Goal: Communication & Community: Answer question/provide support

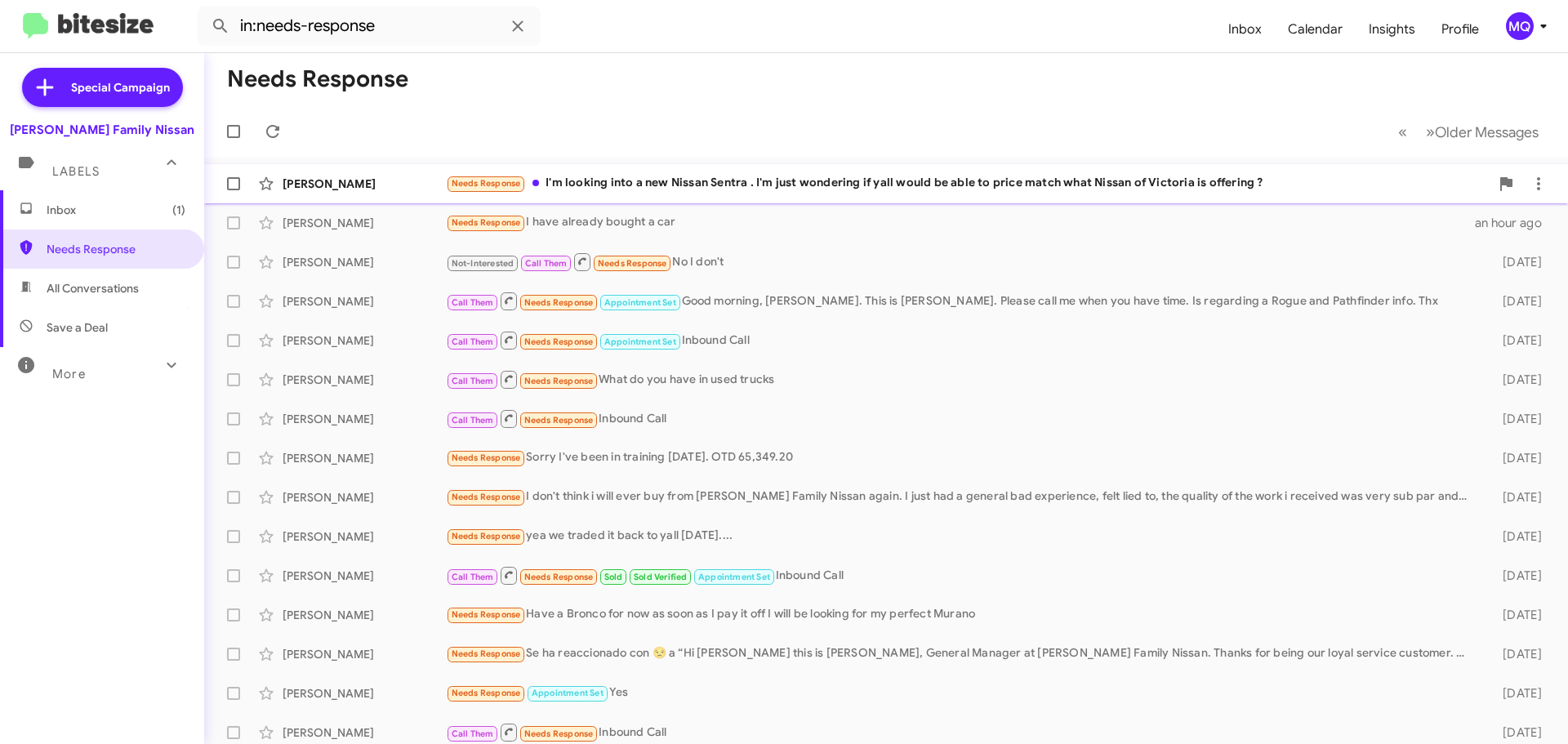
click at [690, 181] on div "Needs Response I'm looking into a new Nissan Sentra . I'm just wondering if yal…" at bounding box center [967, 183] width 1044 height 18
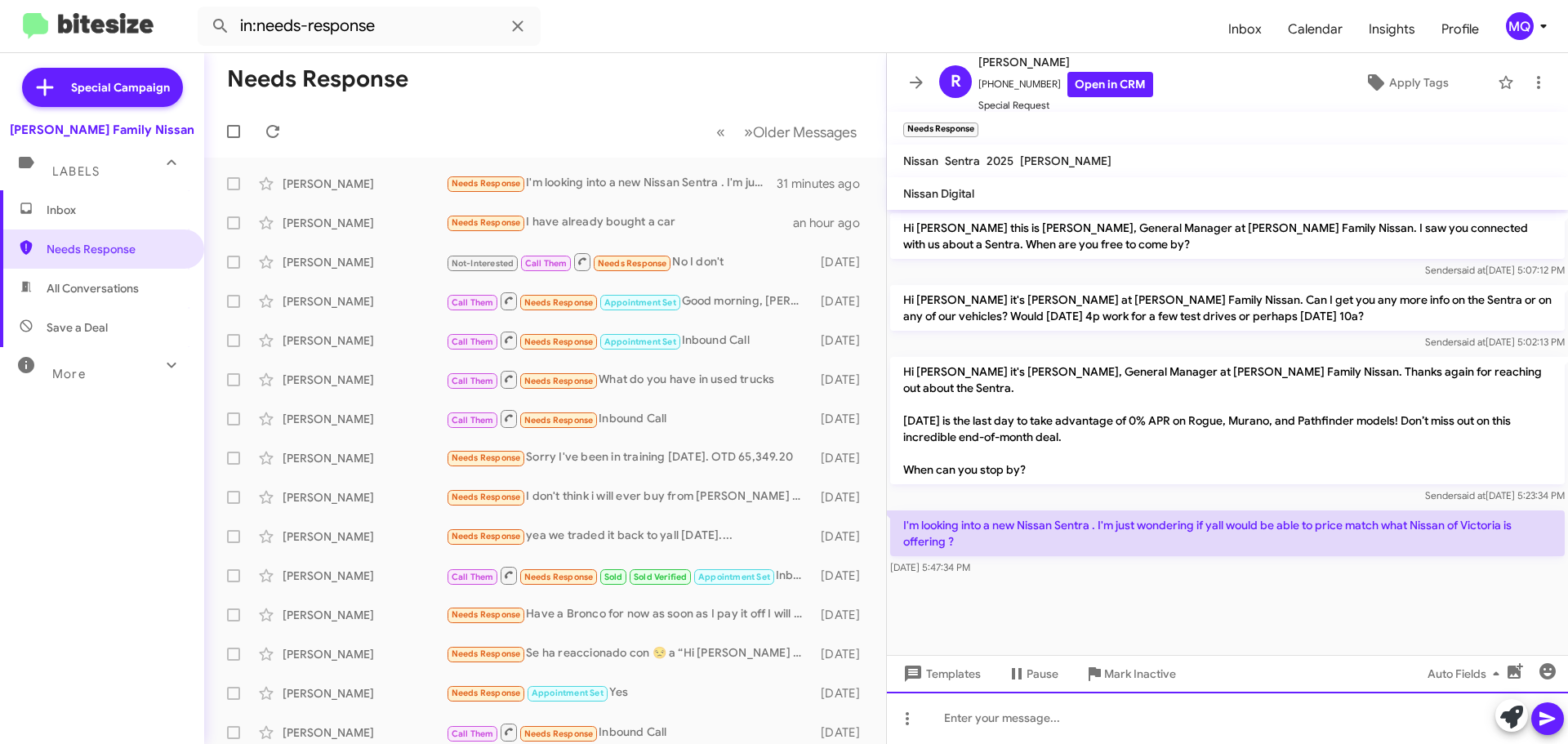
click at [1012, 720] on div at bounding box center [1227, 717] width 681 height 52
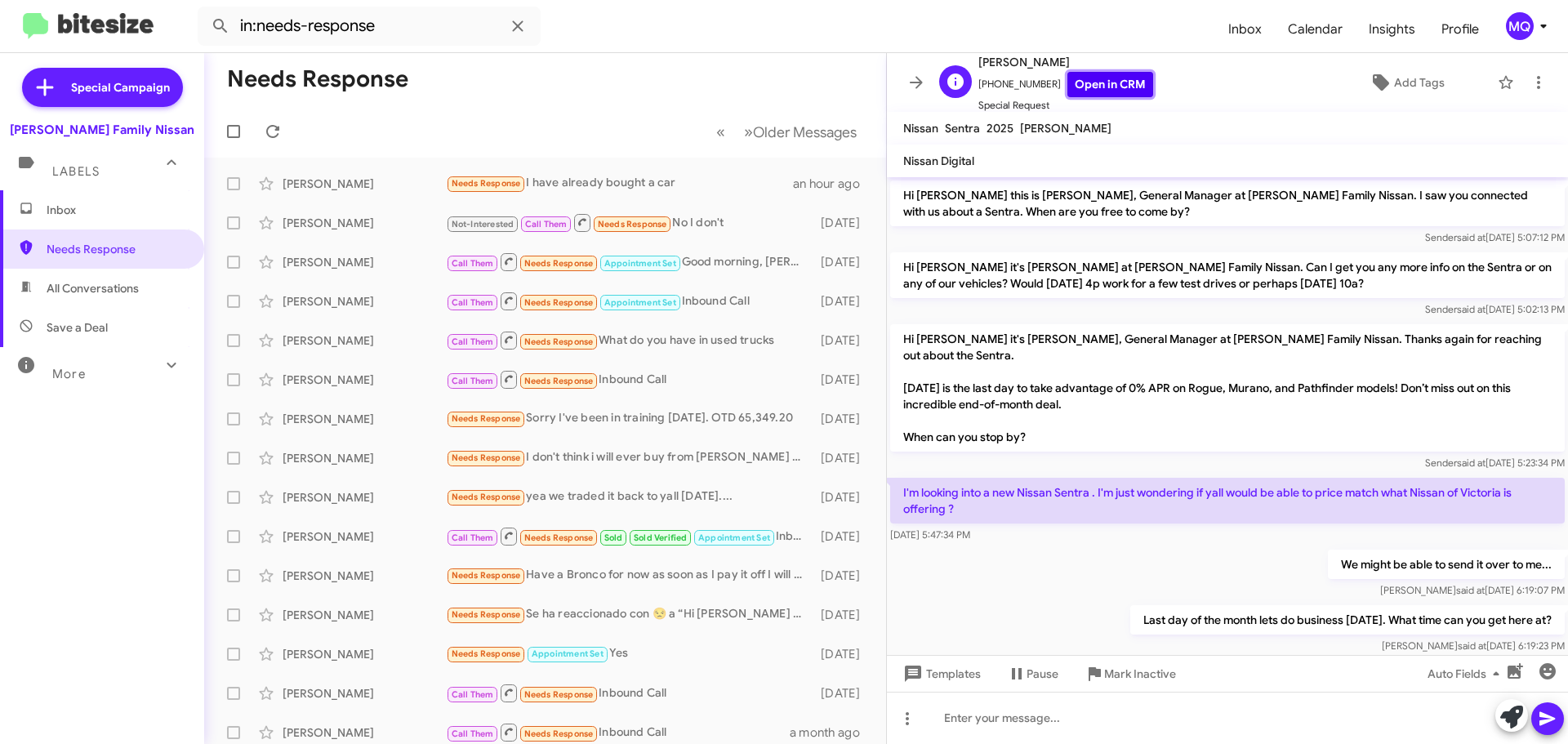
click at [1098, 86] on link "Open in CRM" at bounding box center [1110, 85] width 86 height 25
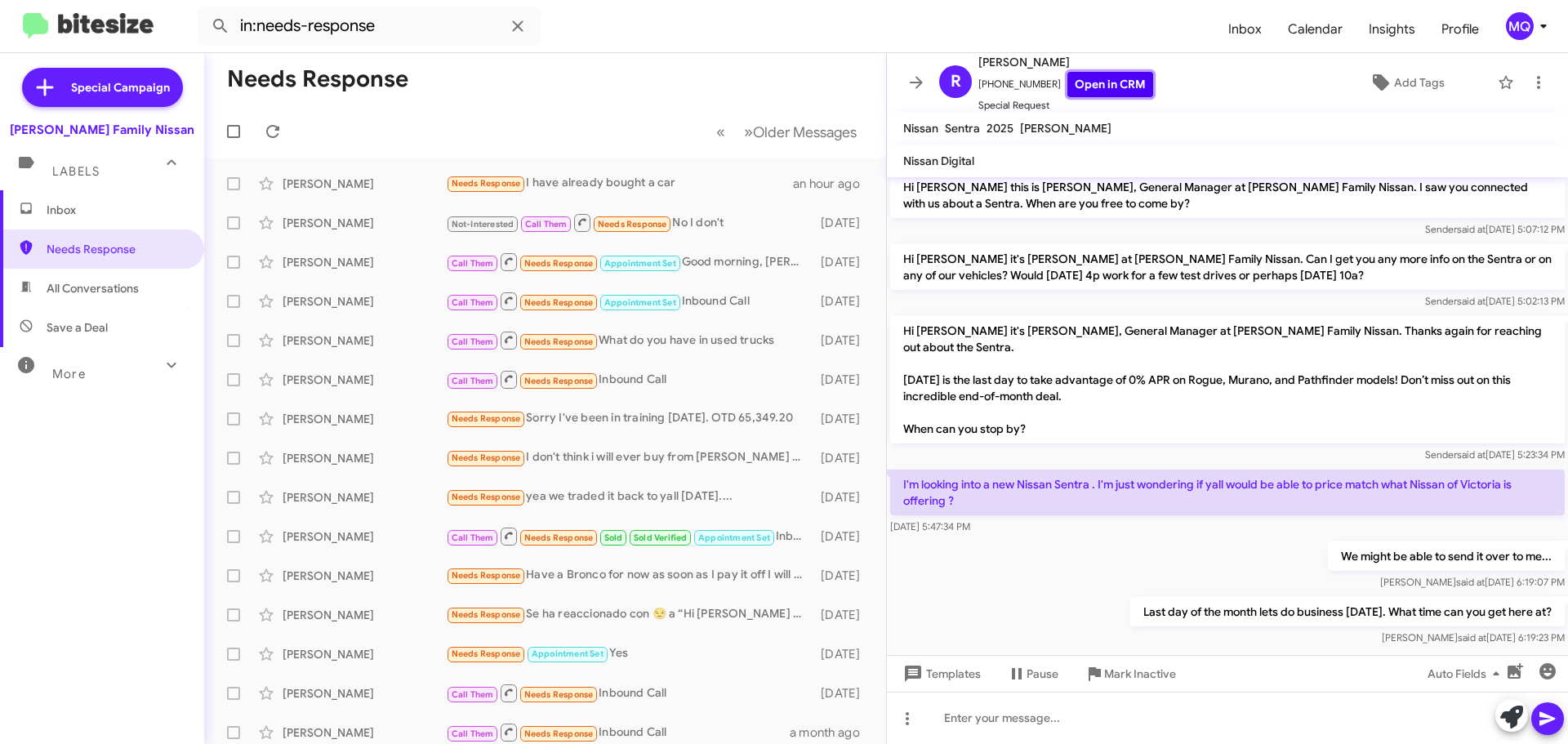
scroll to position [11, 0]
click at [117, 280] on span "All Conversations" at bounding box center [92, 288] width 92 height 16
type input "in:all-conversations"
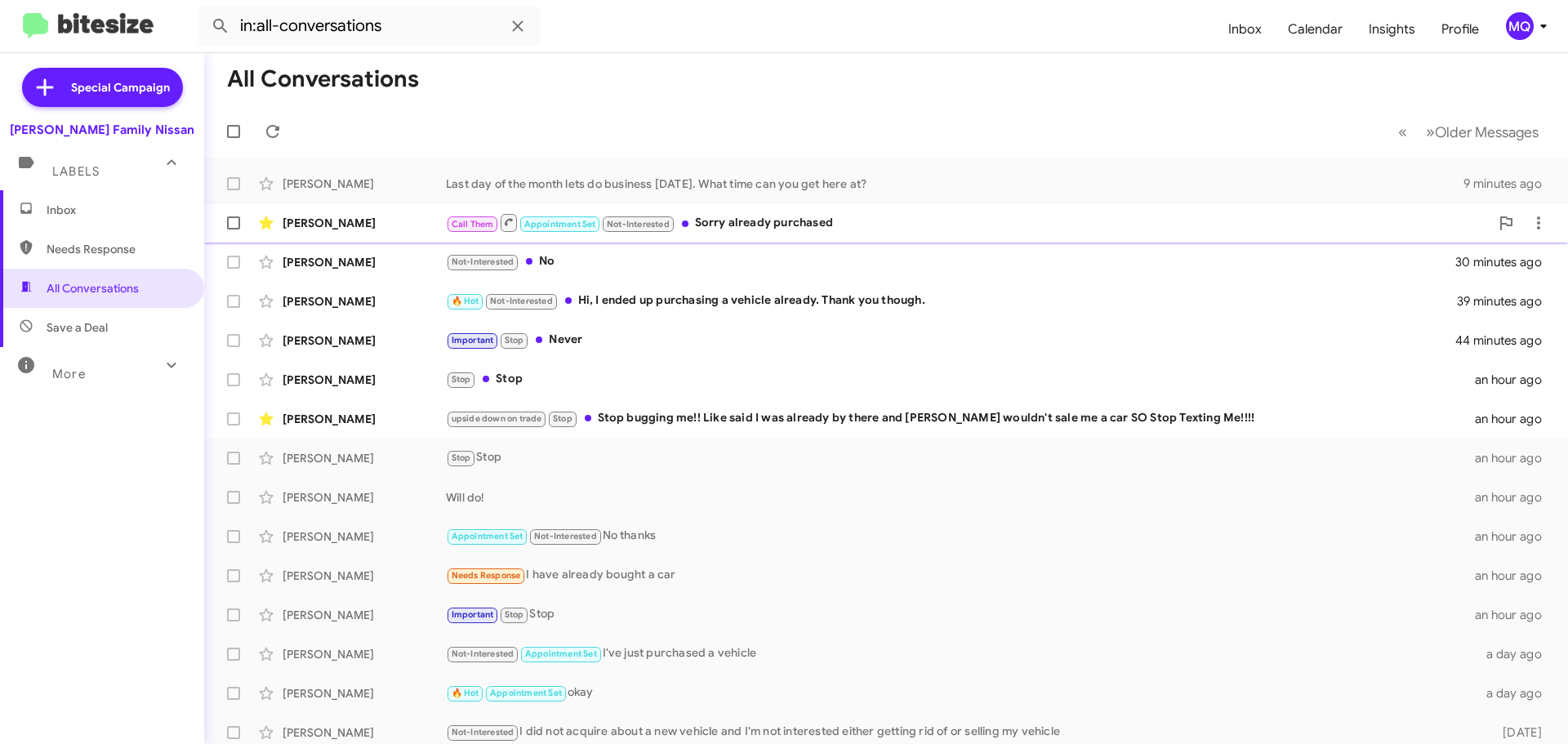
click at [756, 224] on div "Call Them Appointment Set Not-Interested Sorry already purchased" at bounding box center [967, 222] width 1044 height 20
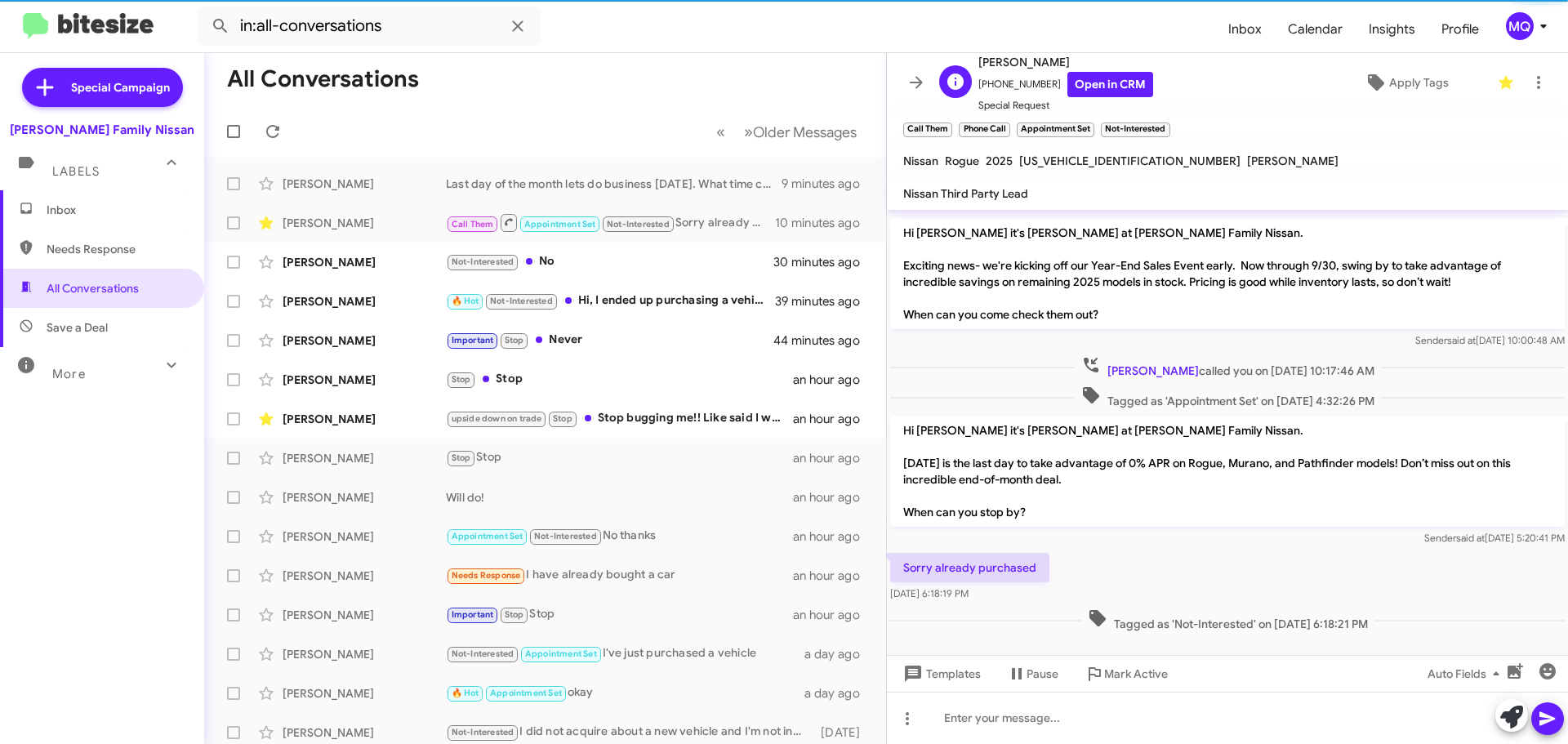
scroll to position [228, 0]
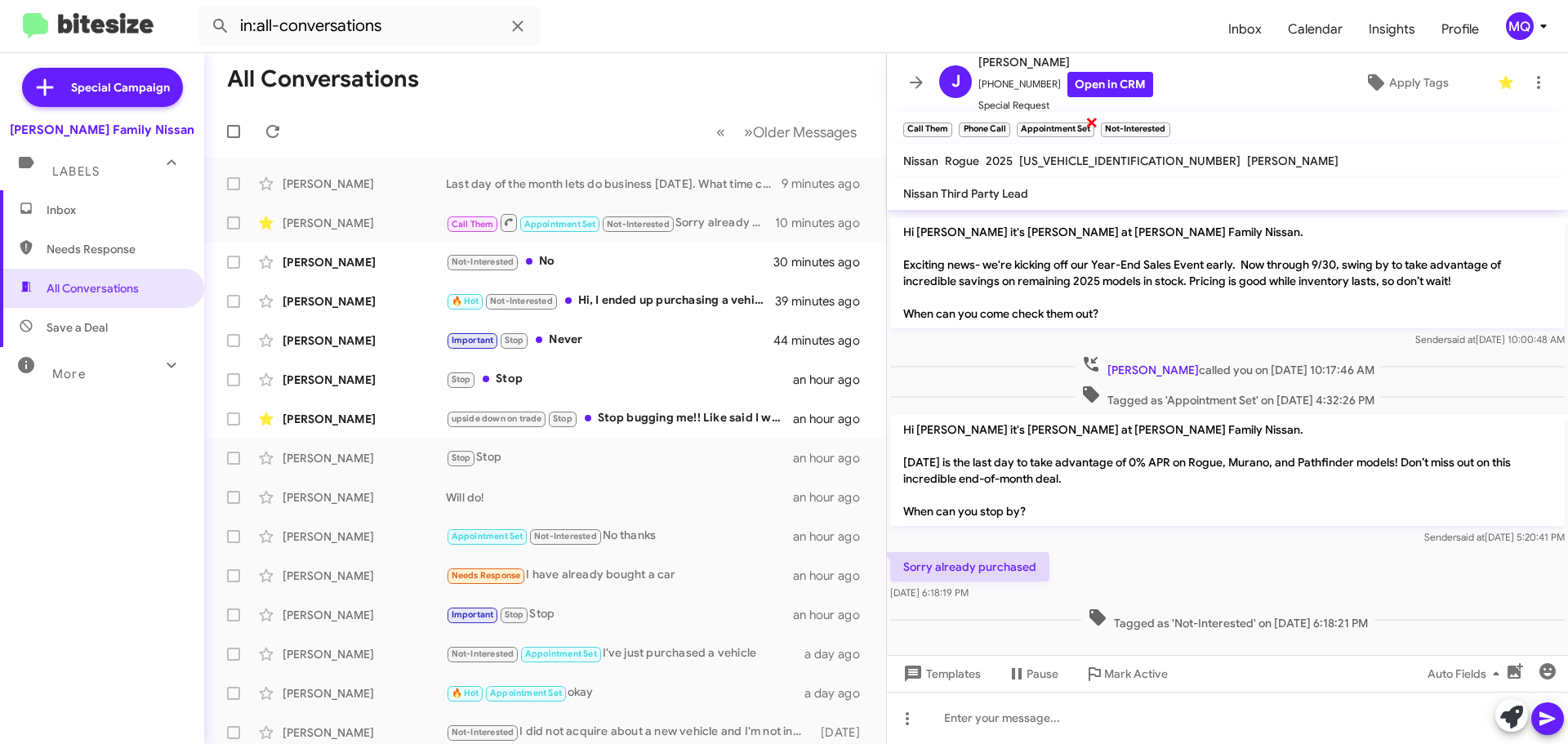
click at [1089, 122] on span "×" at bounding box center [1091, 121] width 13 height 19
click at [998, 127] on small "Phone Call" at bounding box center [984, 130] width 50 height 15
click at [1008, 120] on span "×" at bounding box center [1008, 121] width 13 height 19
click at [944, 122] on span "×" at bounding box center [950, 121] width 13 height 19
click at [582, 263] on div "Not-Interested No" at bounding box center [626, 262] width 362 height 18
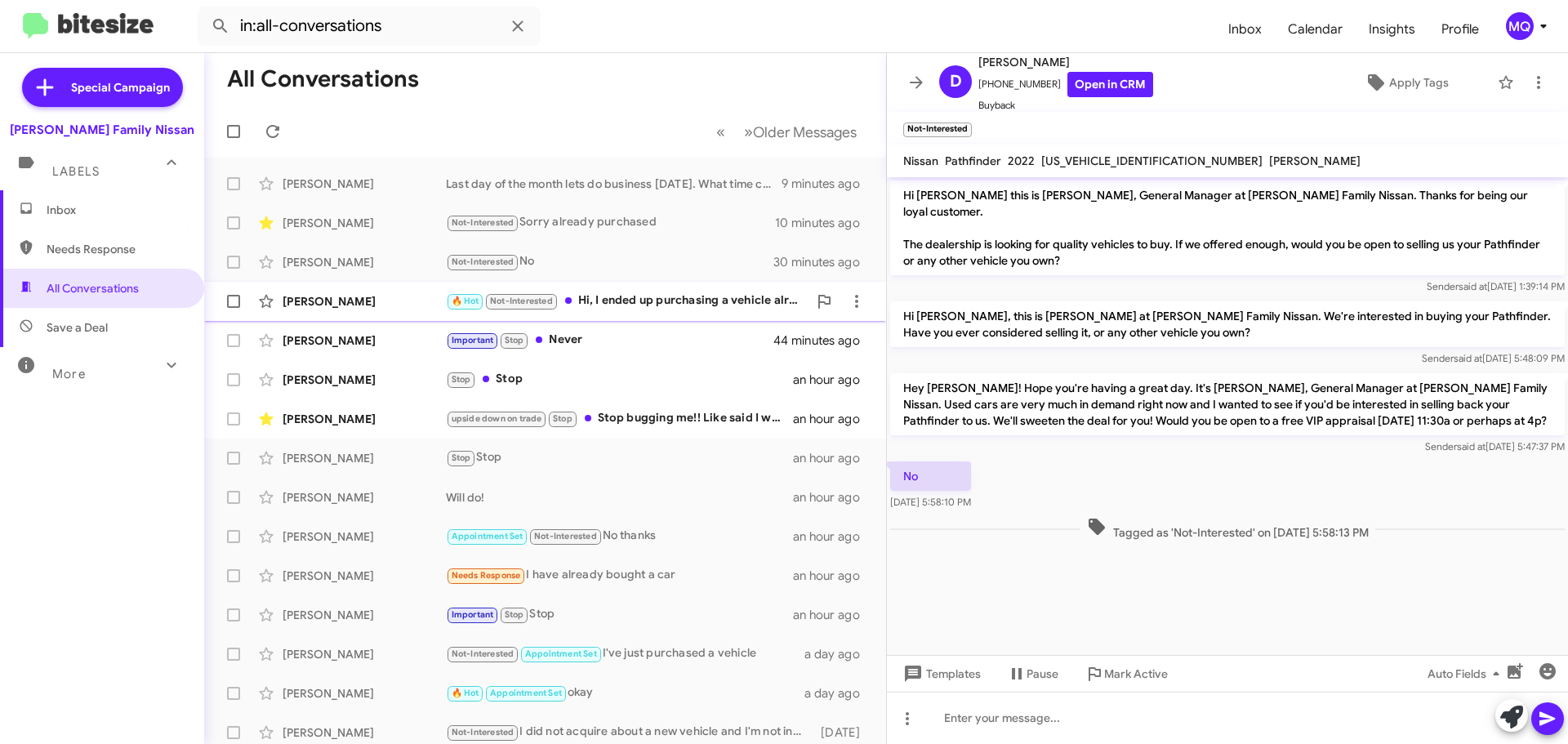
click at [625, 294] on div "🔥 Hot Not-Interested Hi, I ended up purchasing a vehicle already. Thank you tho…" at bounding box center [626, 300] width 362 height 18
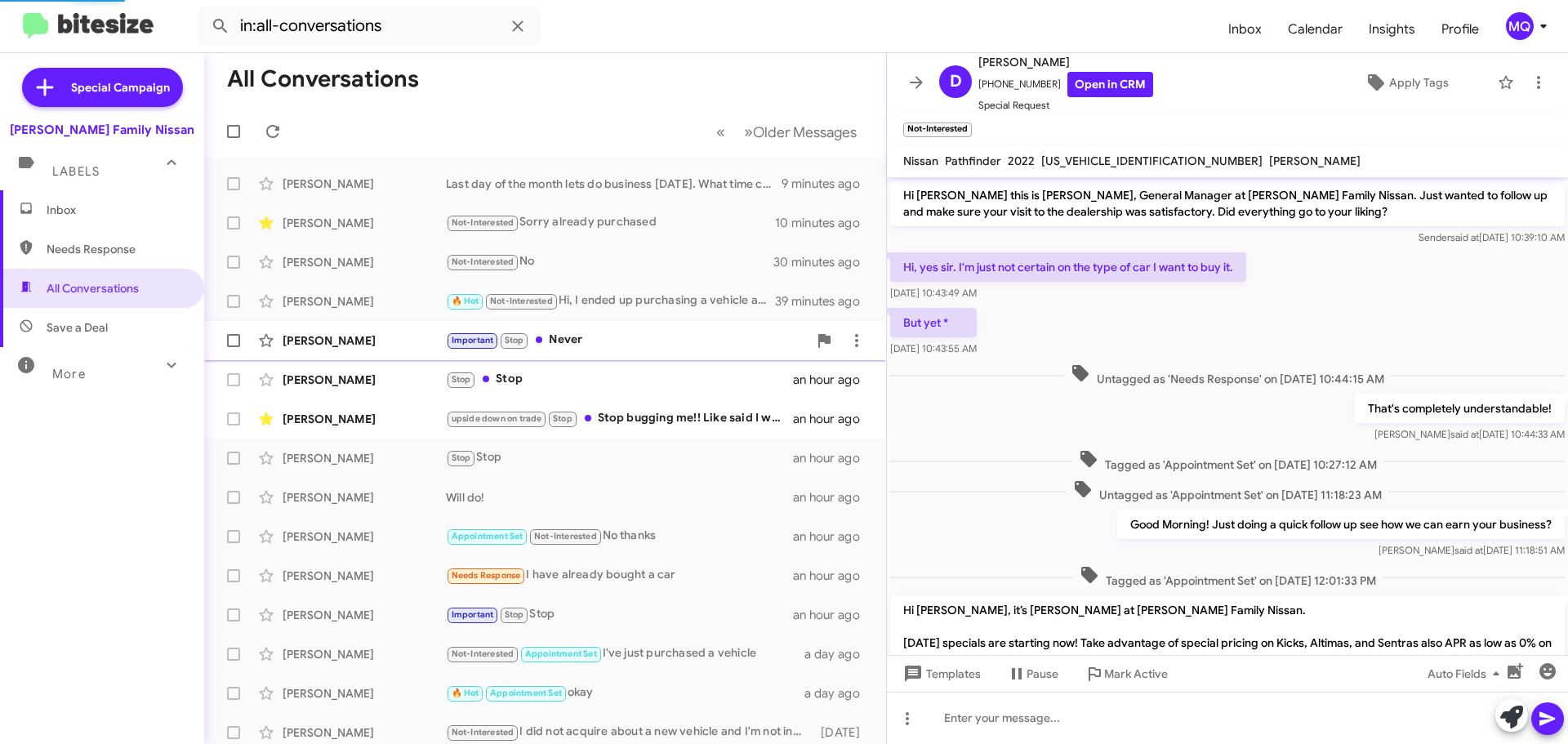
scroll to position [840, 0]
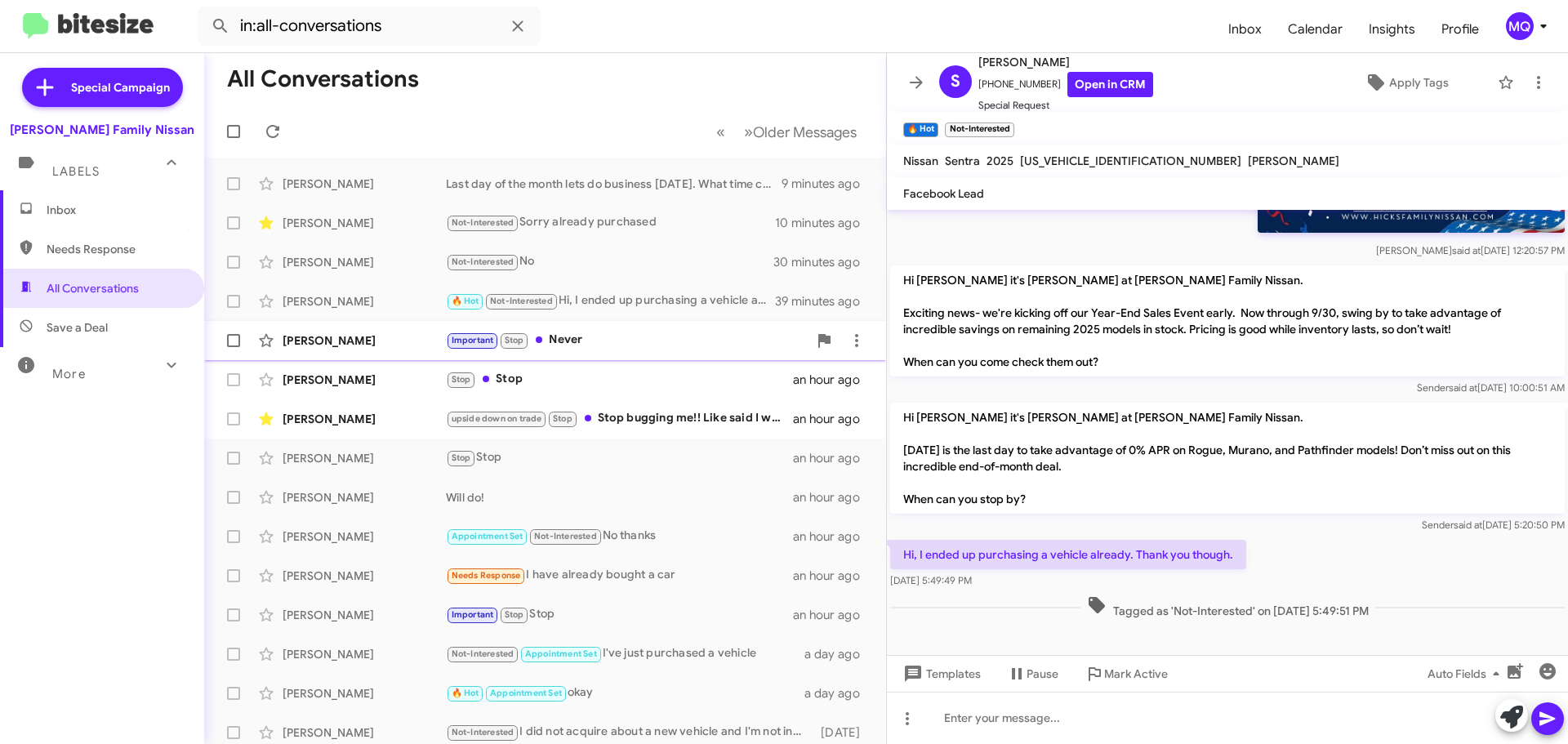
click at [590, 346] on div "Important Stop Never" at bounding box center [626, 340] width 362 height 18
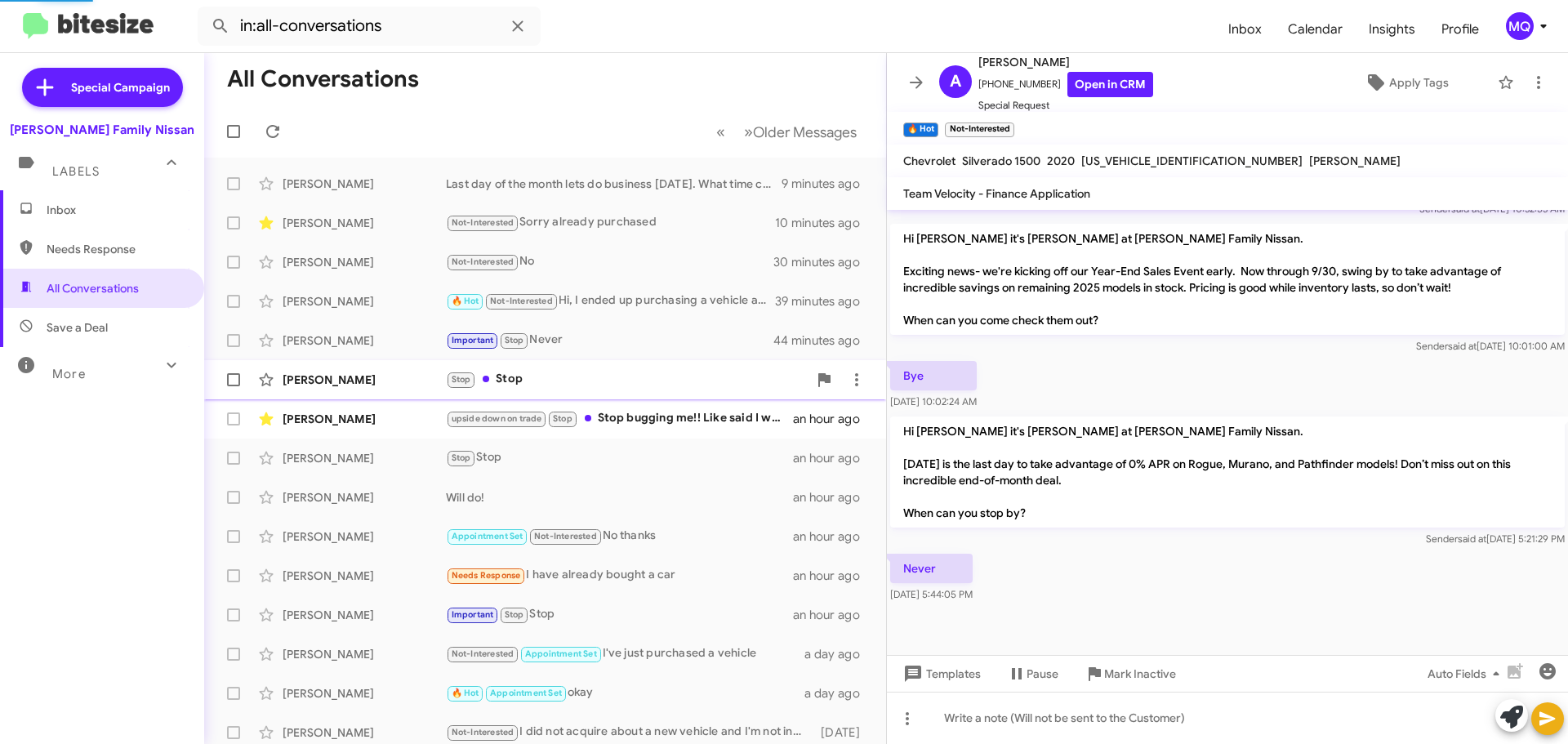
scroll to position [718, 0]
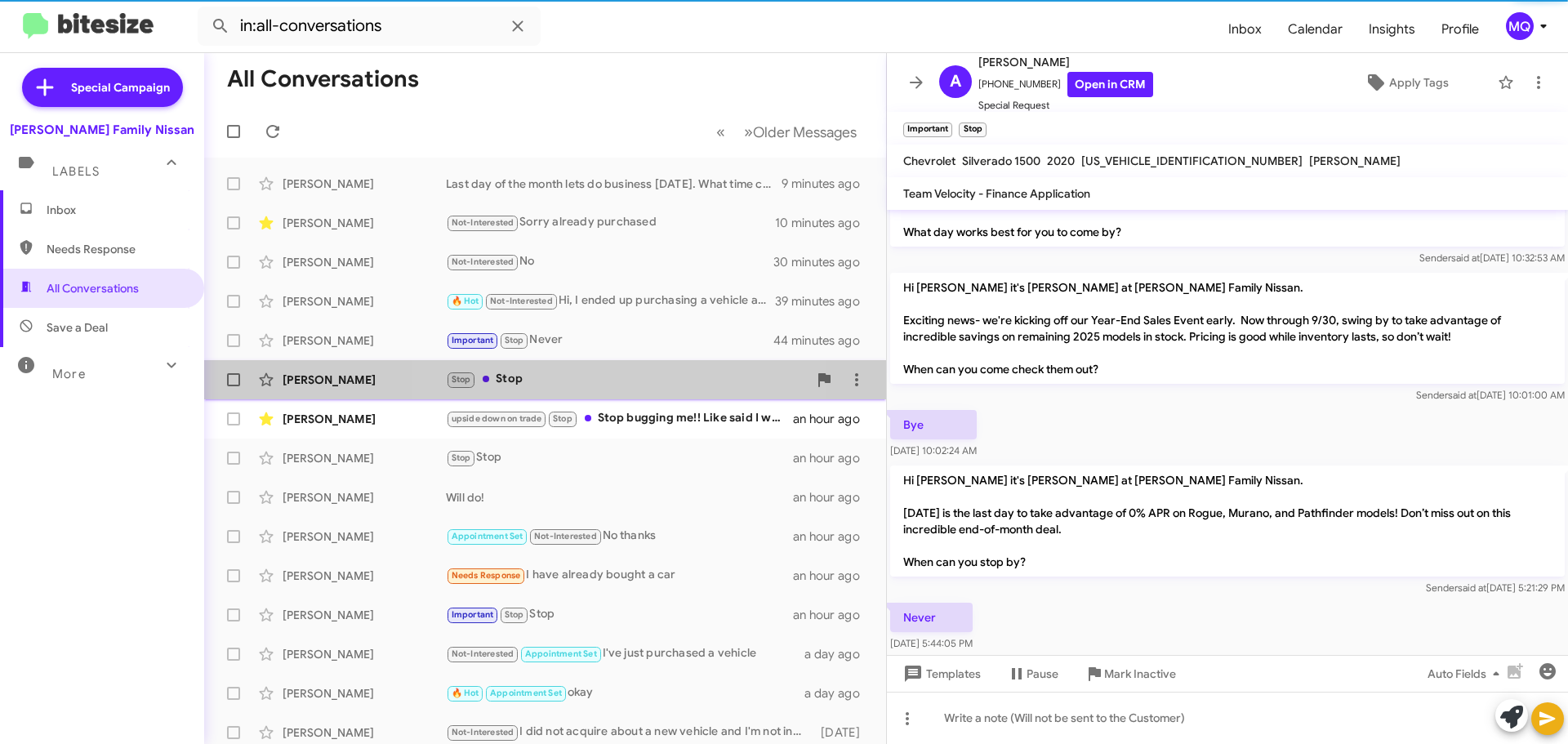
click at [586, 376] on div "Stop Stop" at bounding box center [626, 379] width 362 height 18
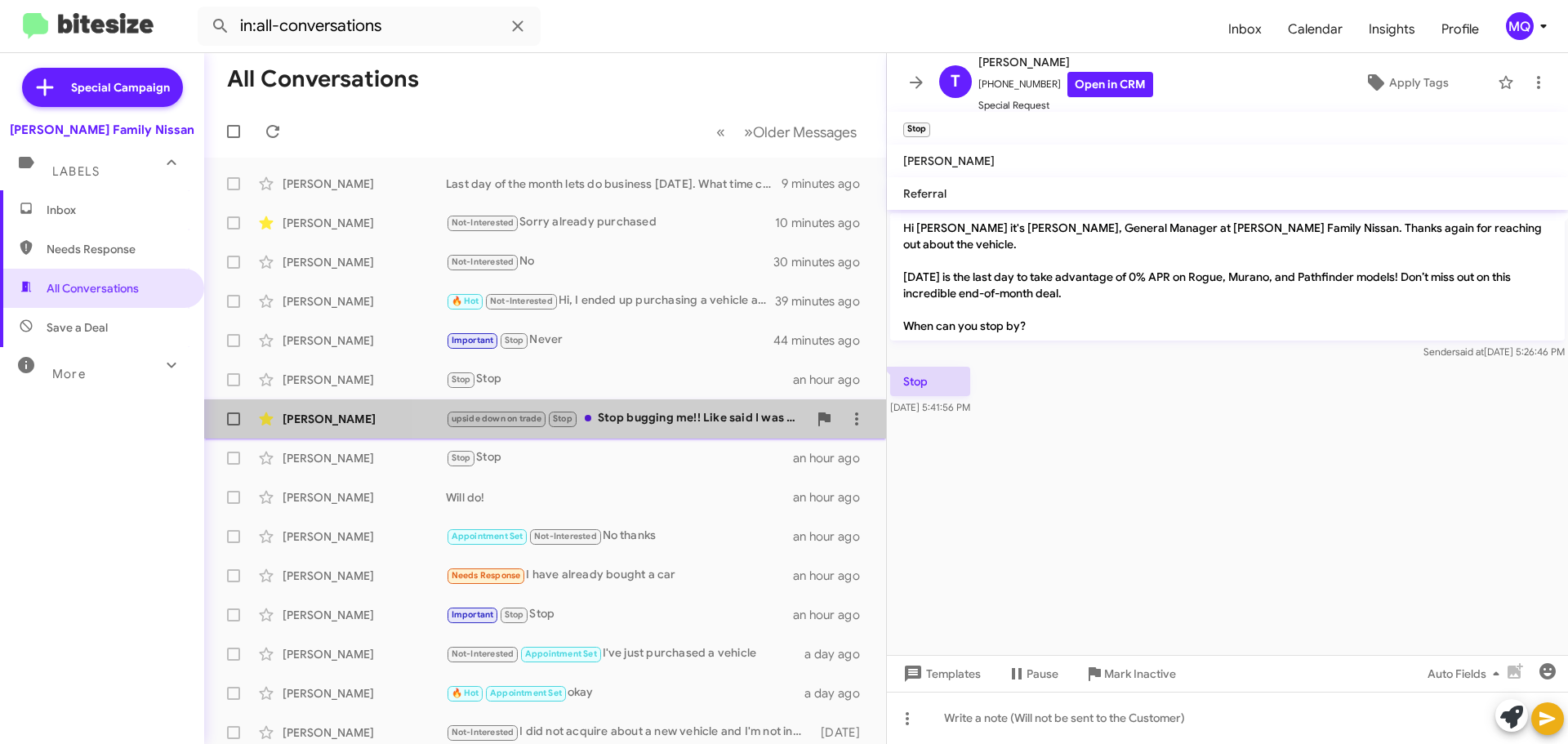
click at [705, 413] on div "upside down on trade Stop Stop bugging me!! Like said I was already by there an…" at bounding box center [626, 419] width 362 height 18
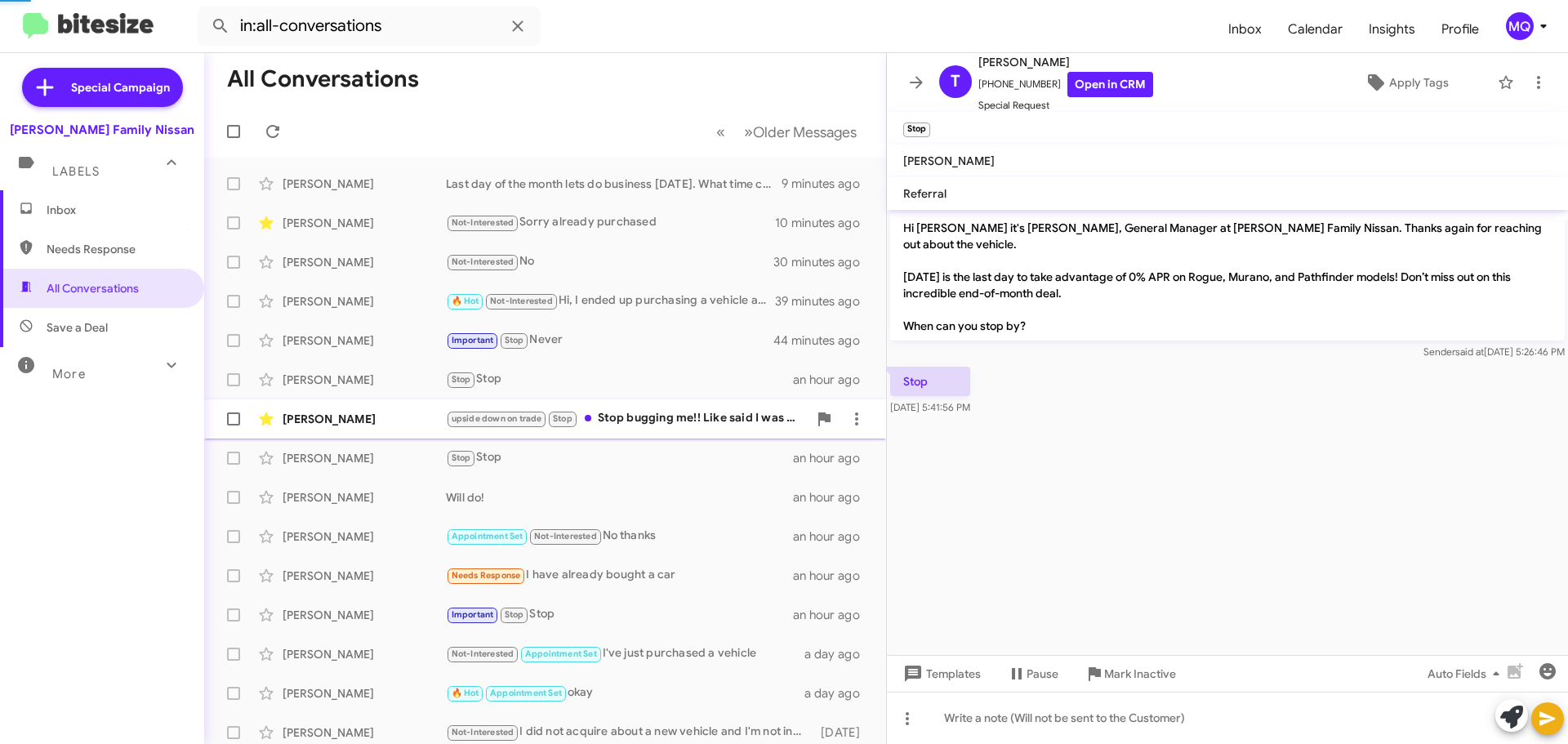
scroll to position [1174, 0]
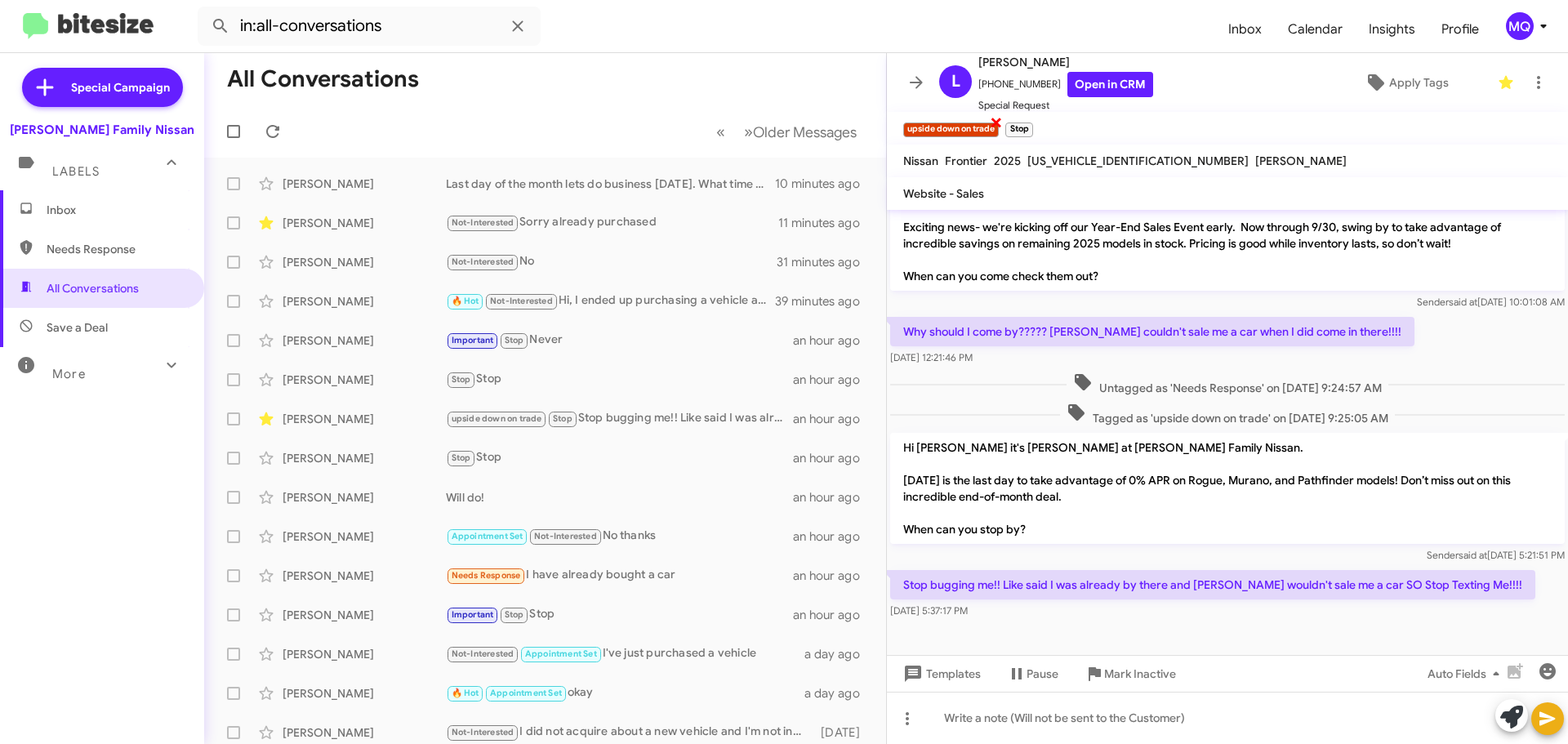
click at [994, 122] on span "×" at bounding box center [997, 121] width 13 height 19
click at [618, 232] on div "[PERSON_NAME] Not-Interested Sorry already purchased 11 minutes ago" at bounding box center [545, 222] width 656 height 33
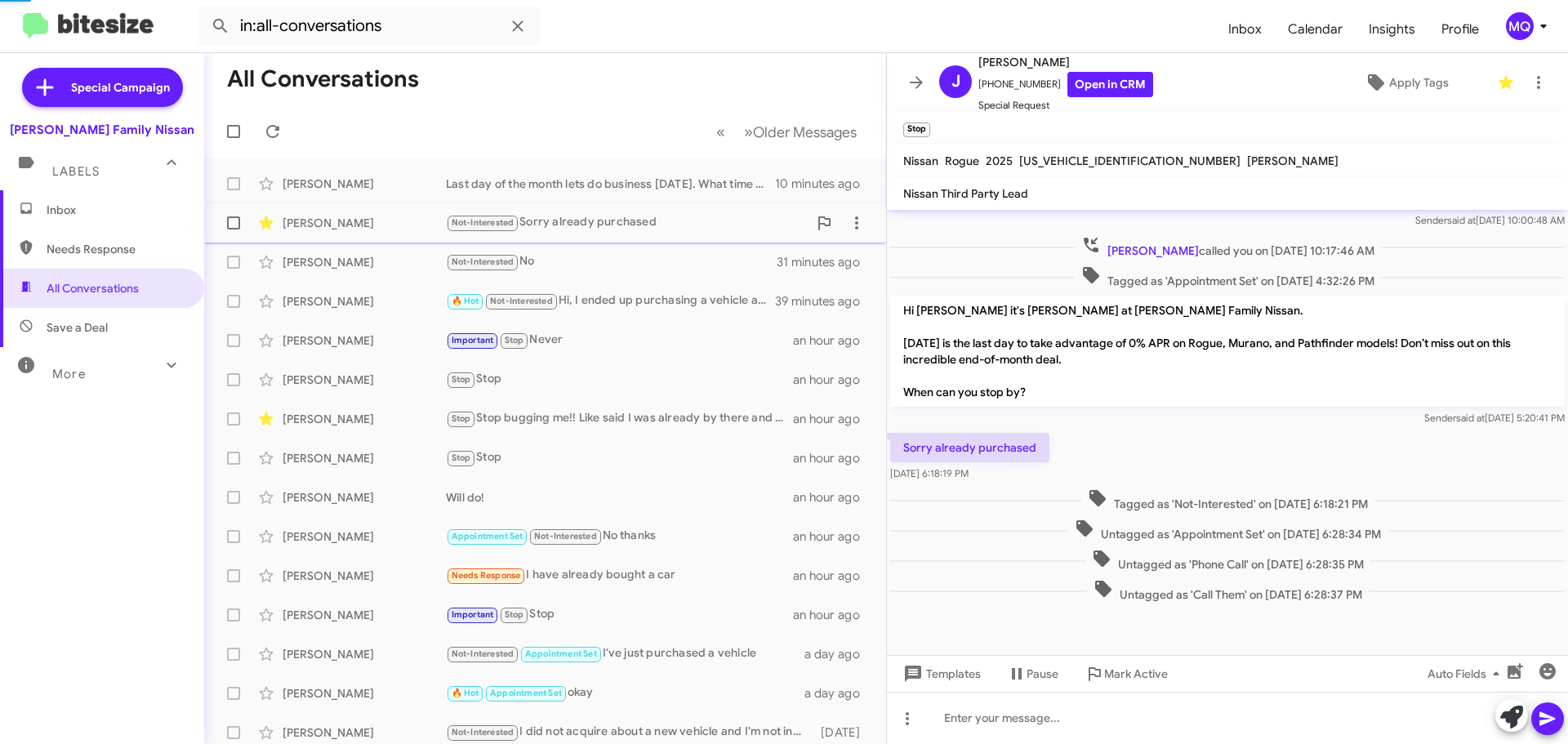
scroll to position [330, 0]
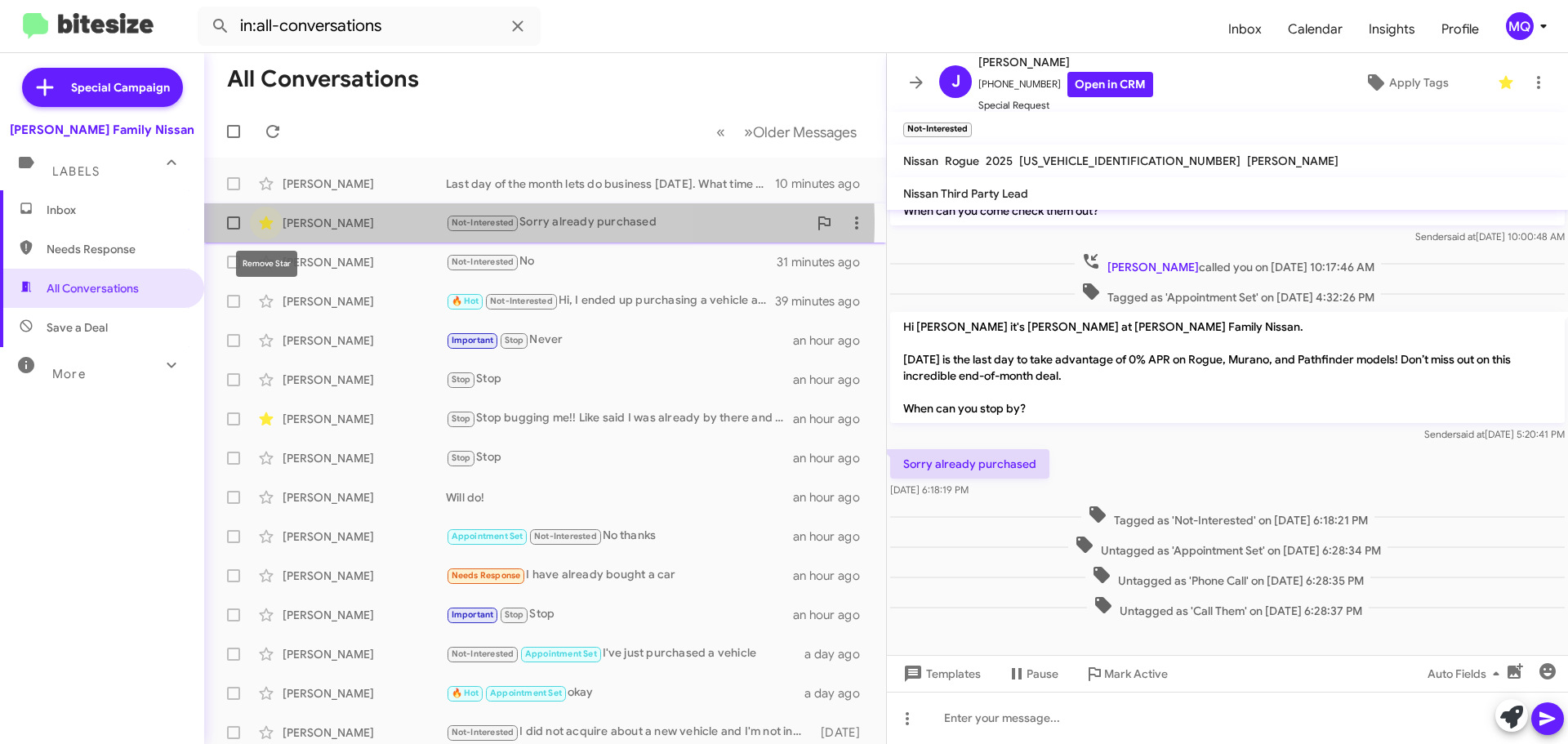
click at [264, 220] on icon at bounding box center [266, 223] width 14 height 13
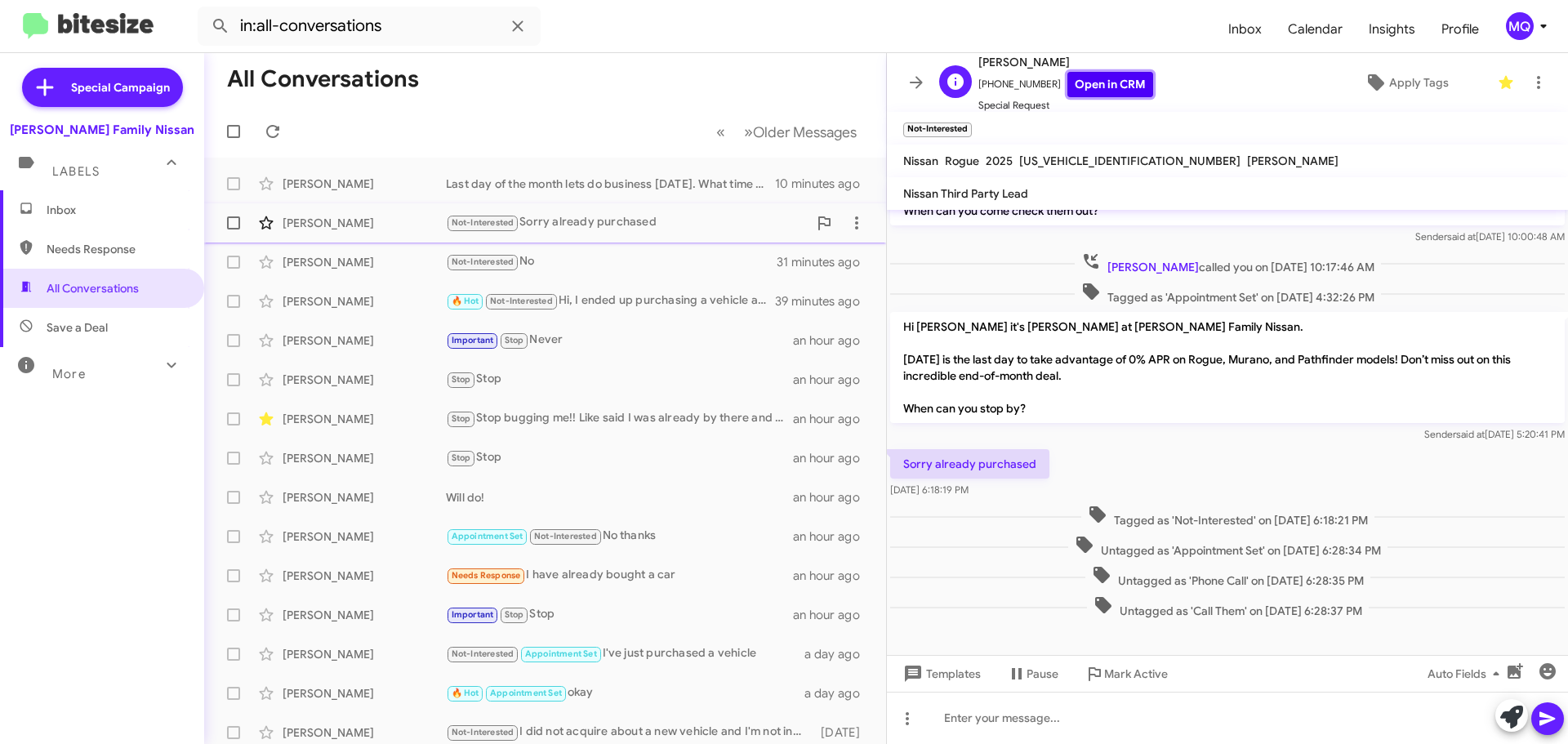
click at [1113, 86] on link "Open in CRM" at bounding box center [1110, 85] width 86 height 25
click at [683, 577] on div "Needs Response I have already bought a car" at bounding box center [626, 575] width 362 height 18
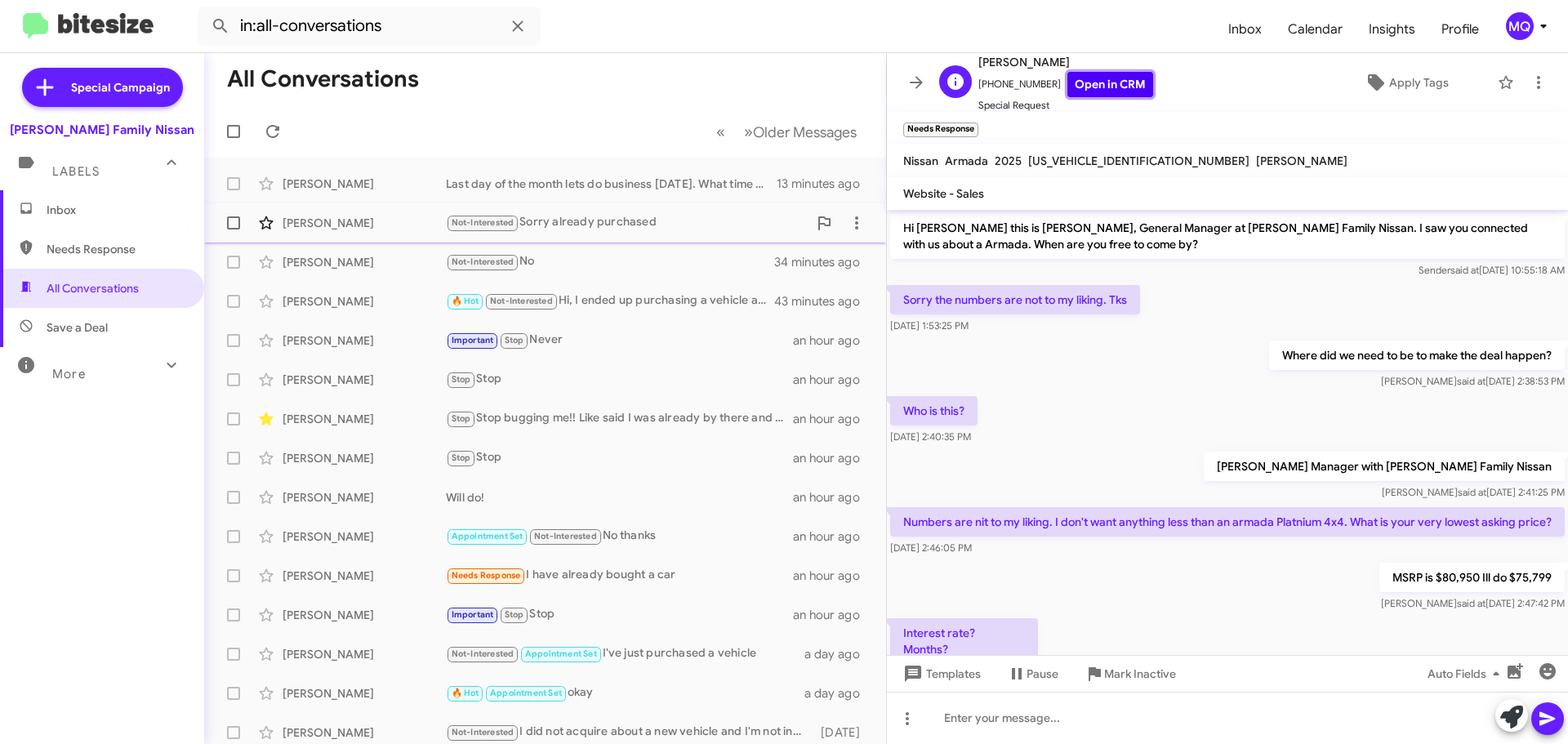
click at [1101, 86] on link "Open in CRM" at bounding box center [1110, 85] width 86 height 25
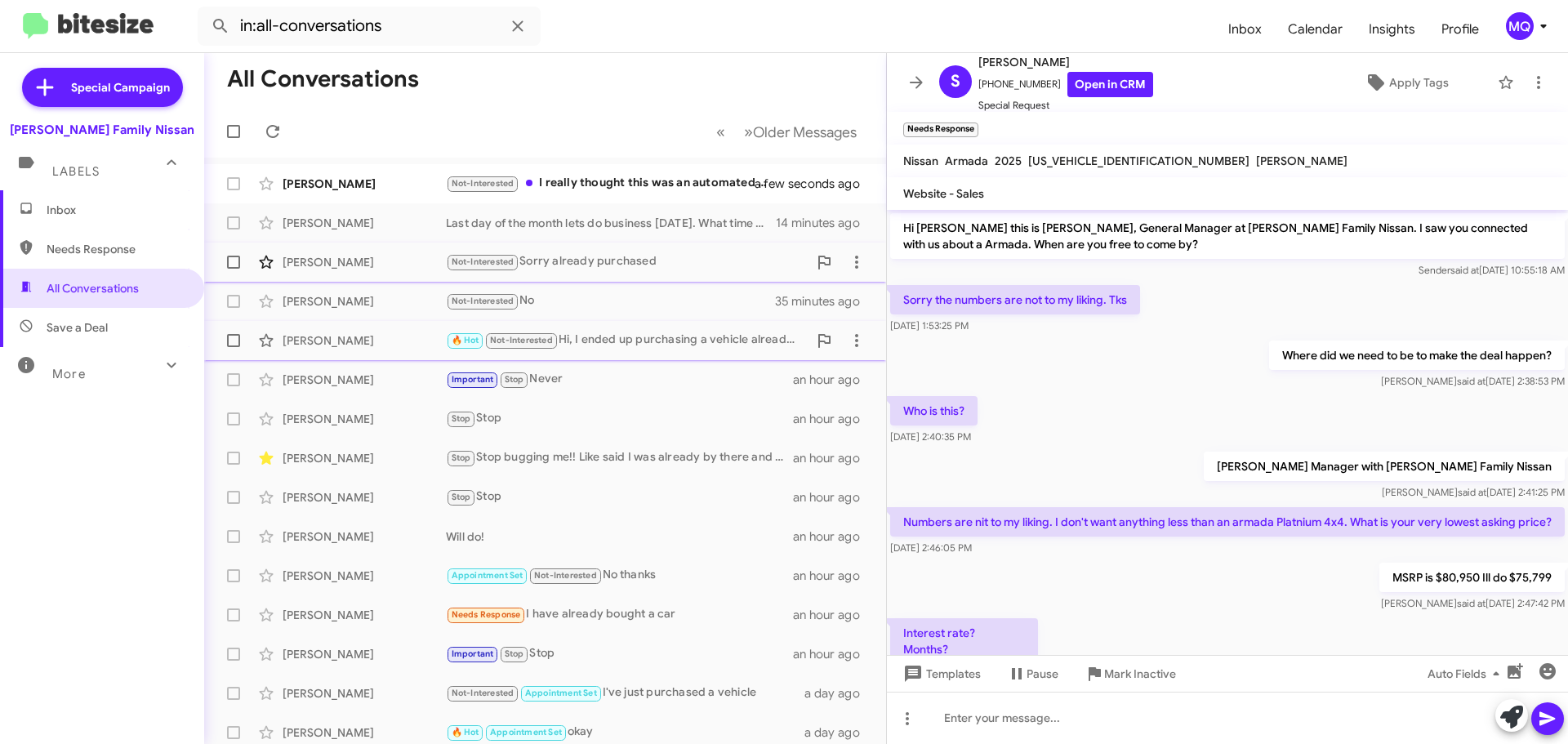
click at [662, 335] on div "🔥 Hot Not-Interested Hi, I ended up purchasing a vehicle already. Thank you tho…" at bounding box center [626, 340] width 362 height 18
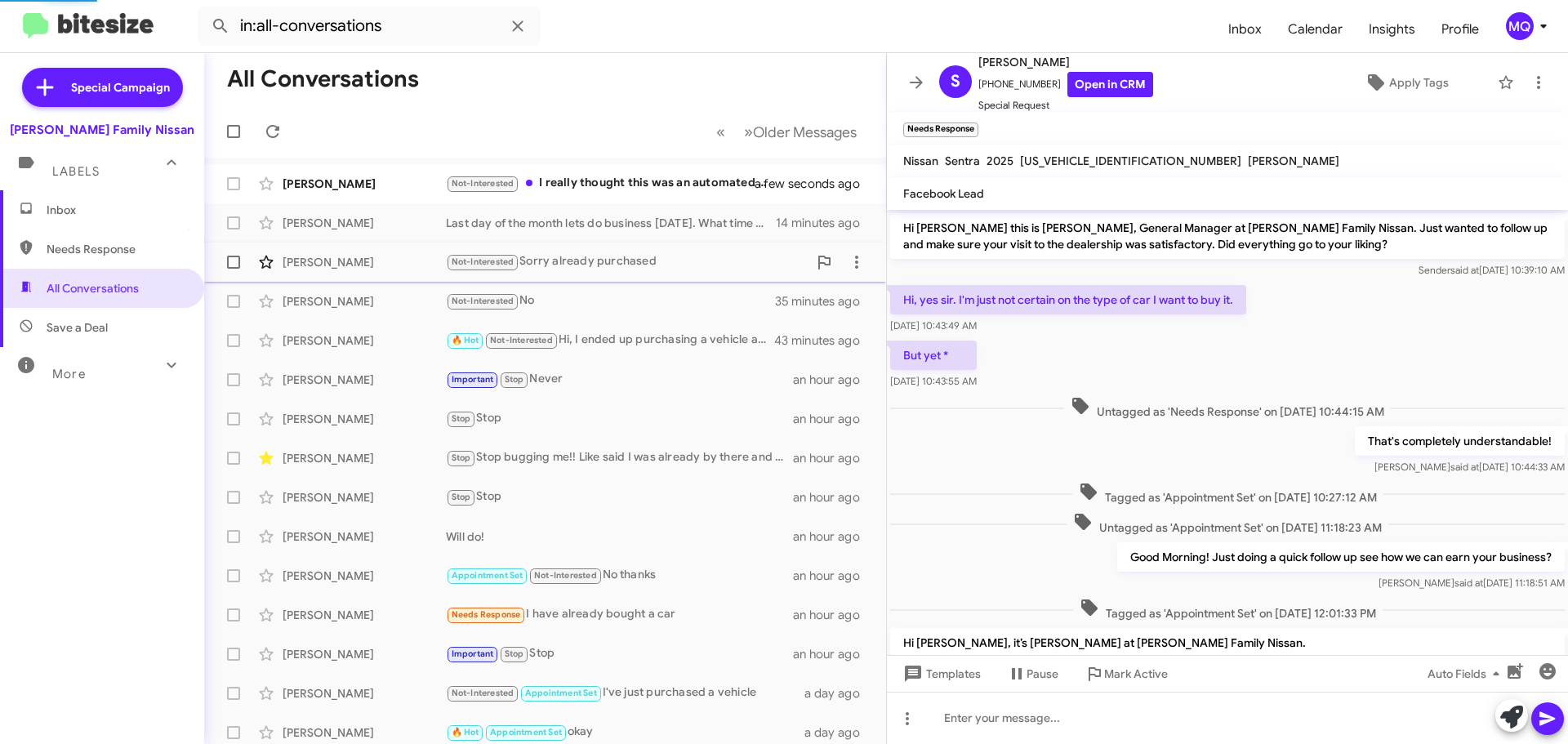
scroll to position [872, 0]
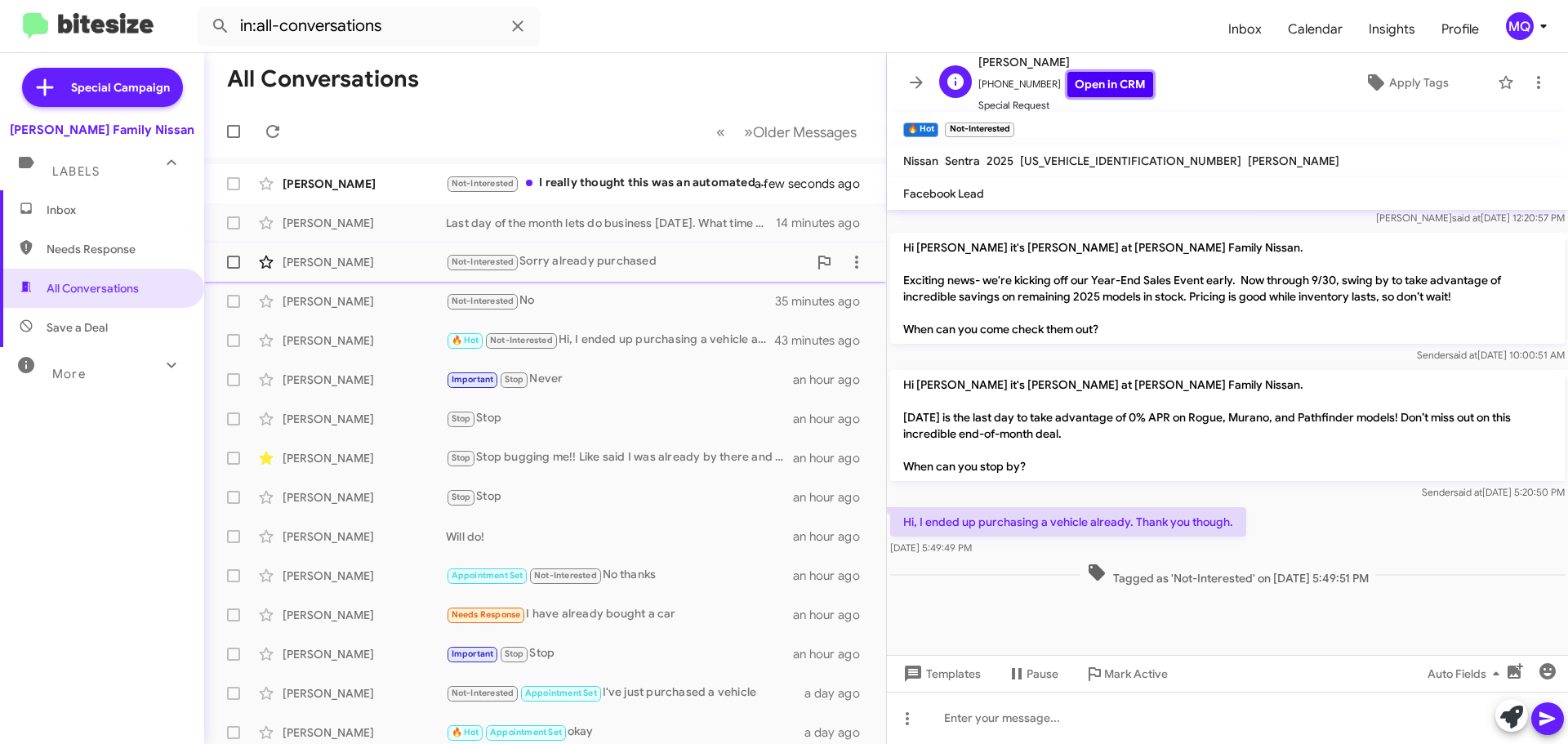
click at [1115, 90] on link "Open in CRM" at bounding box center [1110, 85] width 86 height 25
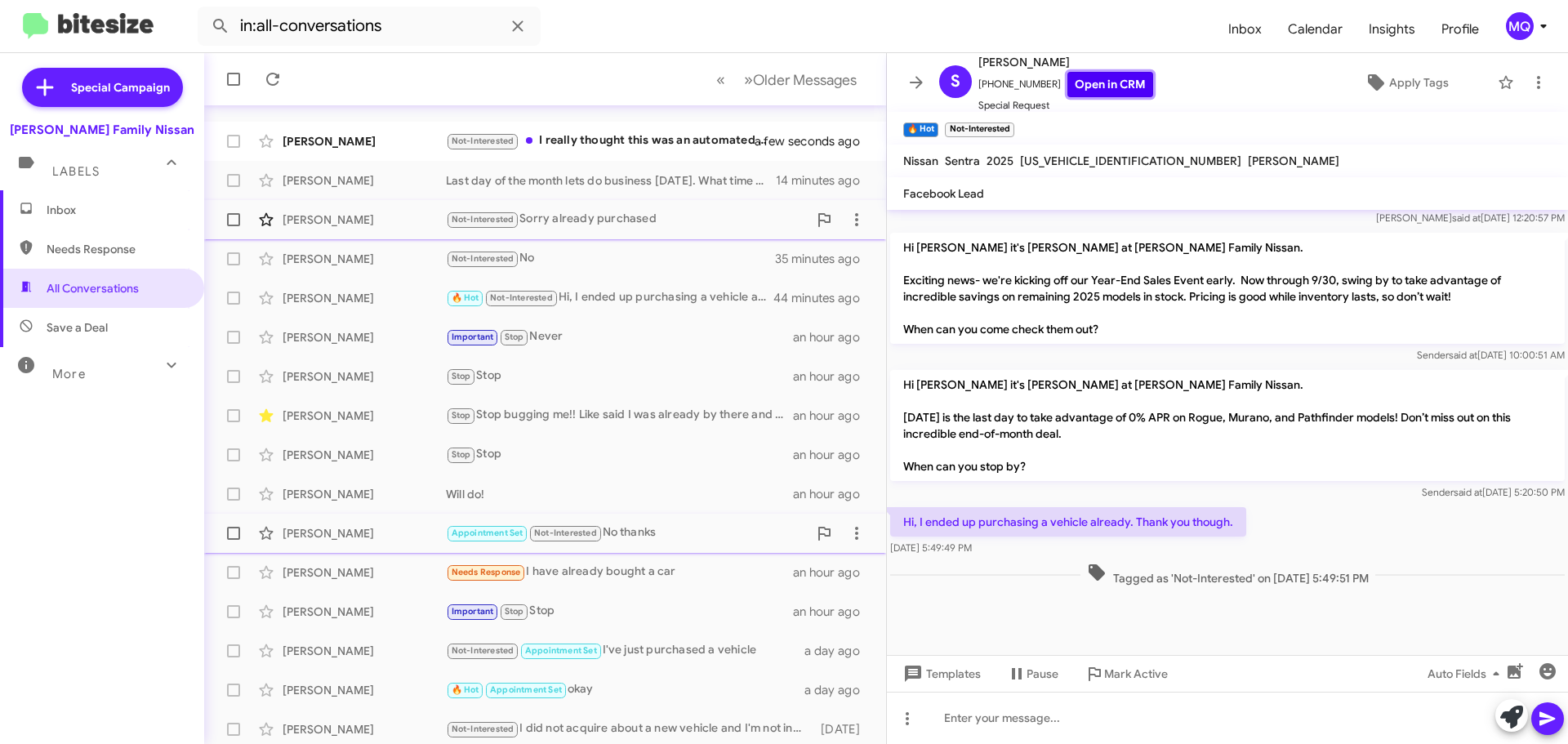
scroll to position [81, 0]
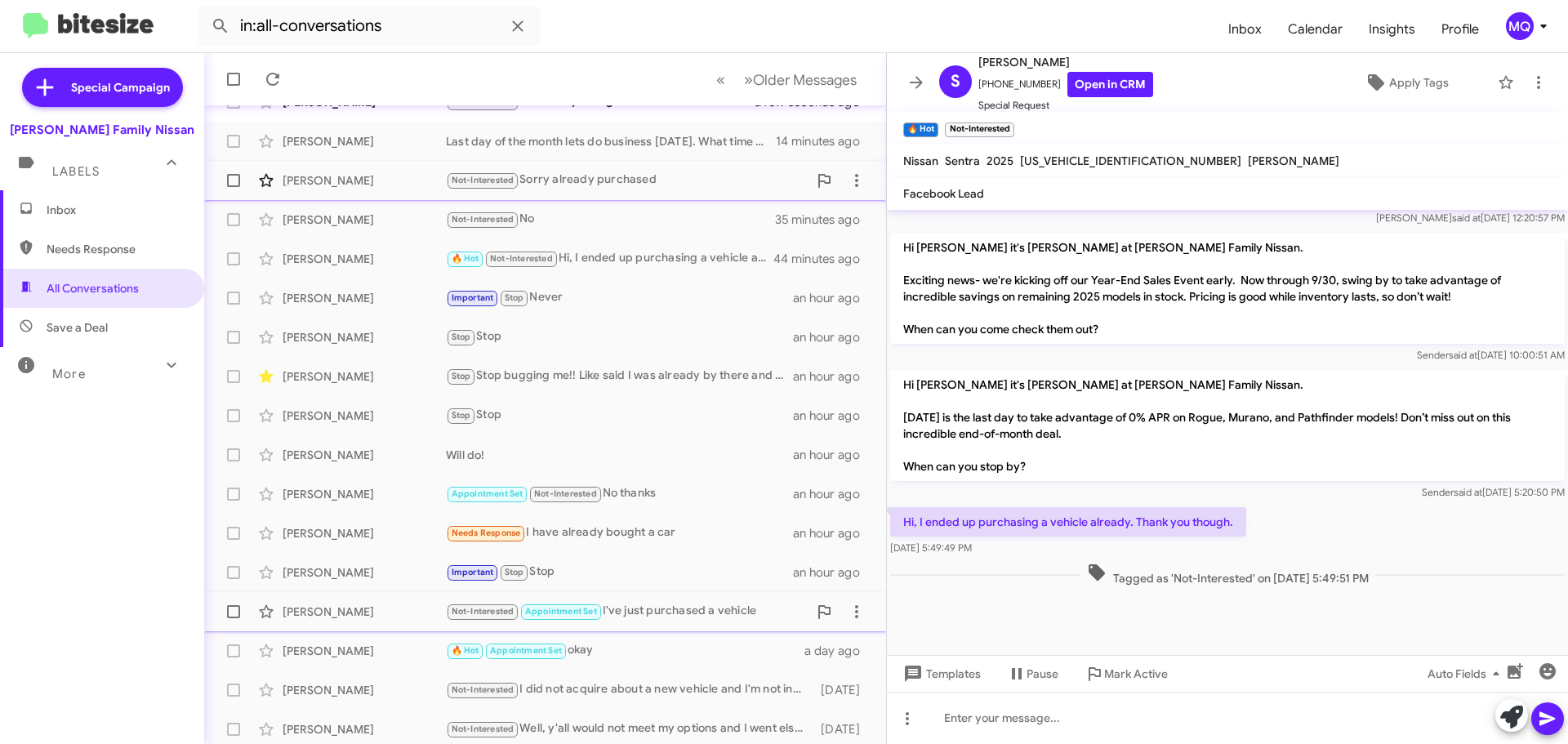
click at [684, 607] on div "Not-Interested Appointment Set I've just purchased a vehicle" at bounding box center [626, 611] width 362 height 18
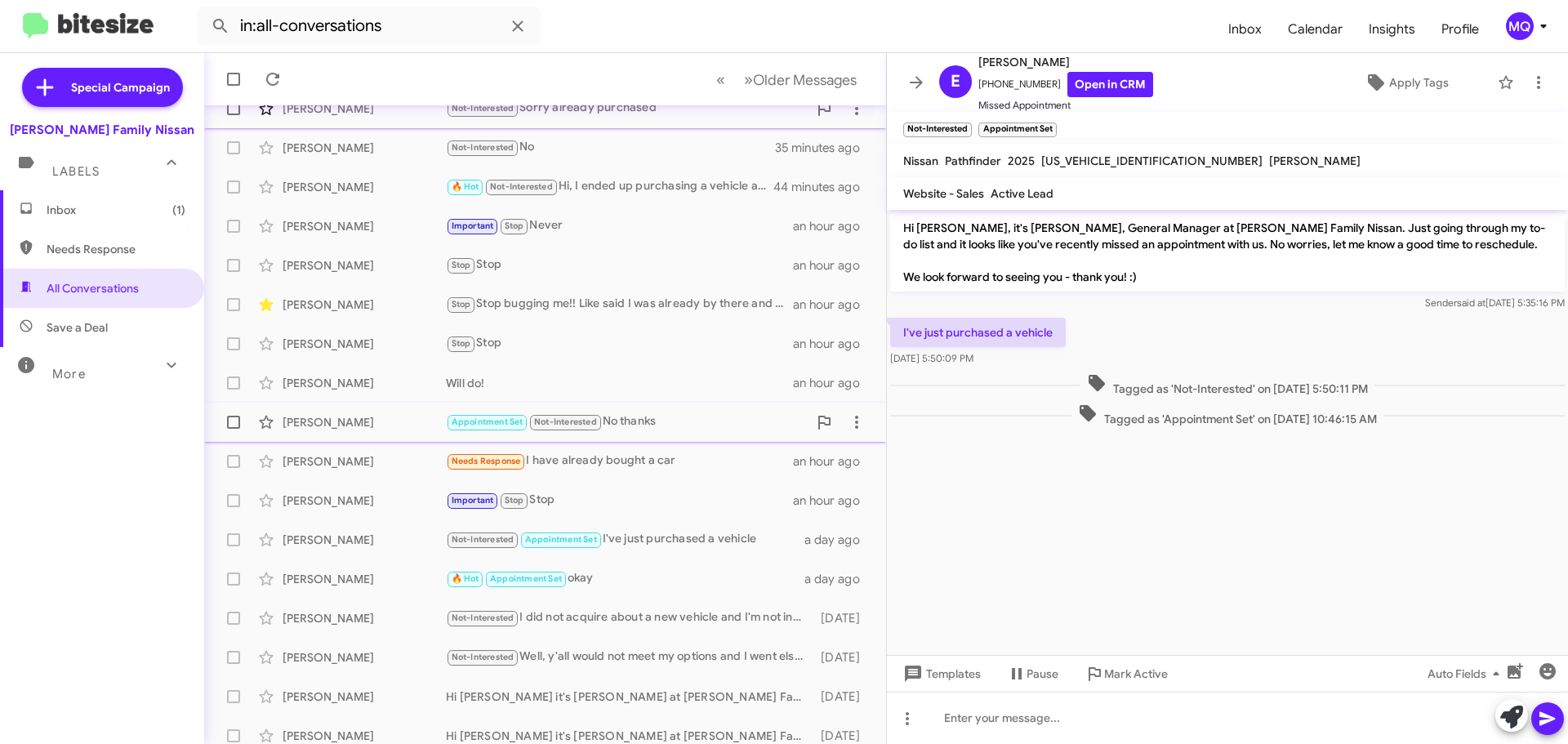
scroll to position [202, 0]
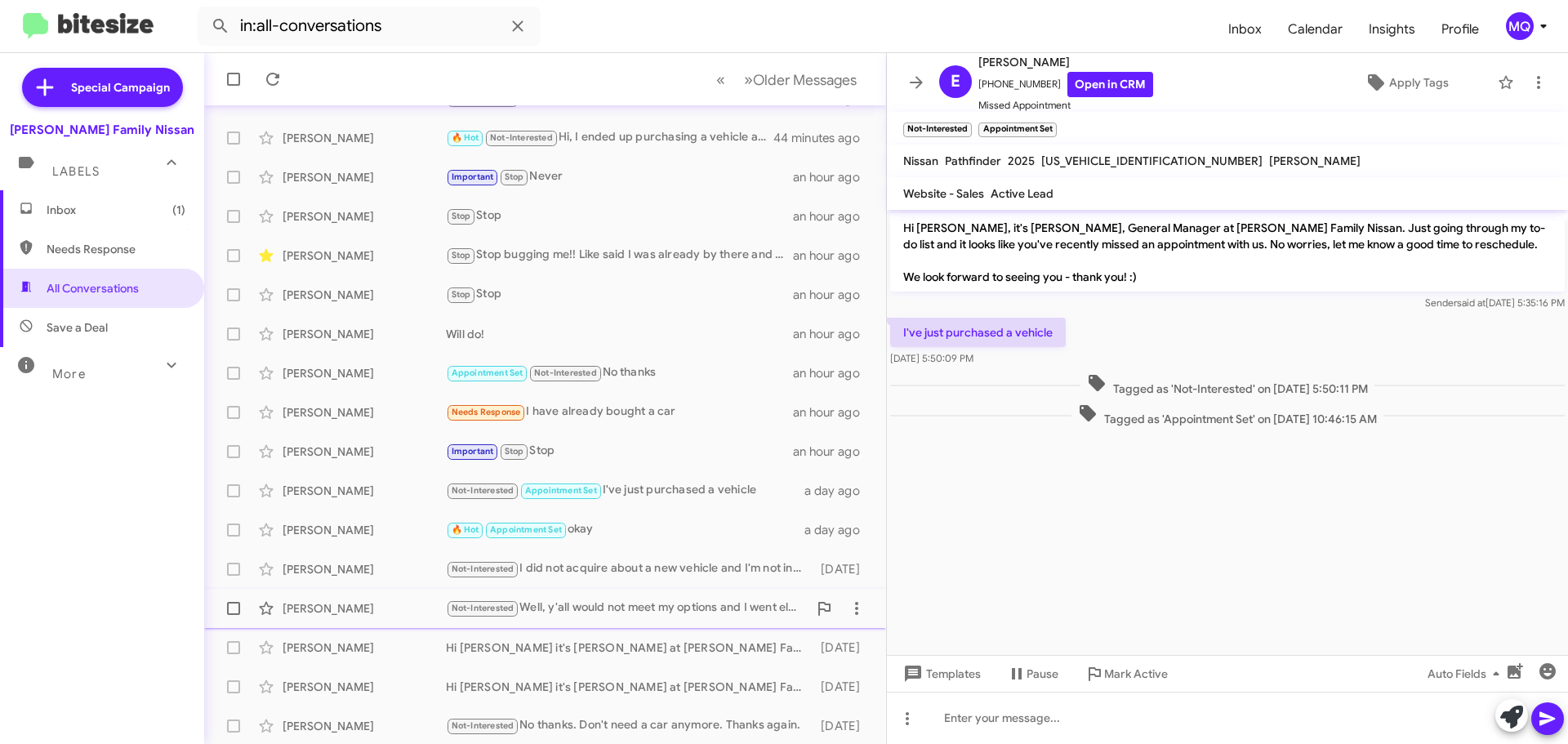
click at [620, 607] on div "Not-Interested Well, y'all would not meet my options and I went elsewhere to so…" at bounding box center [626, 607] width 362 height 18
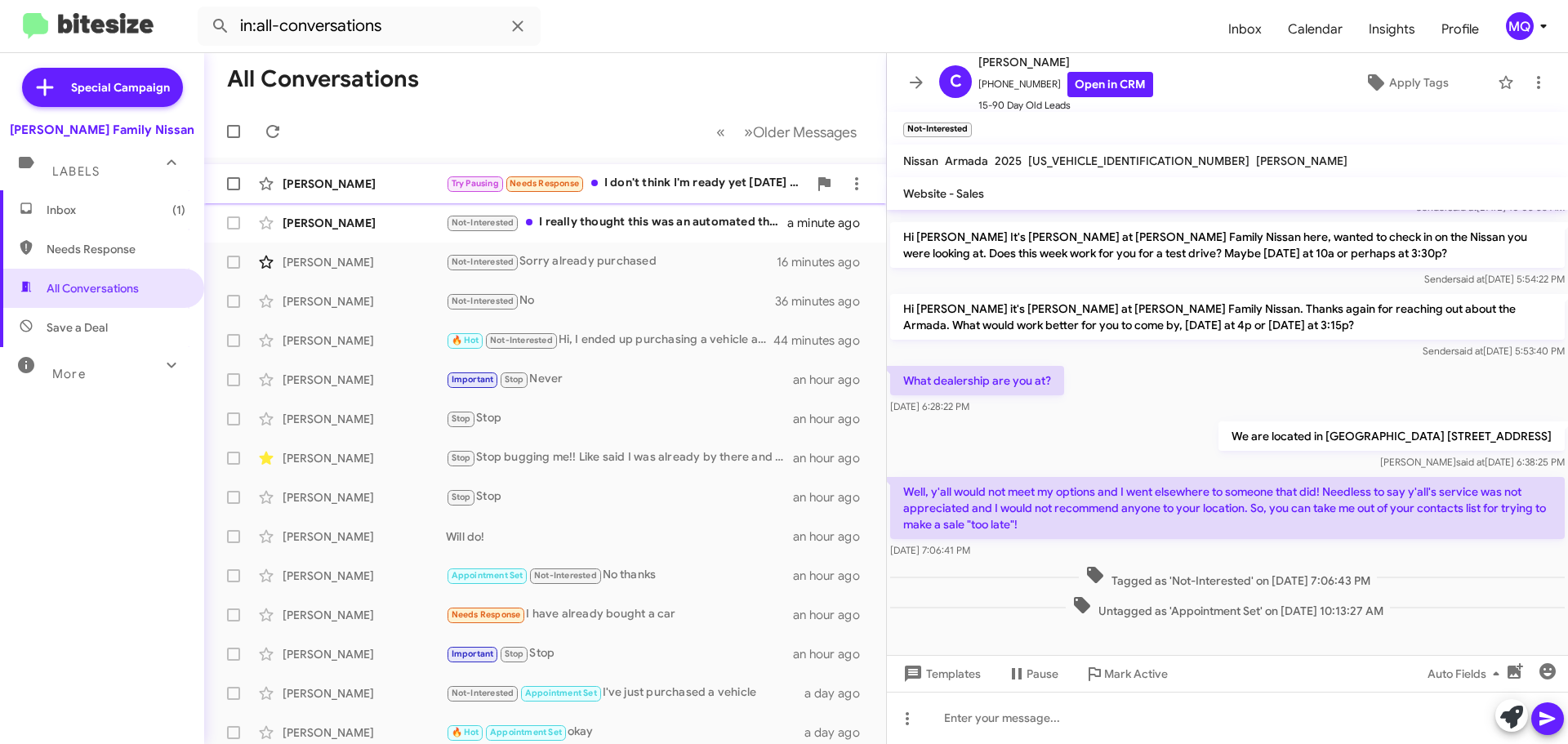
click at [683, 185] on div "Try Pausing Needs Response I don't think I'm ready yet [DATE] .. I'd love to bu…" at bounding box center [626, 183] width 362 height 18
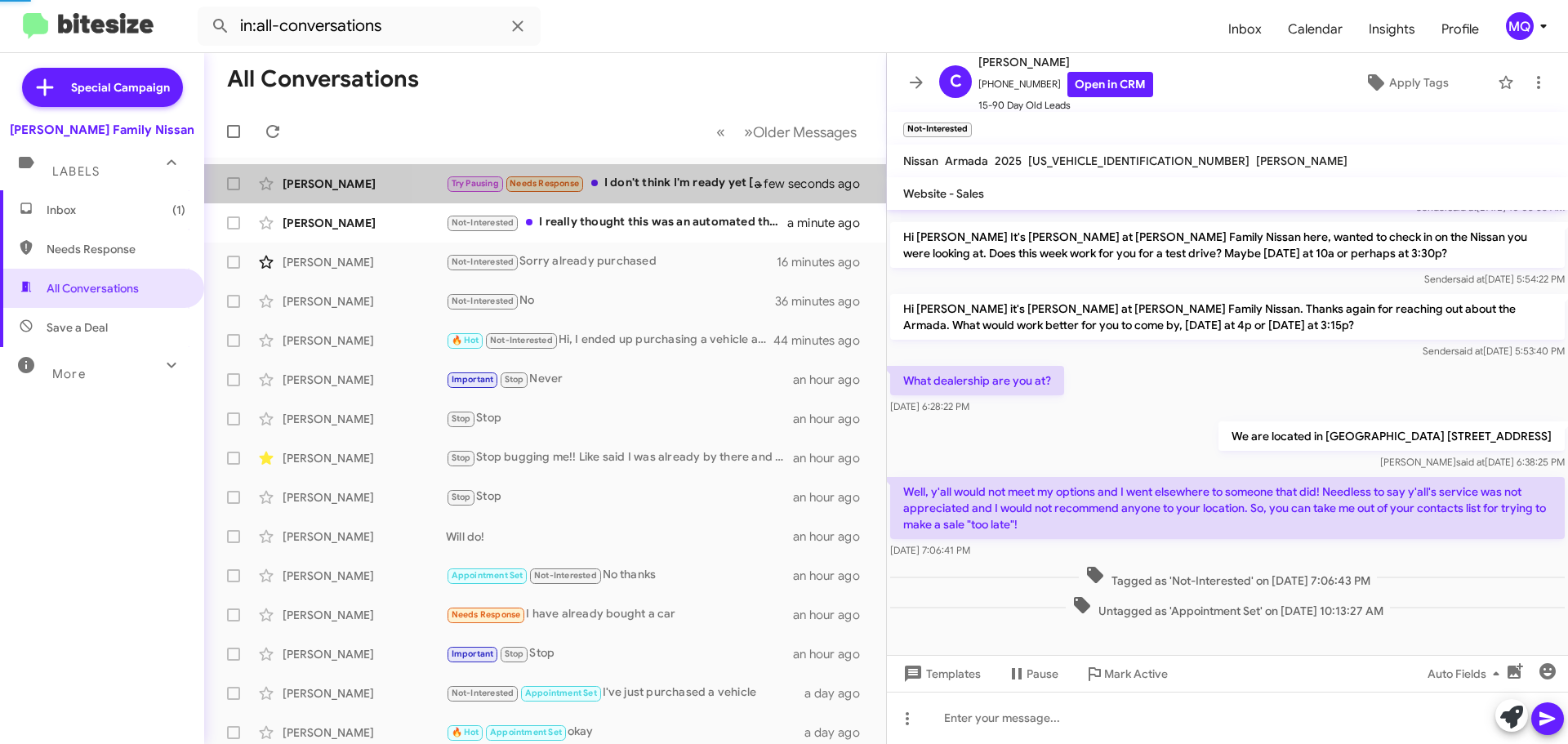
scroll to position [119, 0]
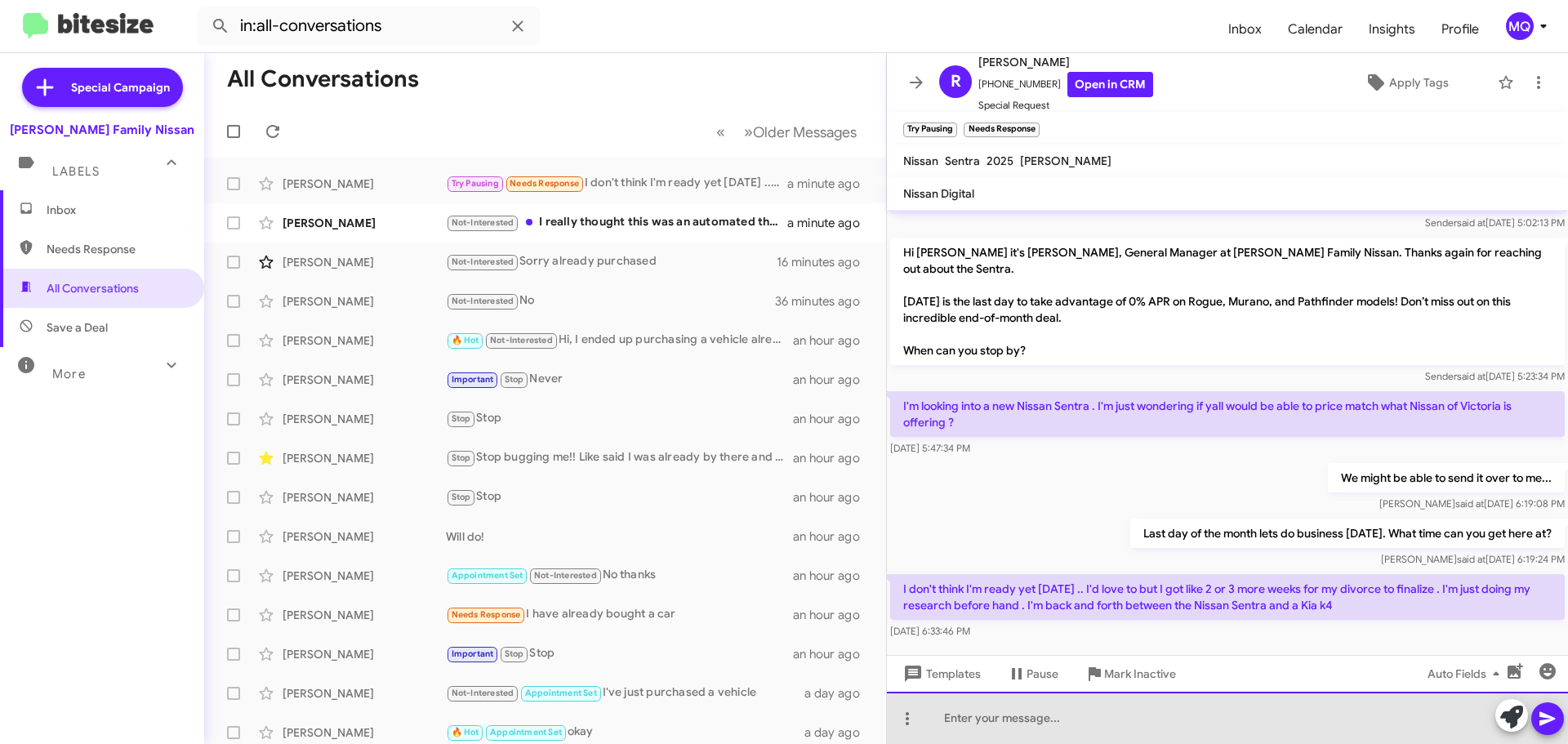
click at [1105, 715] on div at bounding box center [1227, 717] width 681 height 52
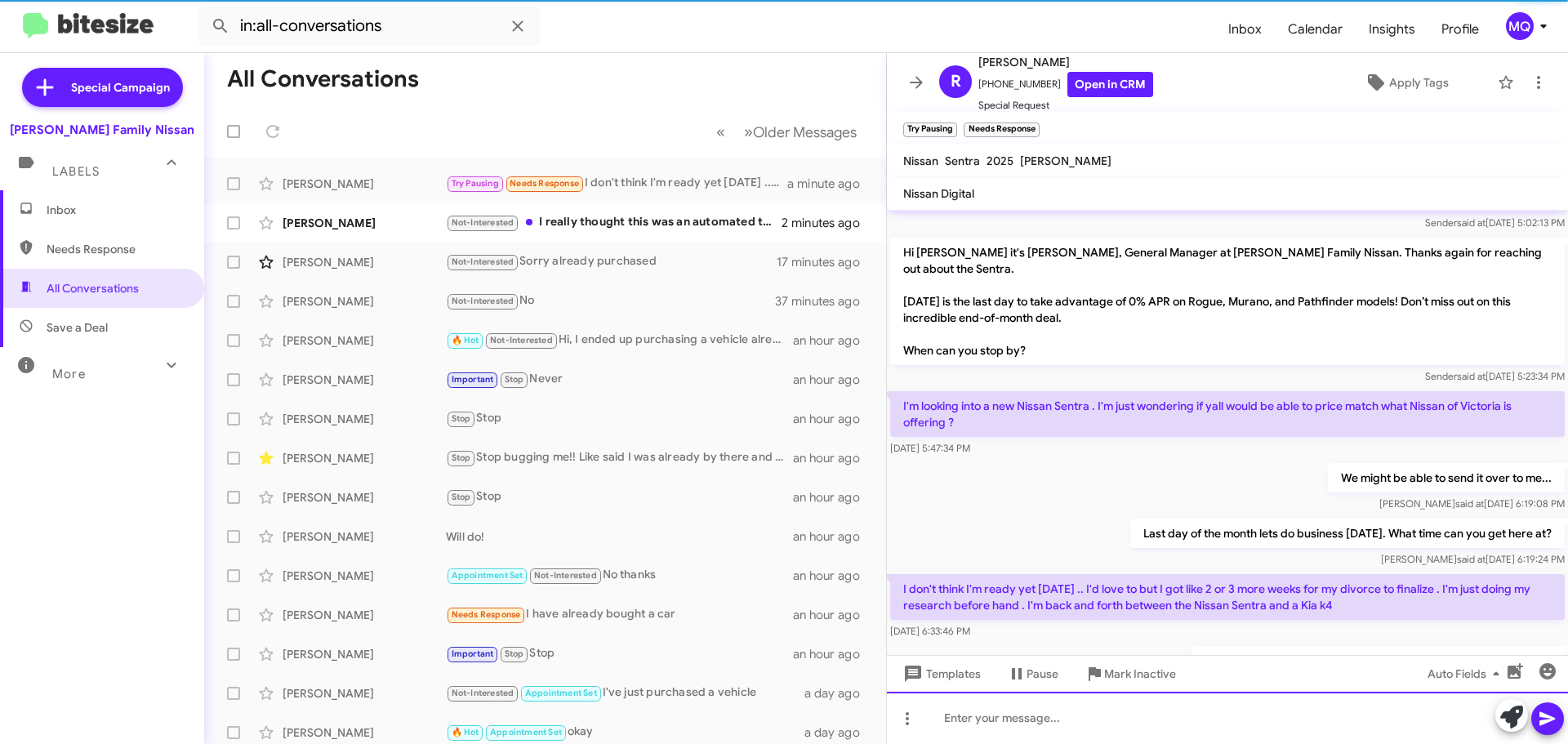
scroll to position [0, 0]
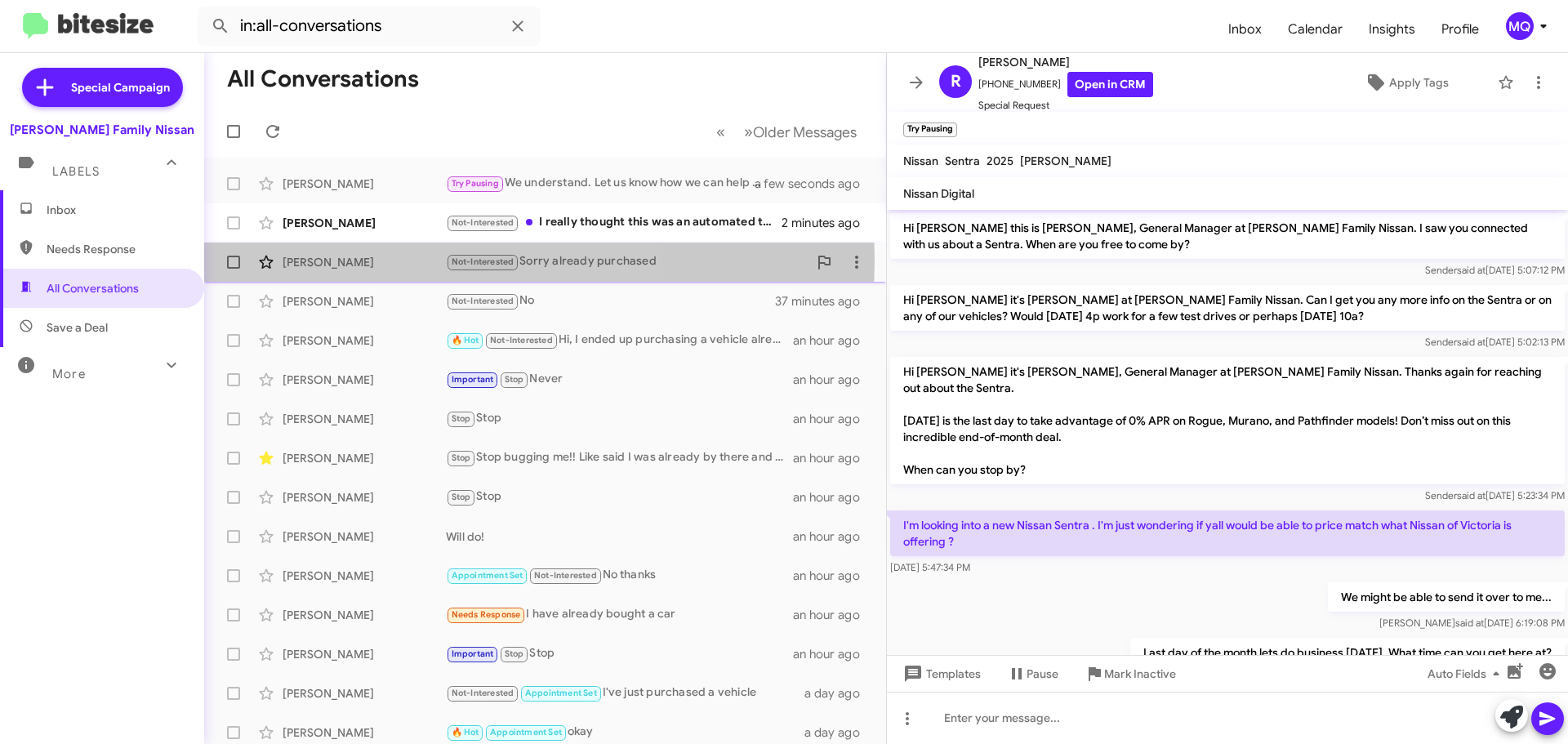
click at [354, 260] on div "[PERSON_NAME]" at bounding box center [364, 262] width 164 height 16
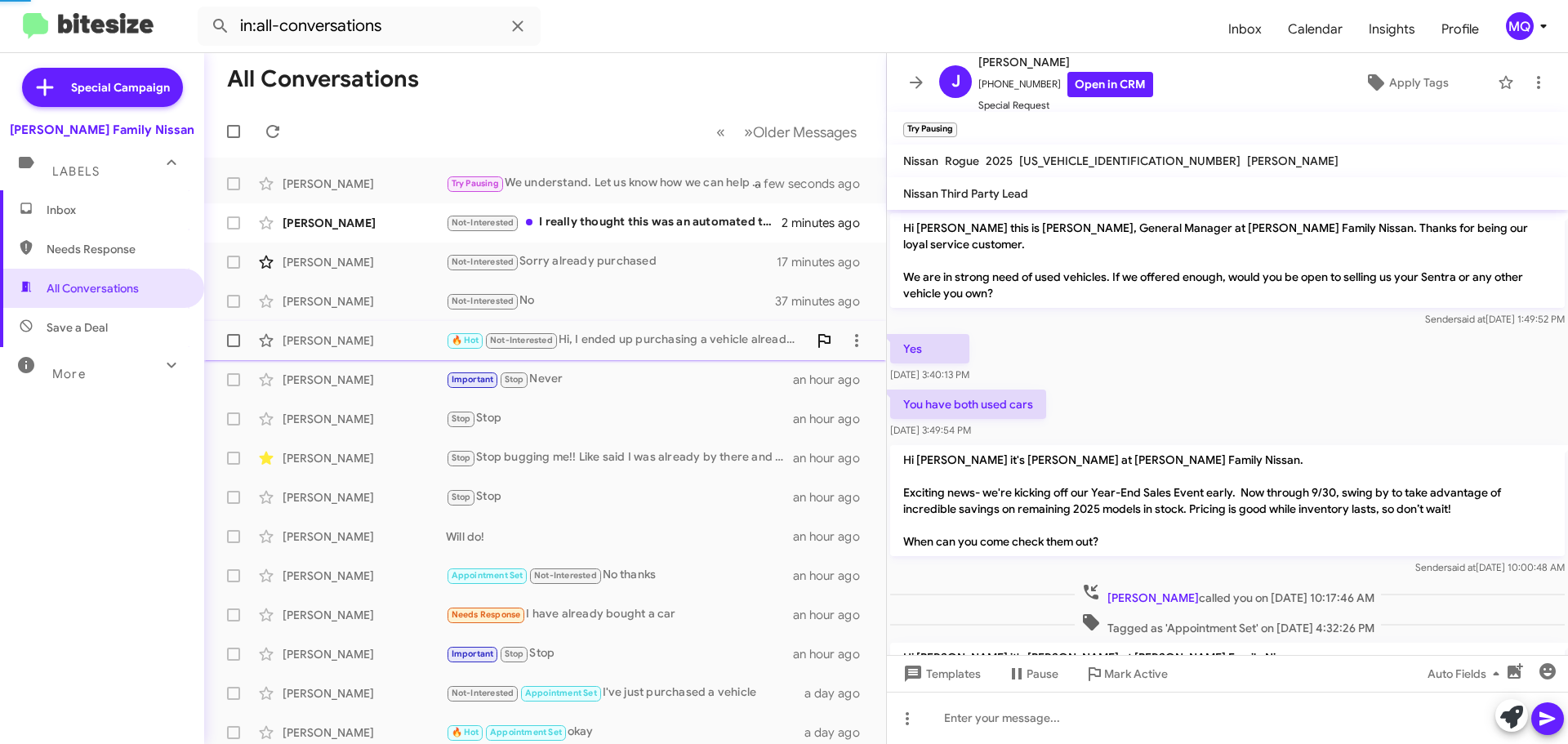
scroll to position [330, 0]
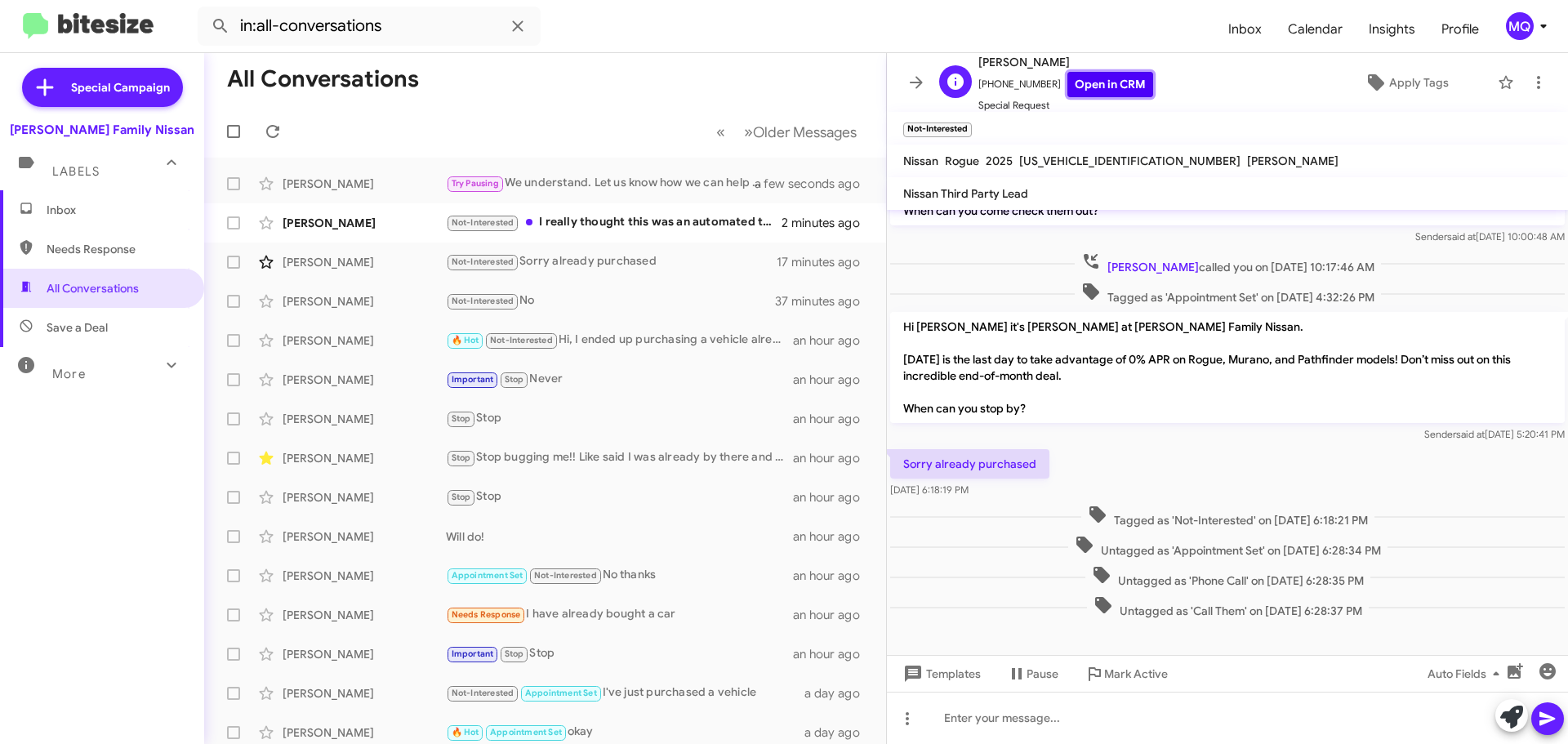
click at [1099, 89] on link "Open in CRM" at bounding box center [1110, 85] width 86 height 25
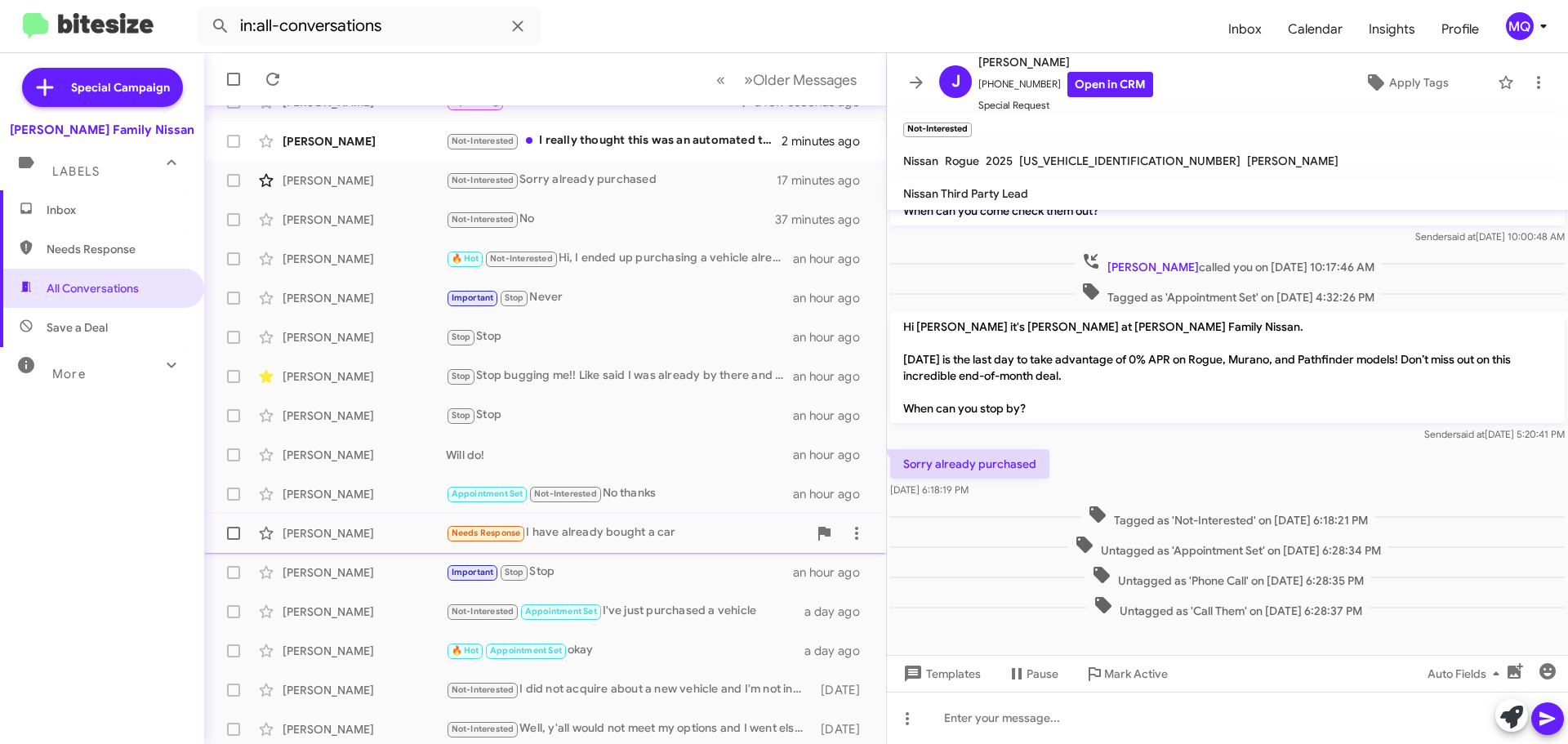
click at [619, 531] on div "Needs Response I have already bought a car" at bounding box center [626, 533] width 362 height 18
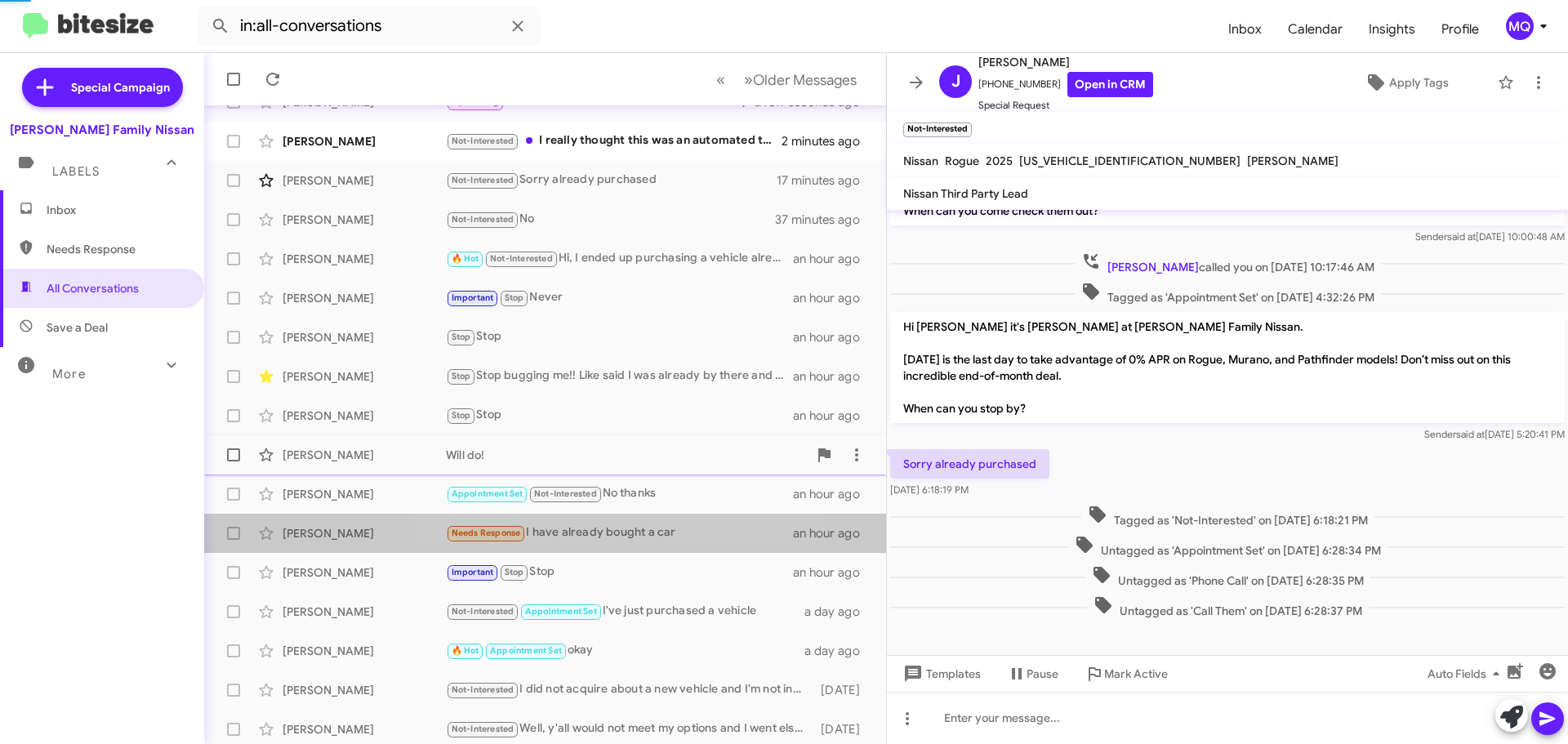
scroll to position [1417, 0]
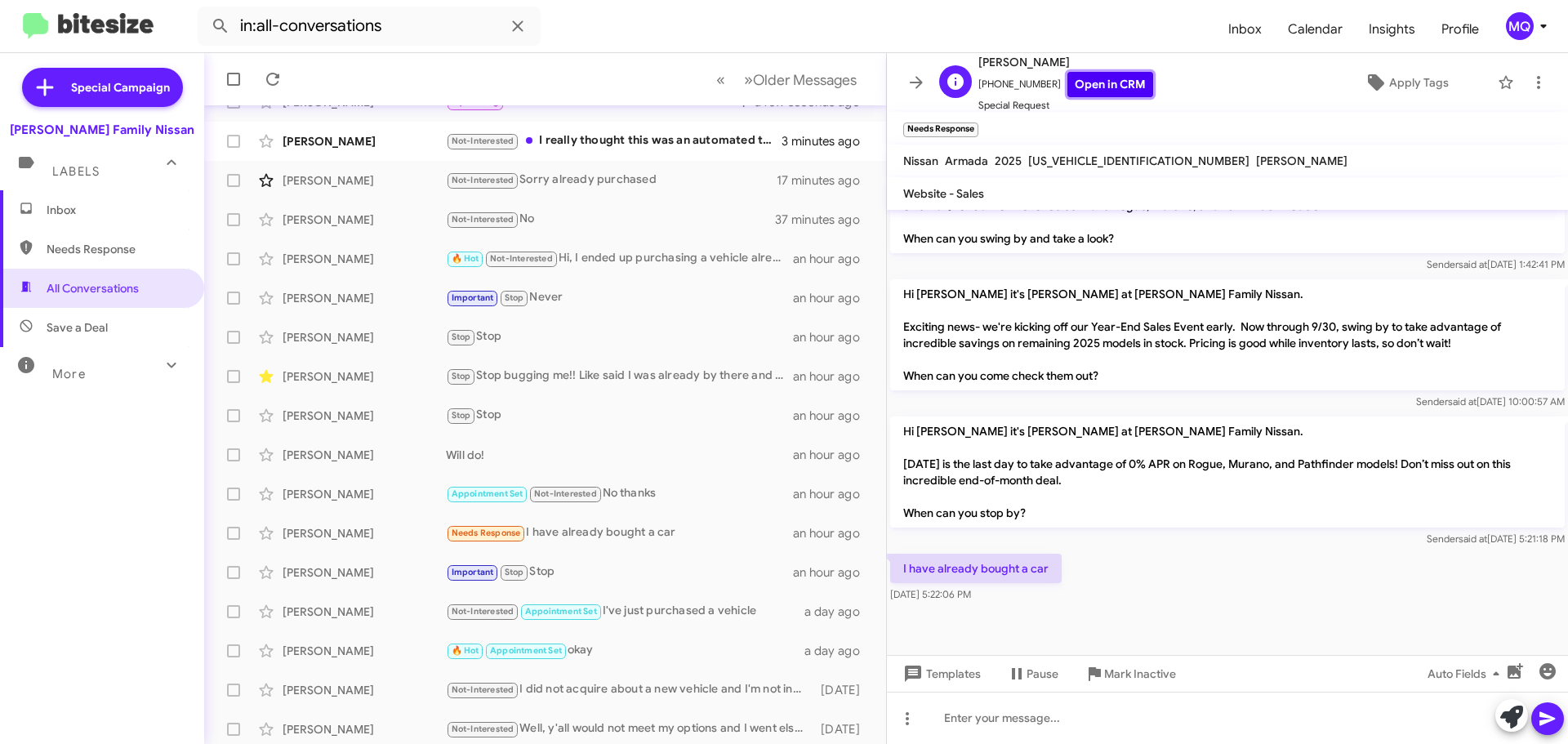
click at [1124, 91] on link "Open in CRM" at bounding box center [1110, 85] width 86 height 25
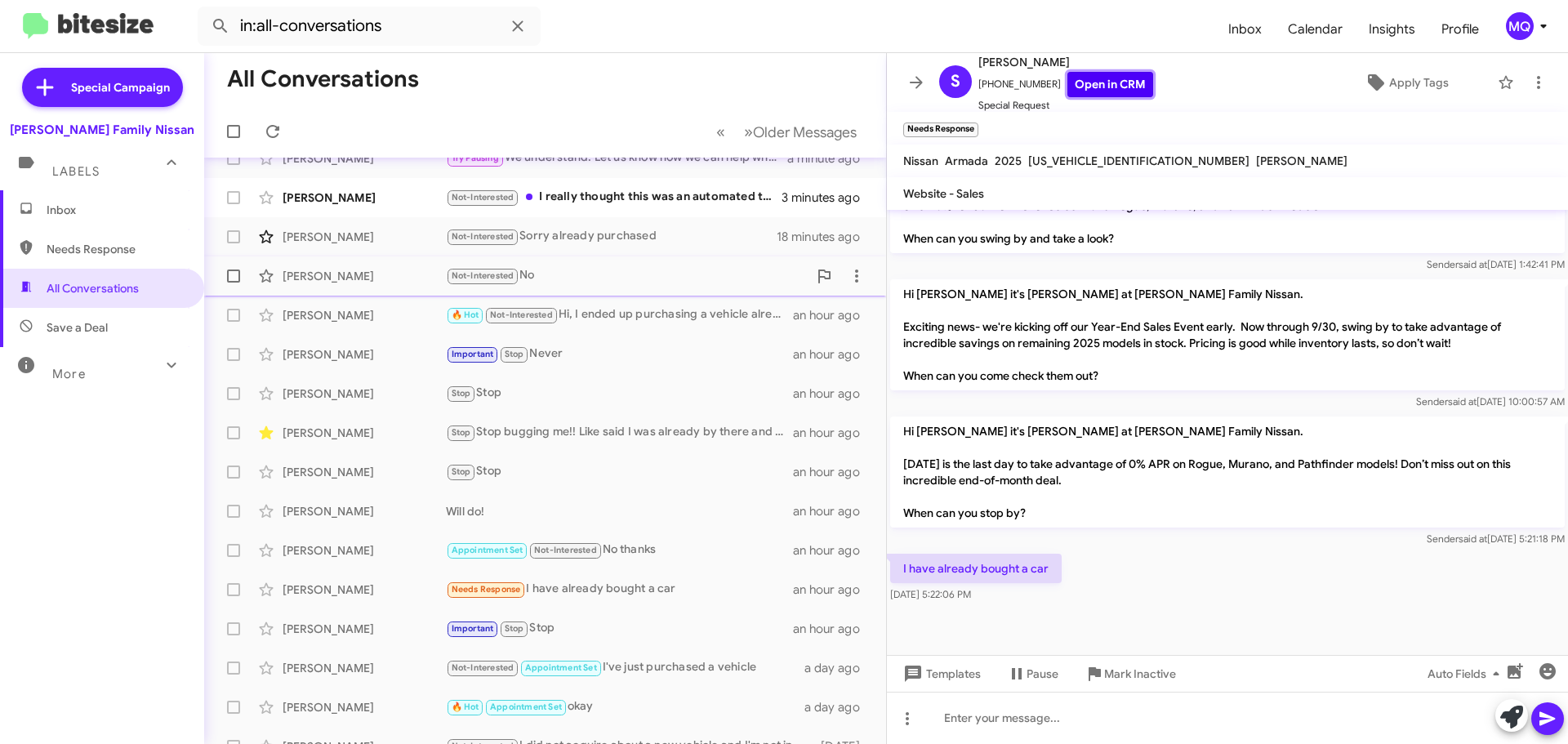
scroll to position [0, 0]
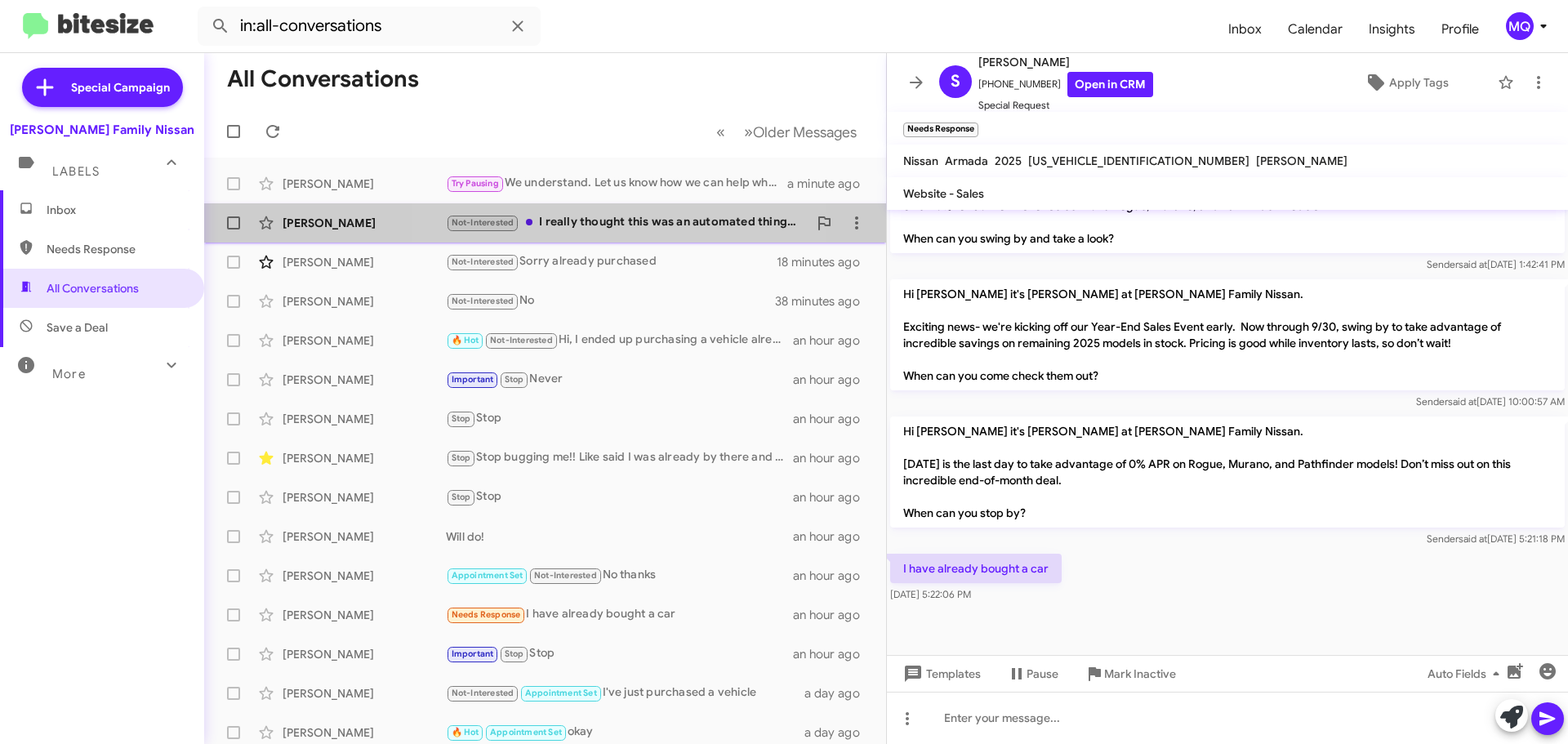
click at [628, 228] on div "Not-Interested I really thought this was an automated thing. Sorry if it's not.…" at bounding box center [626, 222] width 362 height 18
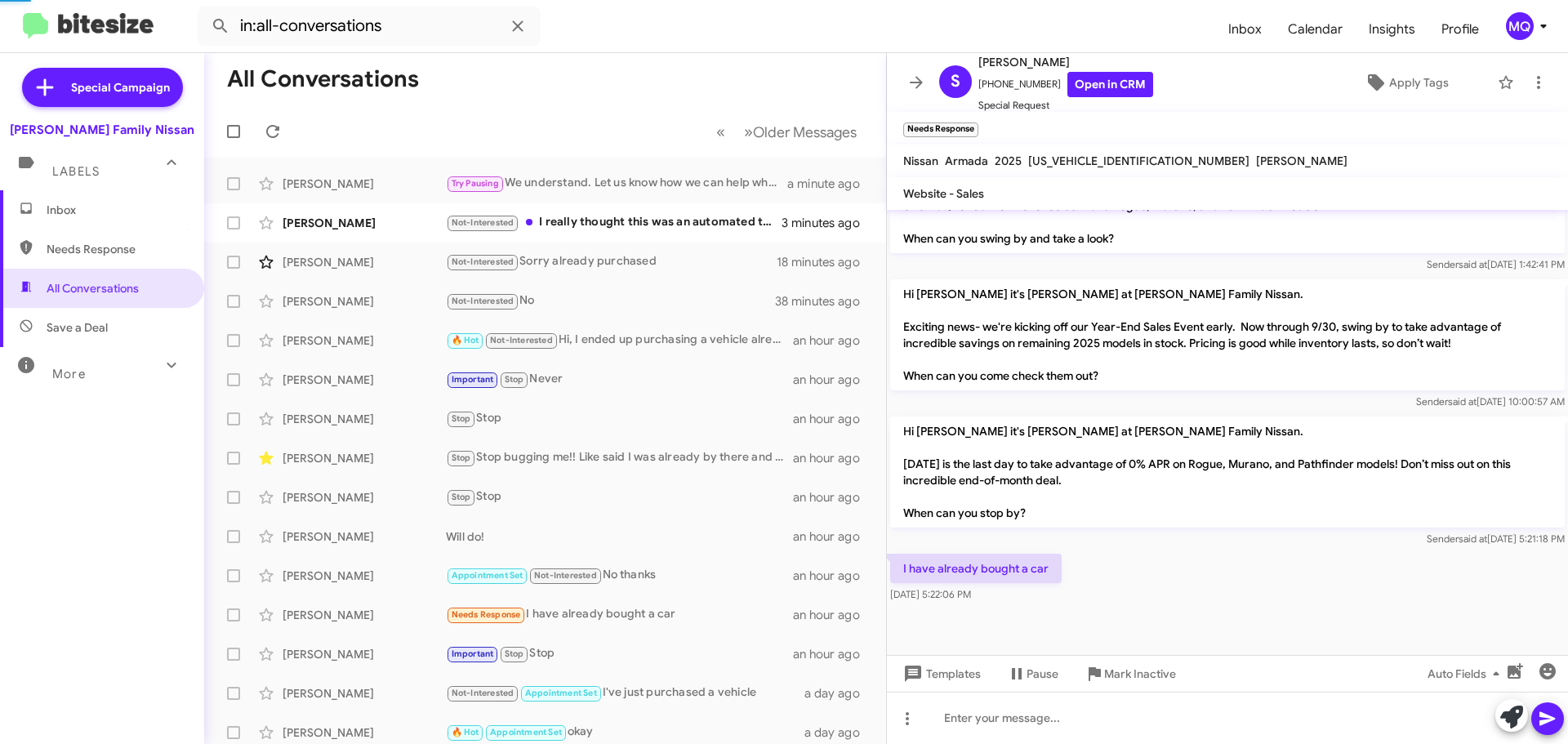
scroll to position [235, 0]
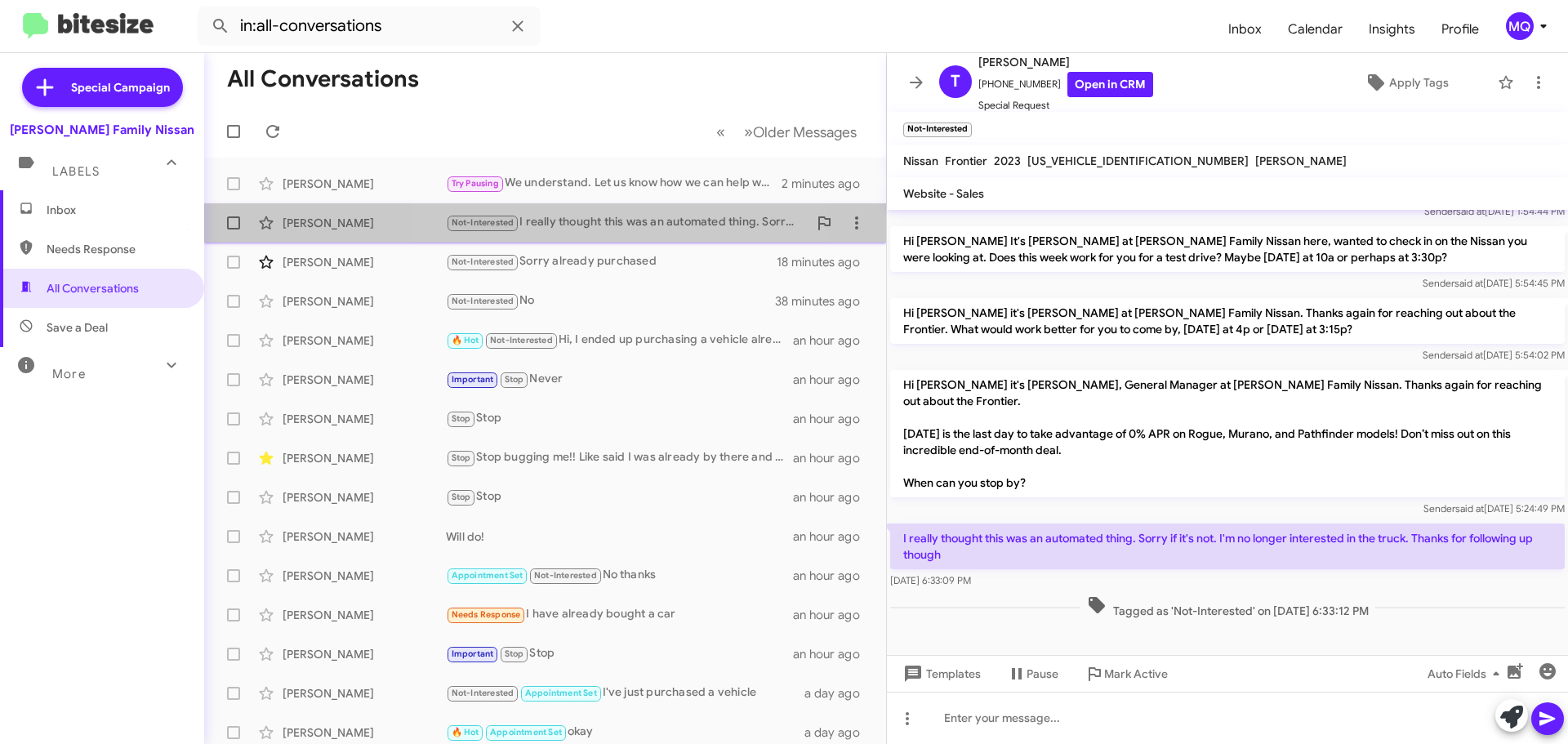
click at [612, 221] on div "Not-Interested I really thought this was an automated thing. Sorry if it's not.…" at bounding box center [626, 222] width 362 height 18
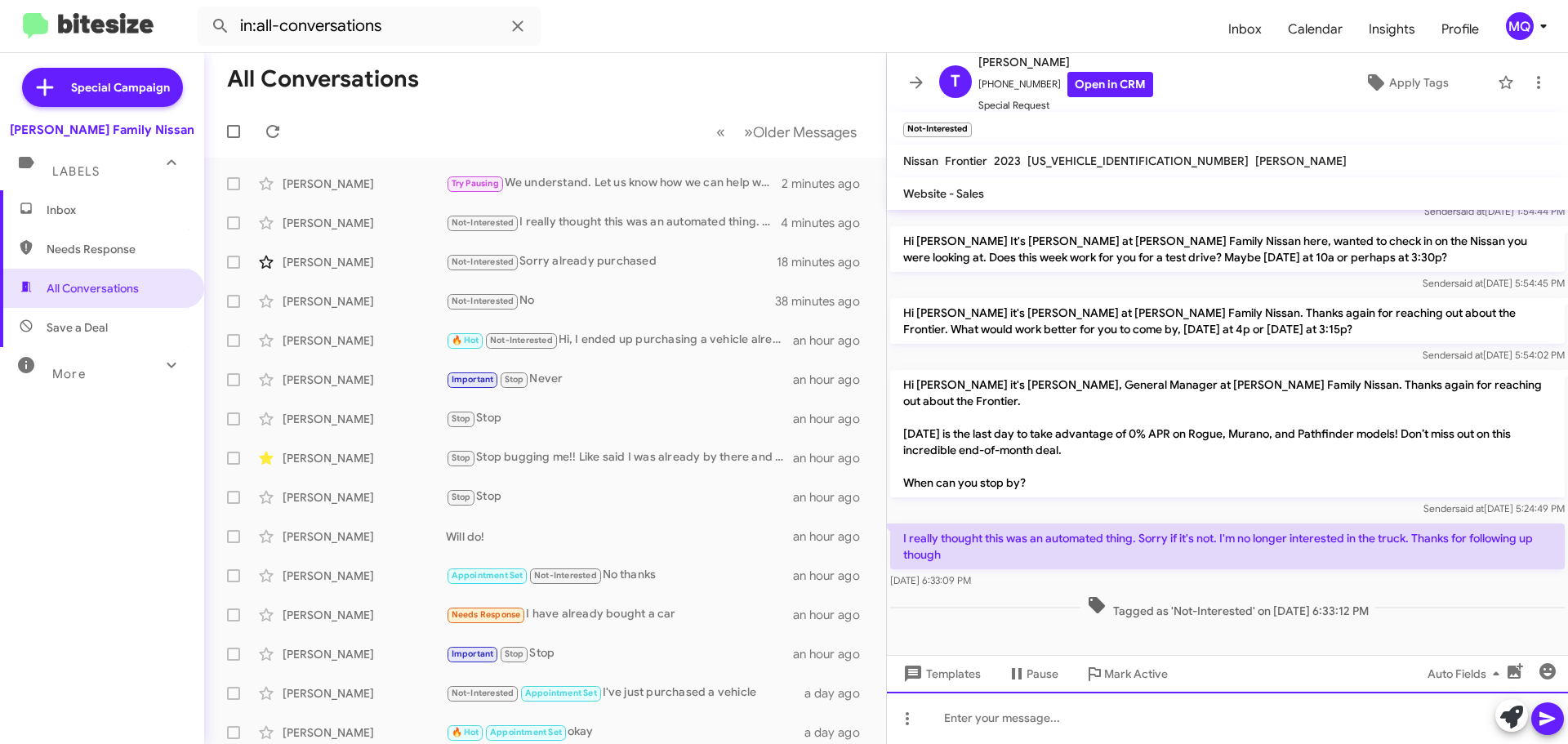
click at [1202, 720] on div at bounding box center [1227, 717] width 681 height 52
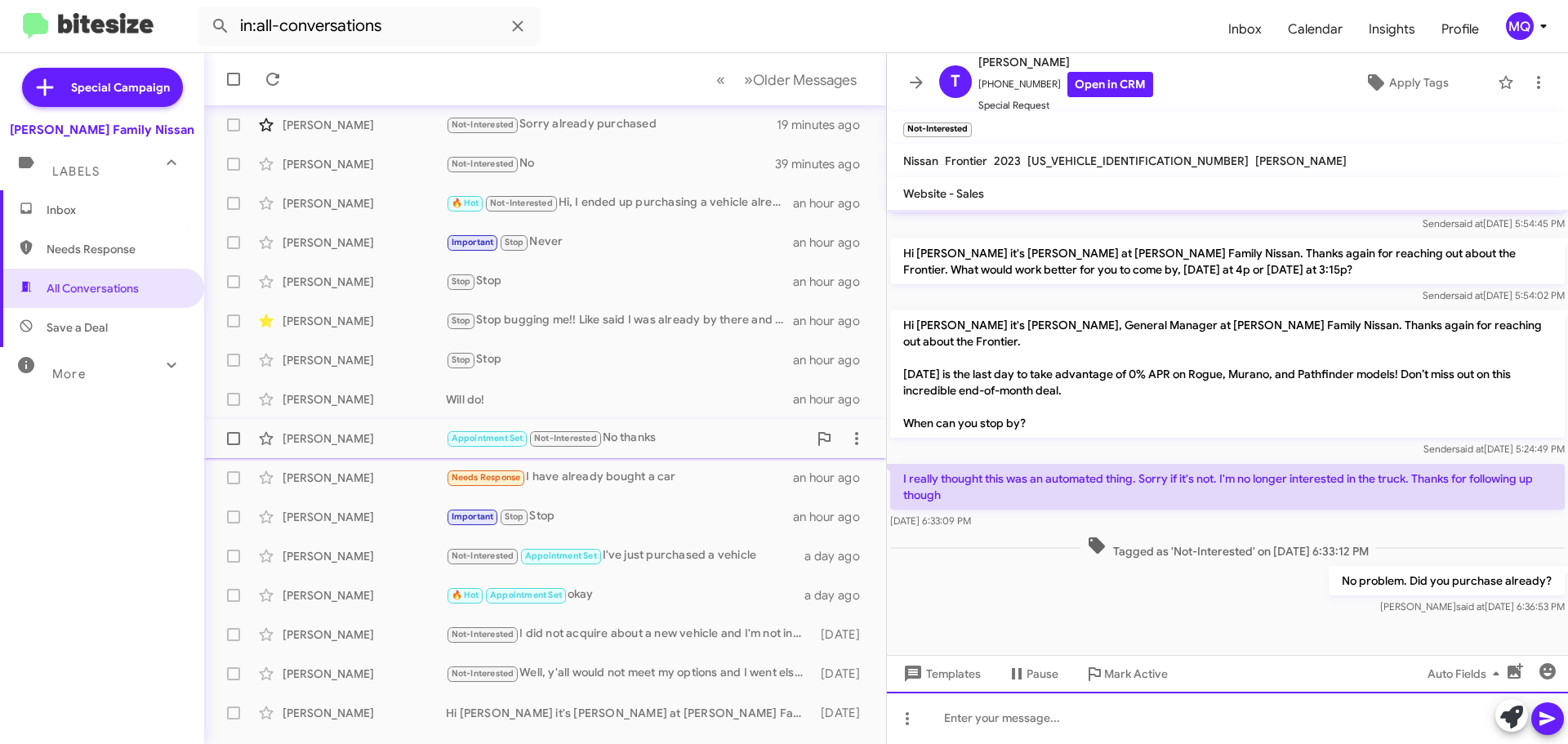
scroll to position [164, 0]
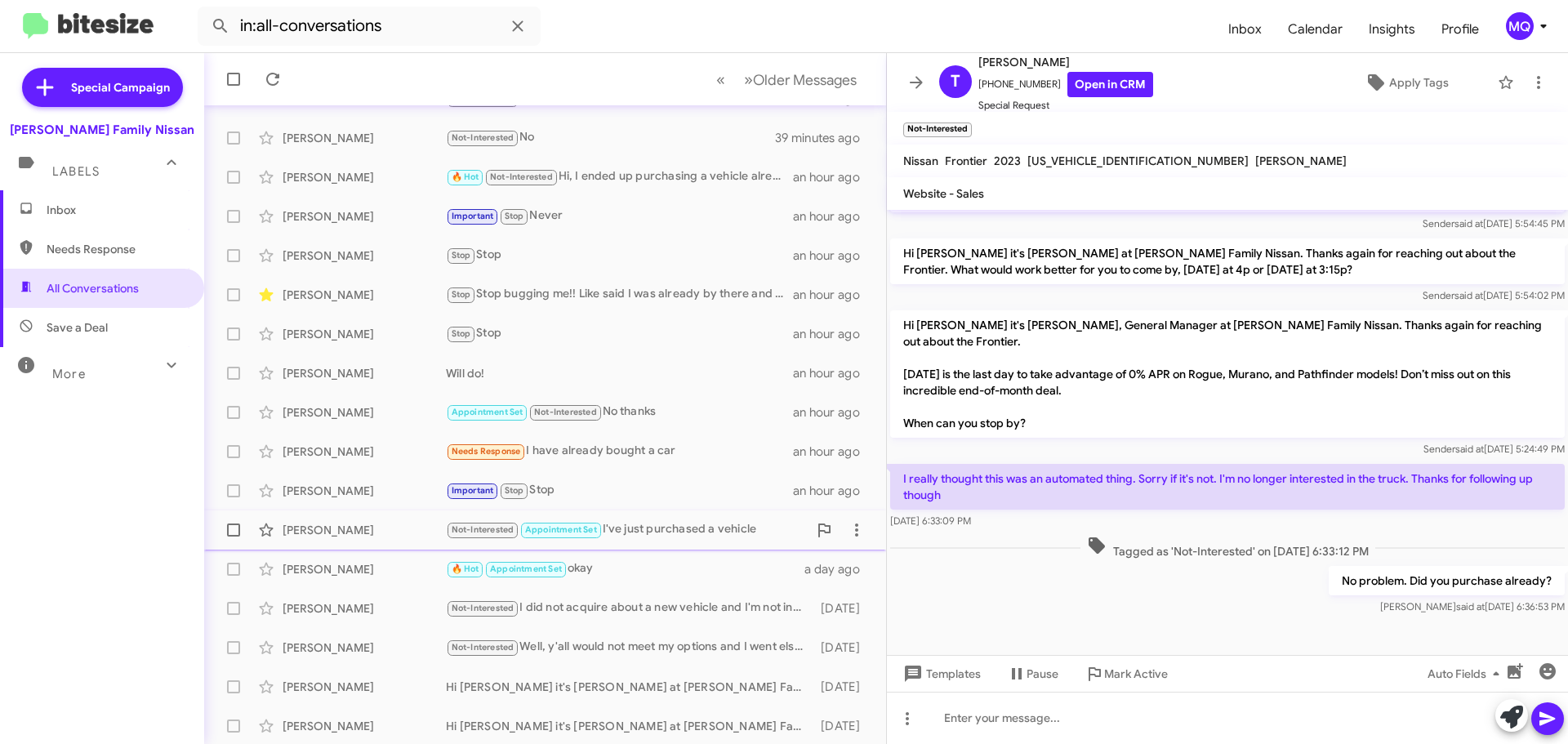
click at [687, 533] on div "Not-Interested Appointment Set I've just purchased a vehicle" at bounding box center [626, 529] width 362 height 18
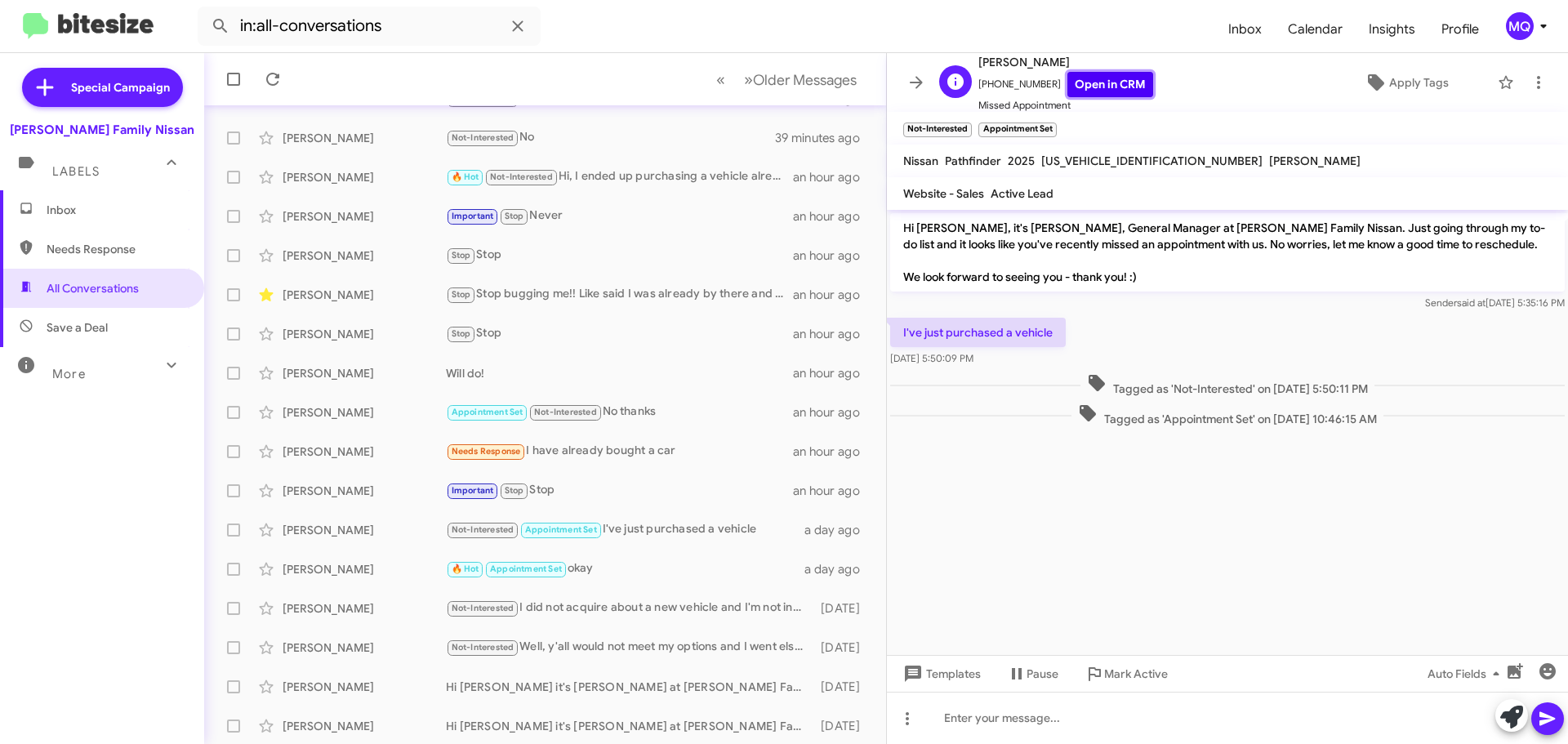
click at [1114, 88] on link "Open in CRM" at bounding box center [1110, 85] width 86 height 25
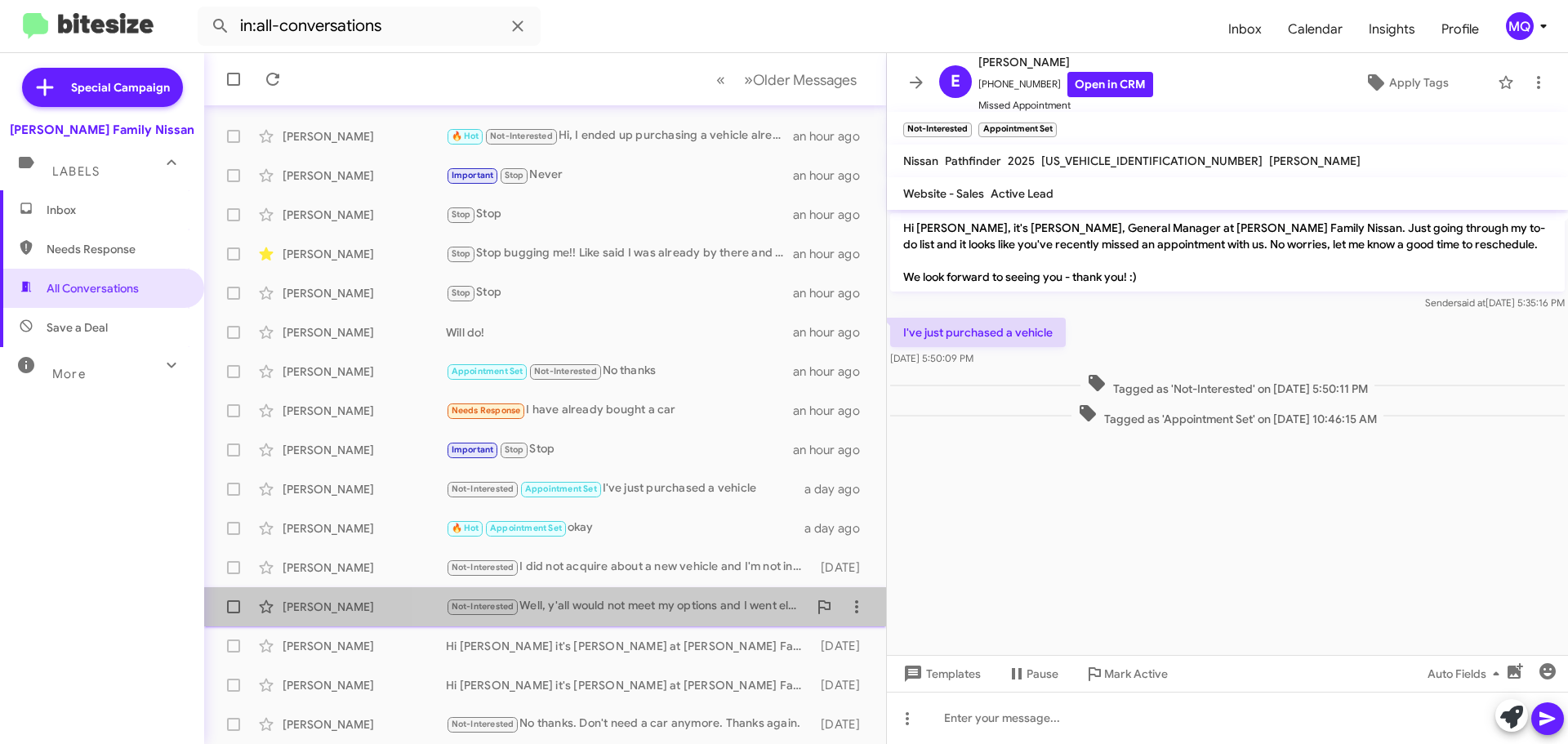
click at [692, 601] on div "Not-Interested Well, y'all would not meet my options and I went elsewhere to so…" at bounding box center [626, 606] width 362 height 18
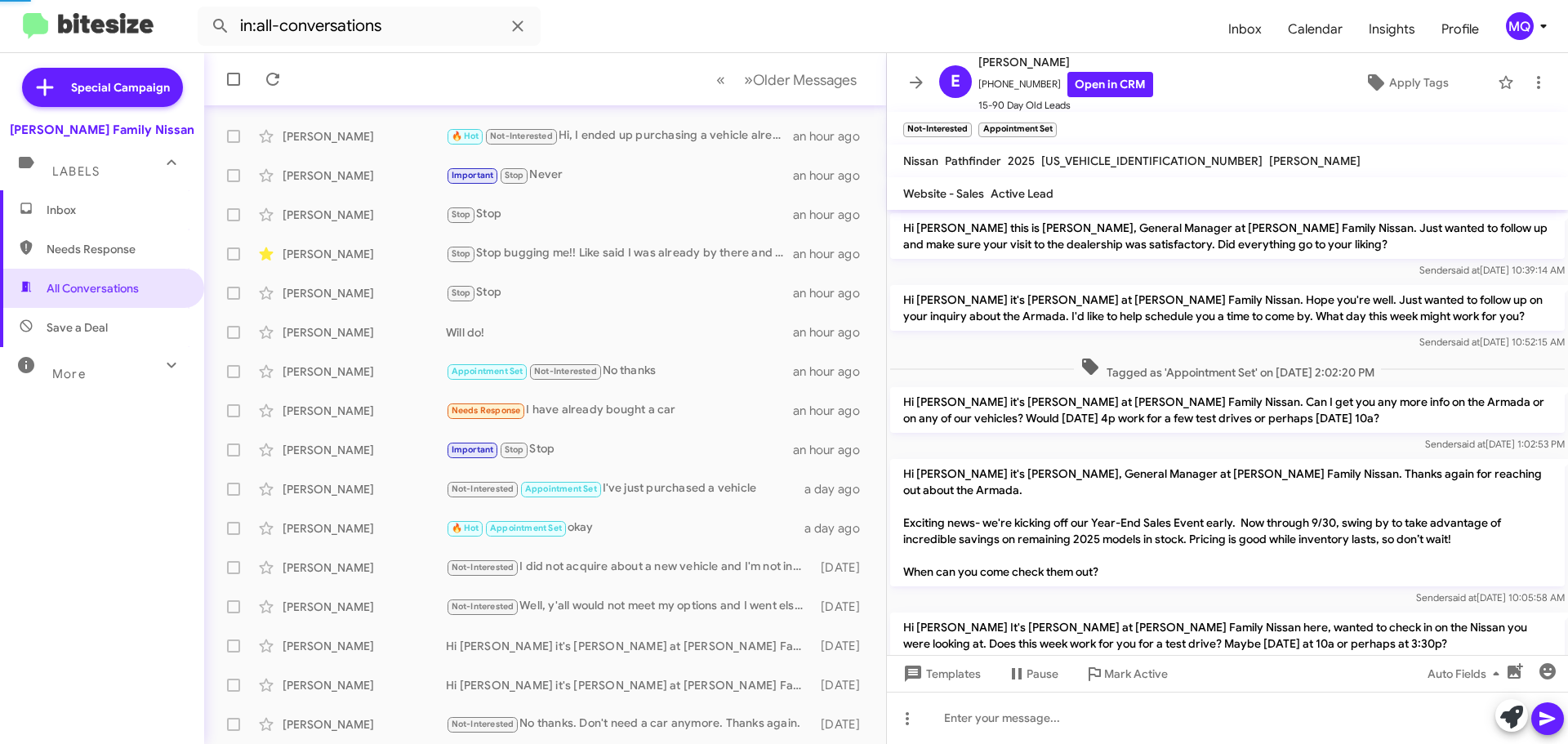
scroll to position [390, 0]
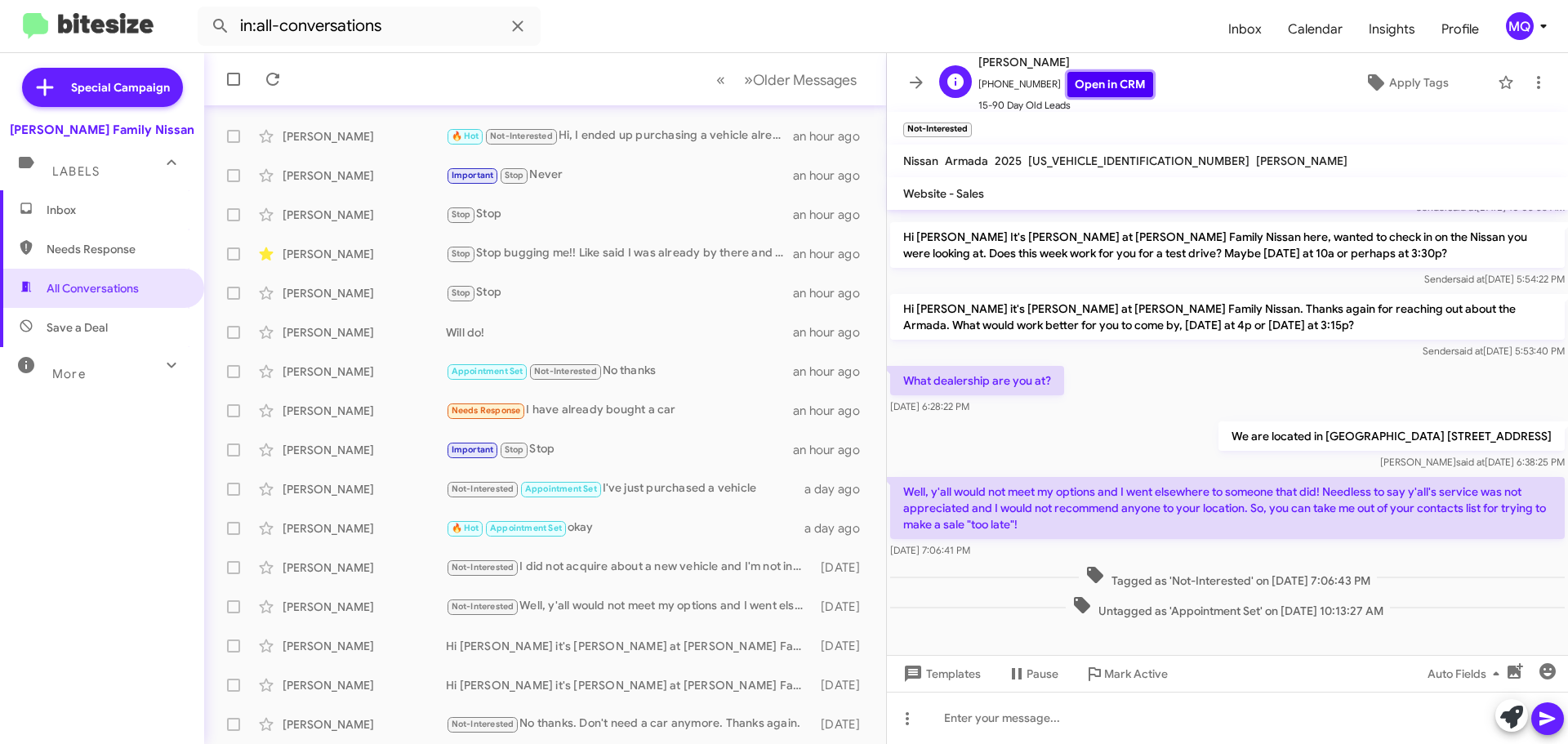
click at [1116, 88] on link "Open in CRM" at bounding box center [1110, 85] width 86 height 25
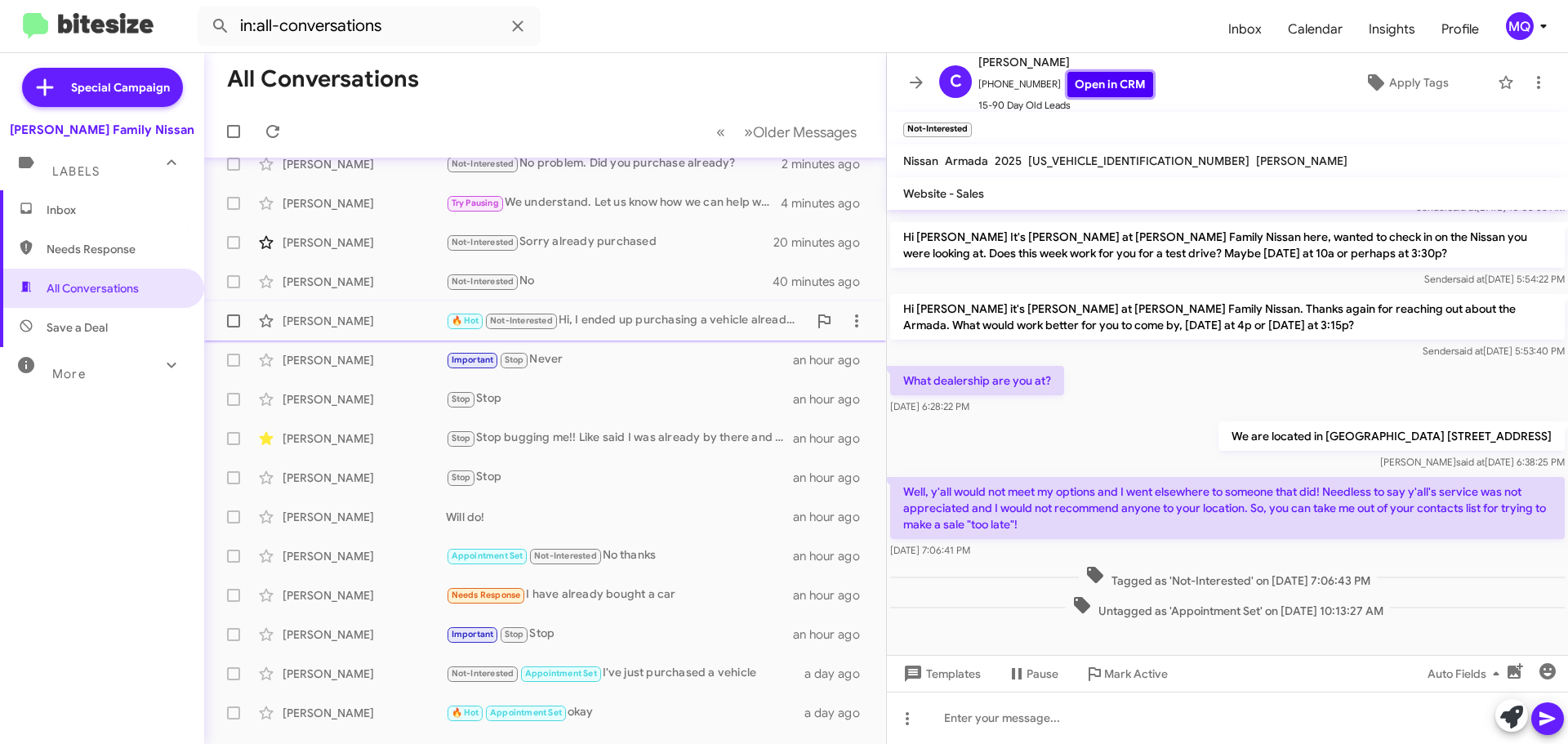
scroll to position [0, 0]
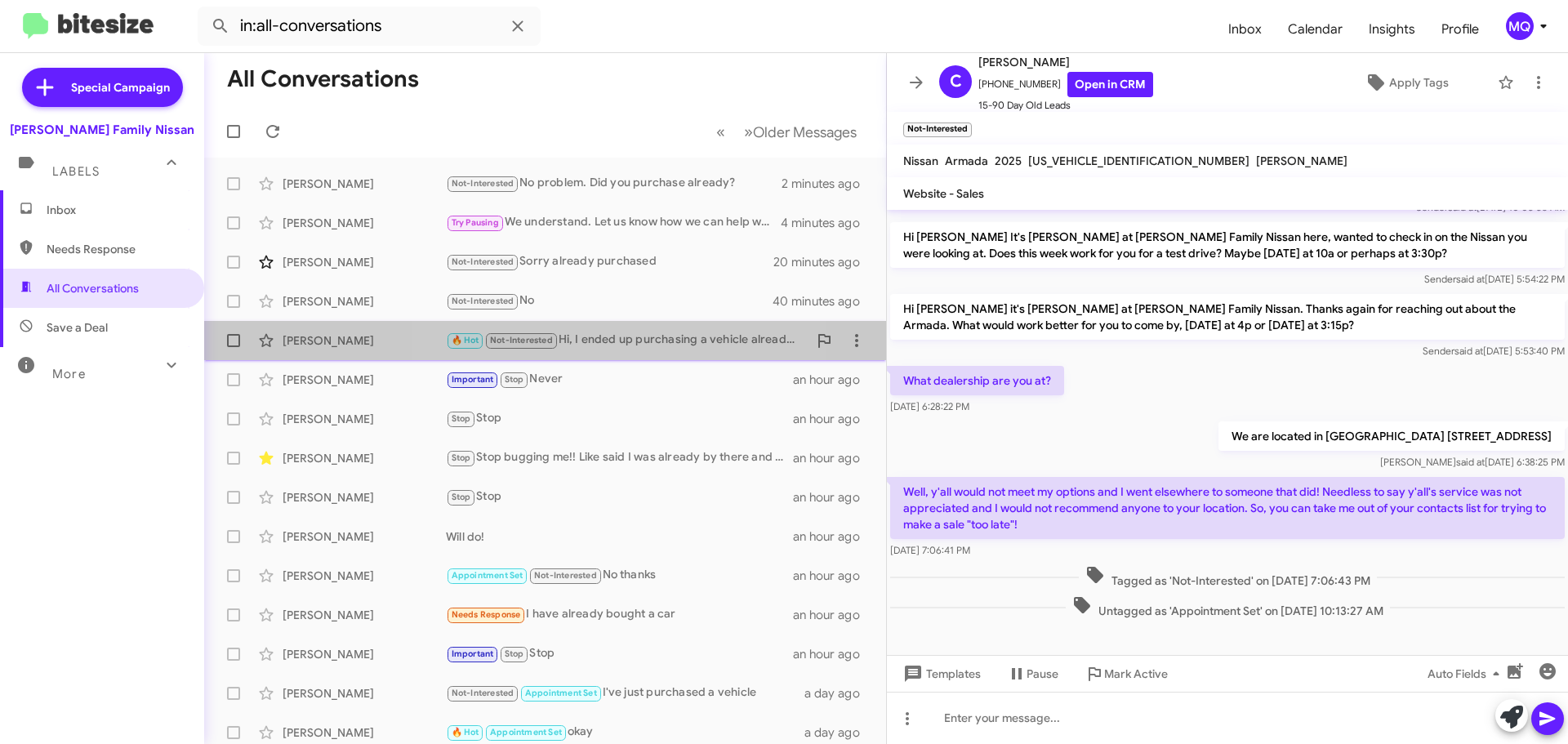
click at [638, 336] on div "🔥 Hot Not-Interested Hi, I ended up purchasing a vehicle already. Thank you tho…" at bounding box center [626, 340] width 362 height 18
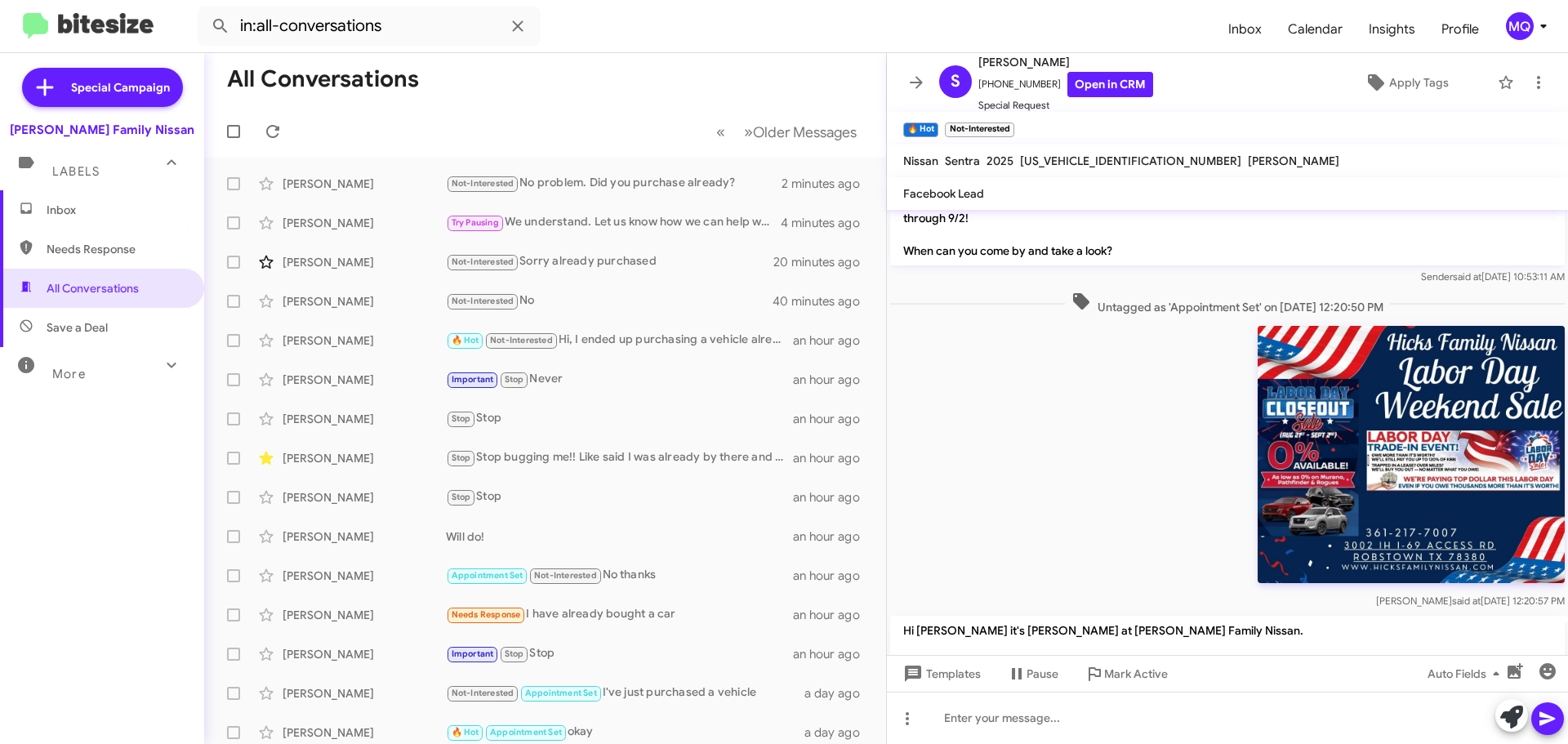
scroll to position [872, 0]
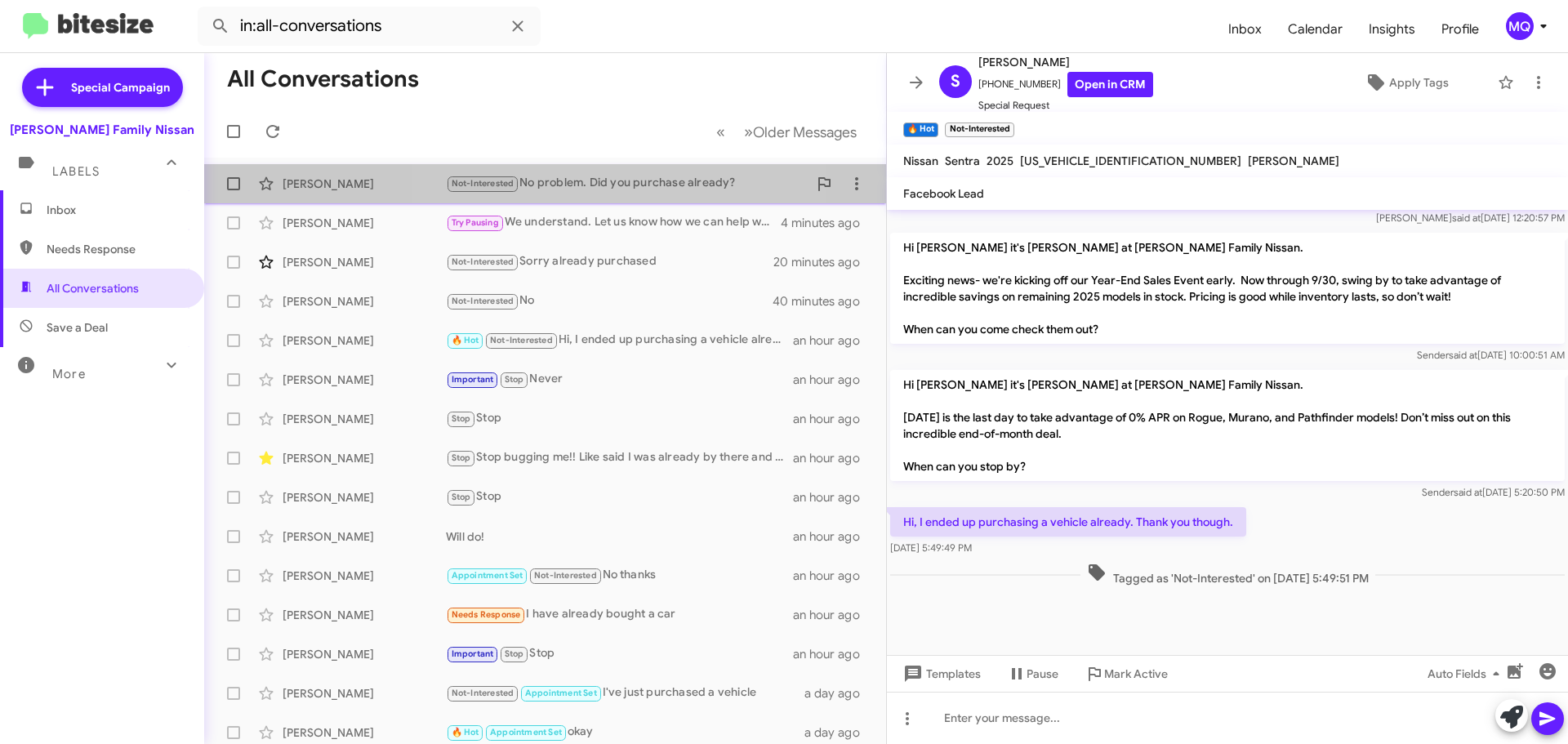
click at [623, 183] on div "Not-Interested No problem. Did you purchase already?" at bounding box center [626, 183] width 362 height 18
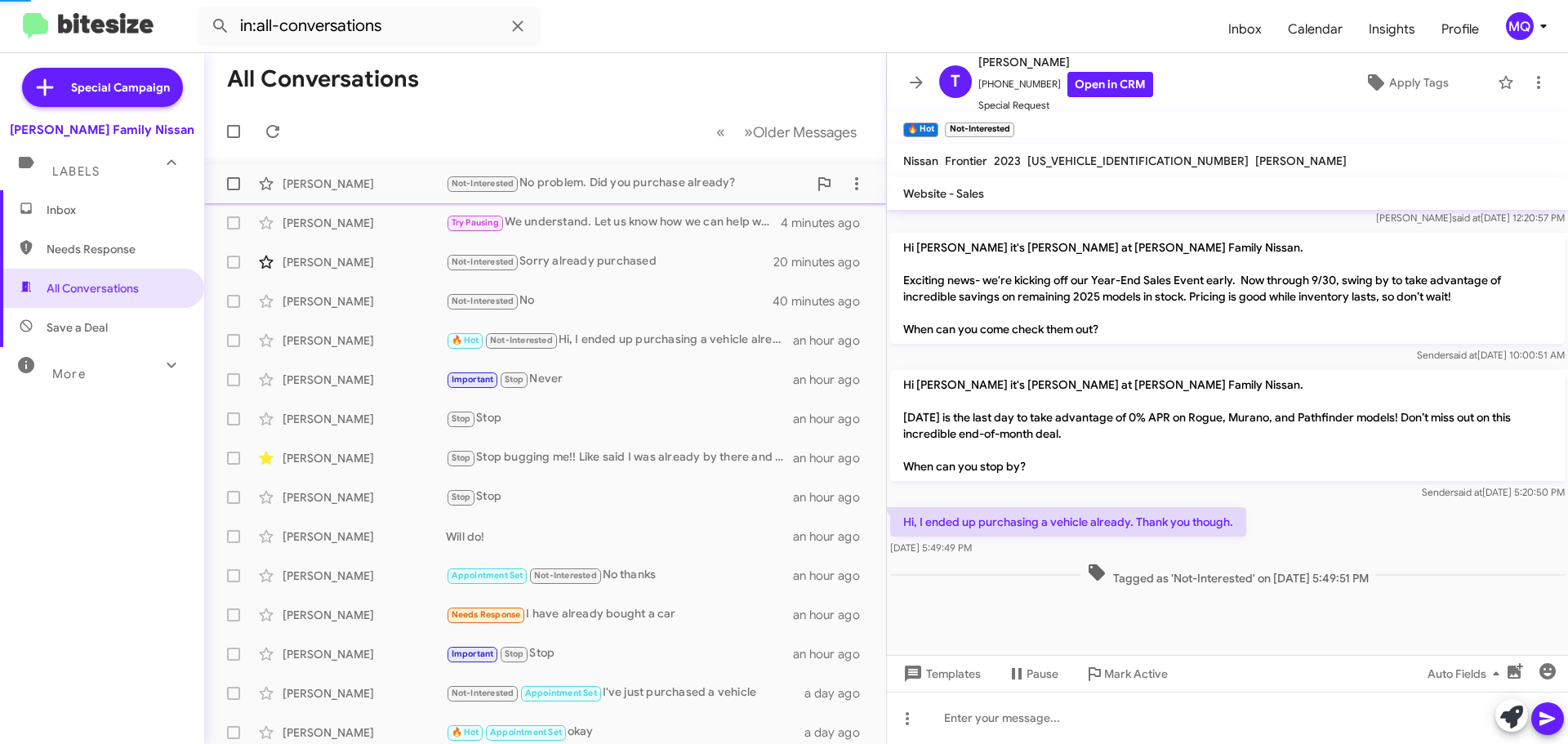
scroll to position [294, 0]
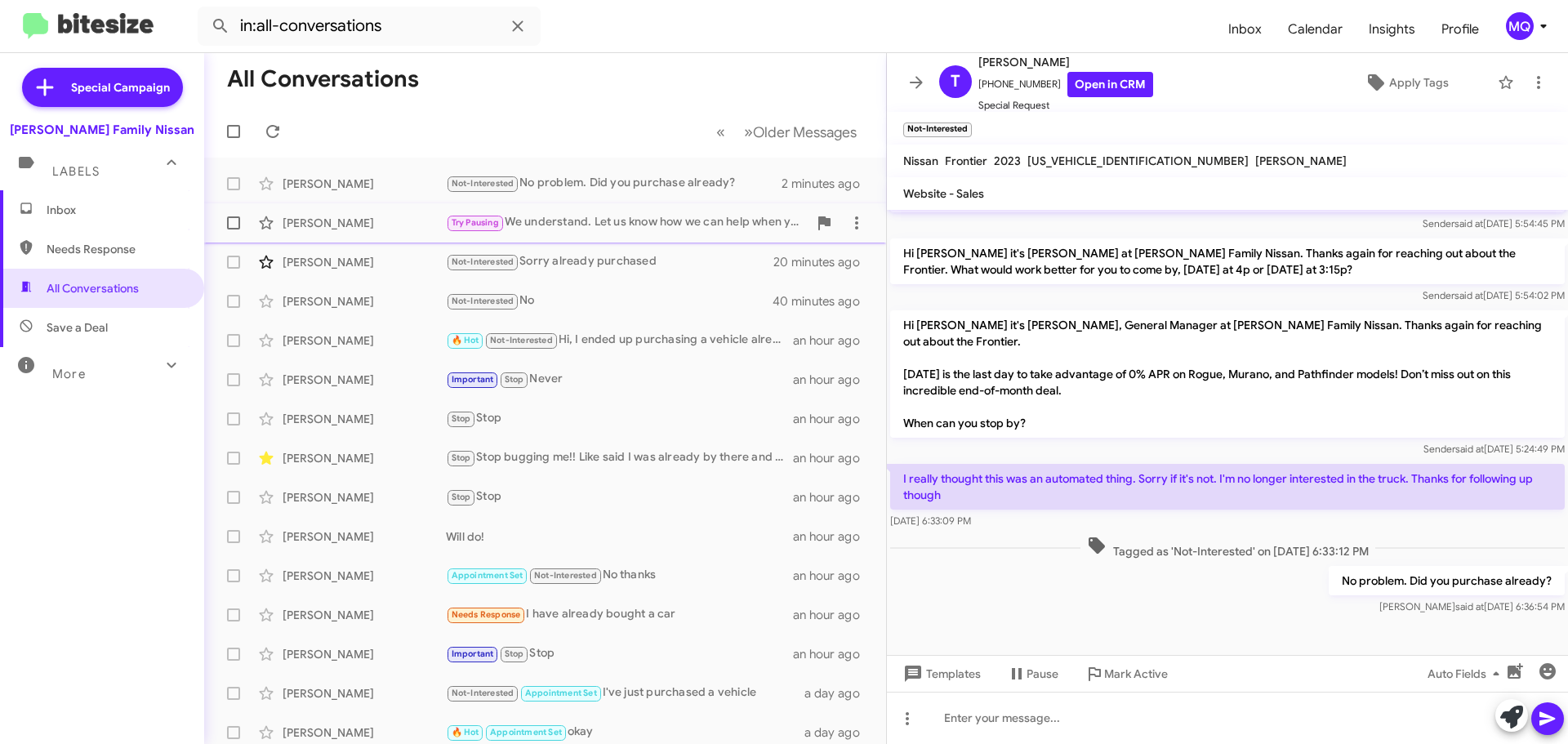
click at [609, 226] on div "Try Pausing We understand. Let us know how we can help when you are ready" at bounding box center [626, 222] width 362 height 18
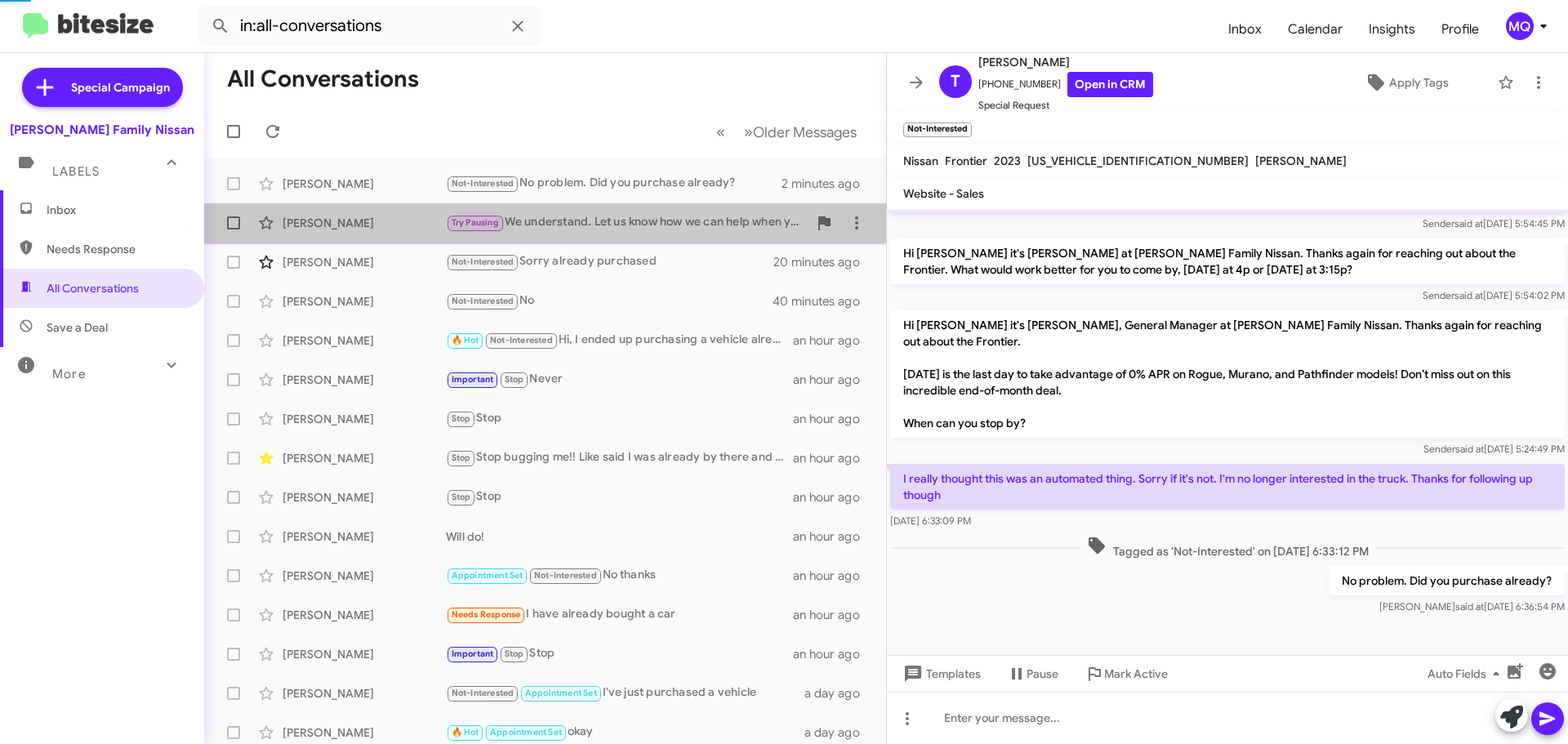
scroll to position [179, 0]
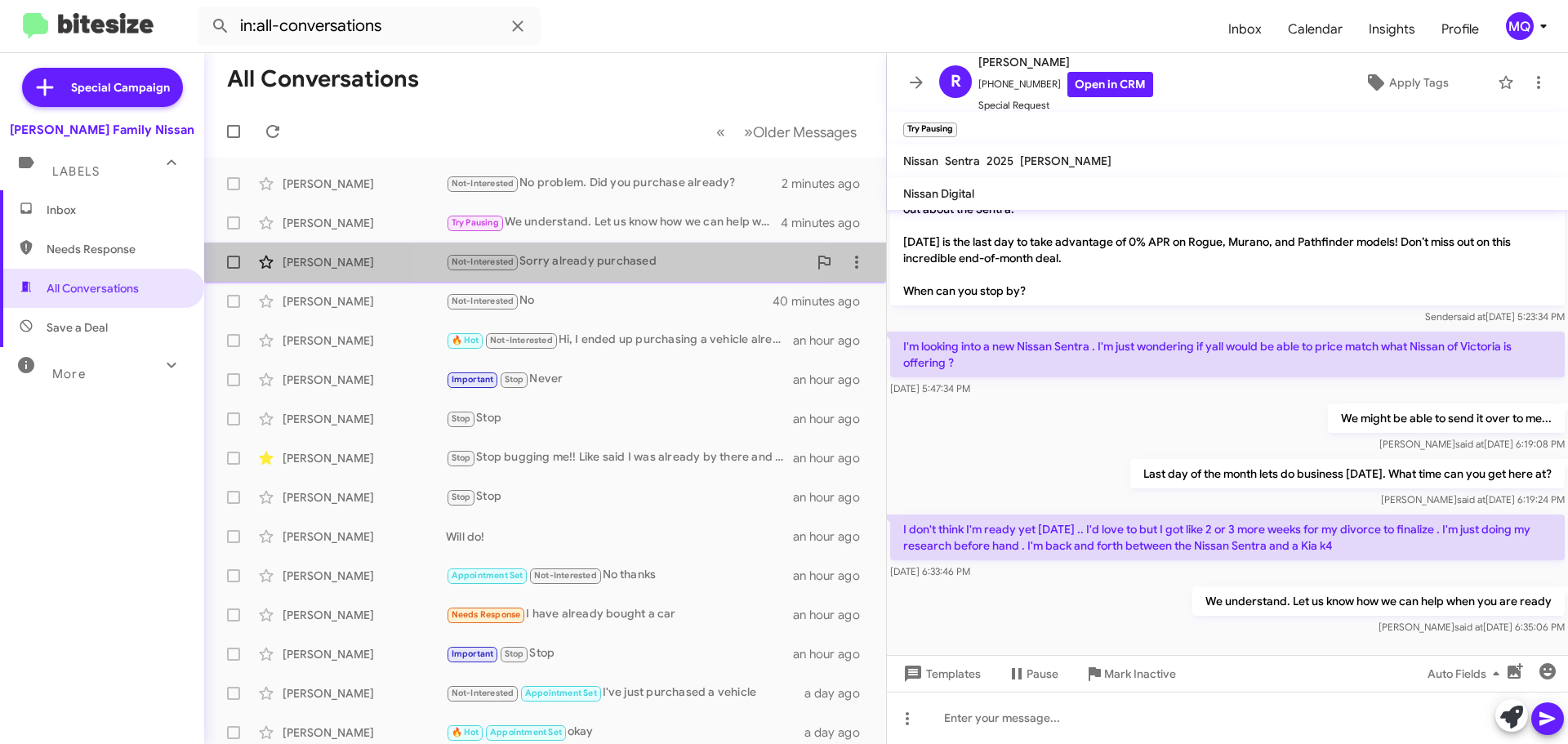
click at [601, 262] on div "Not-Interested Sorry already purchased" at bounding box center [626, 262] width 362 height 18
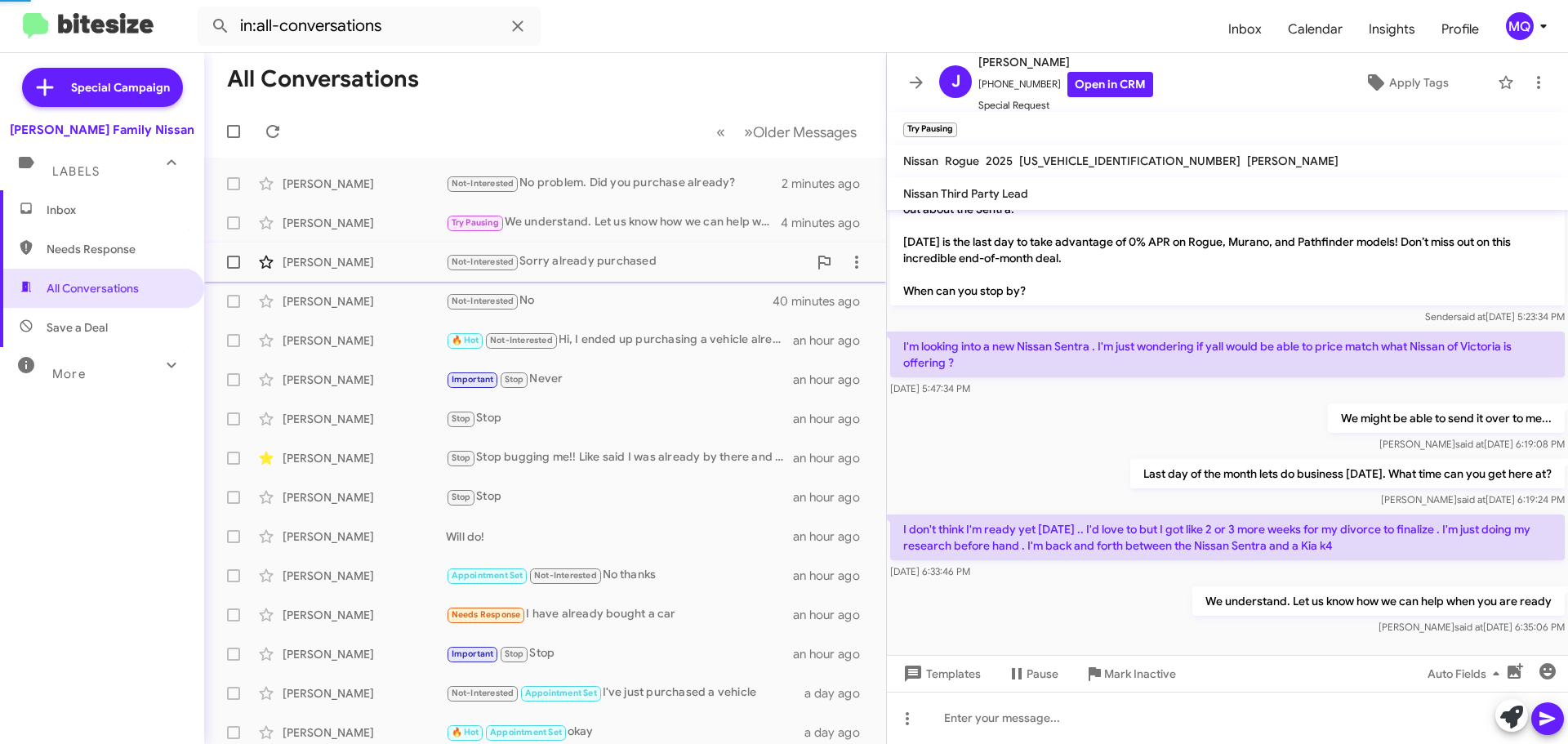
scroll to position [330, 0]
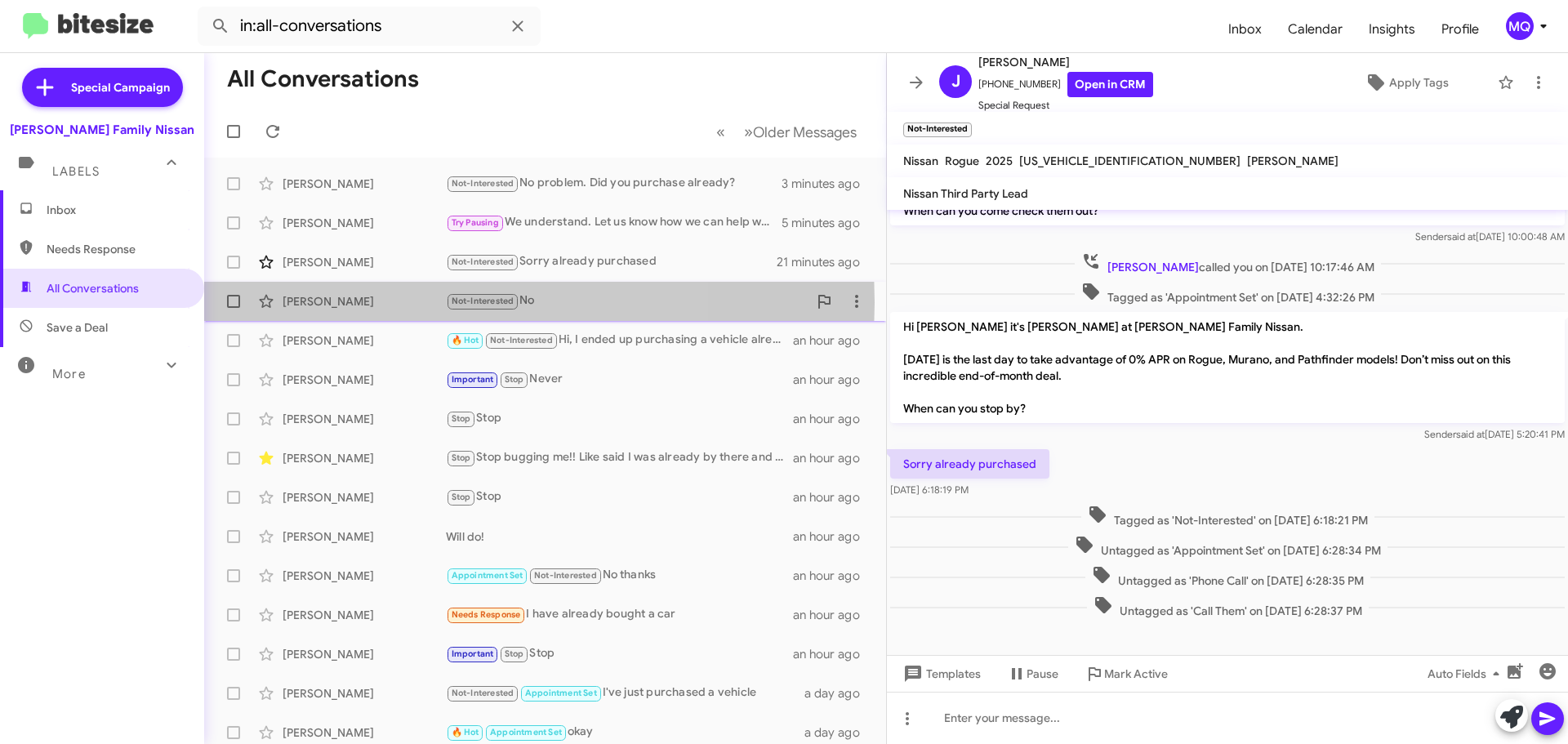
click at [376, 302] on div "[PERSON_NAME]" at bounding box center [364, 300] width 164 height 16
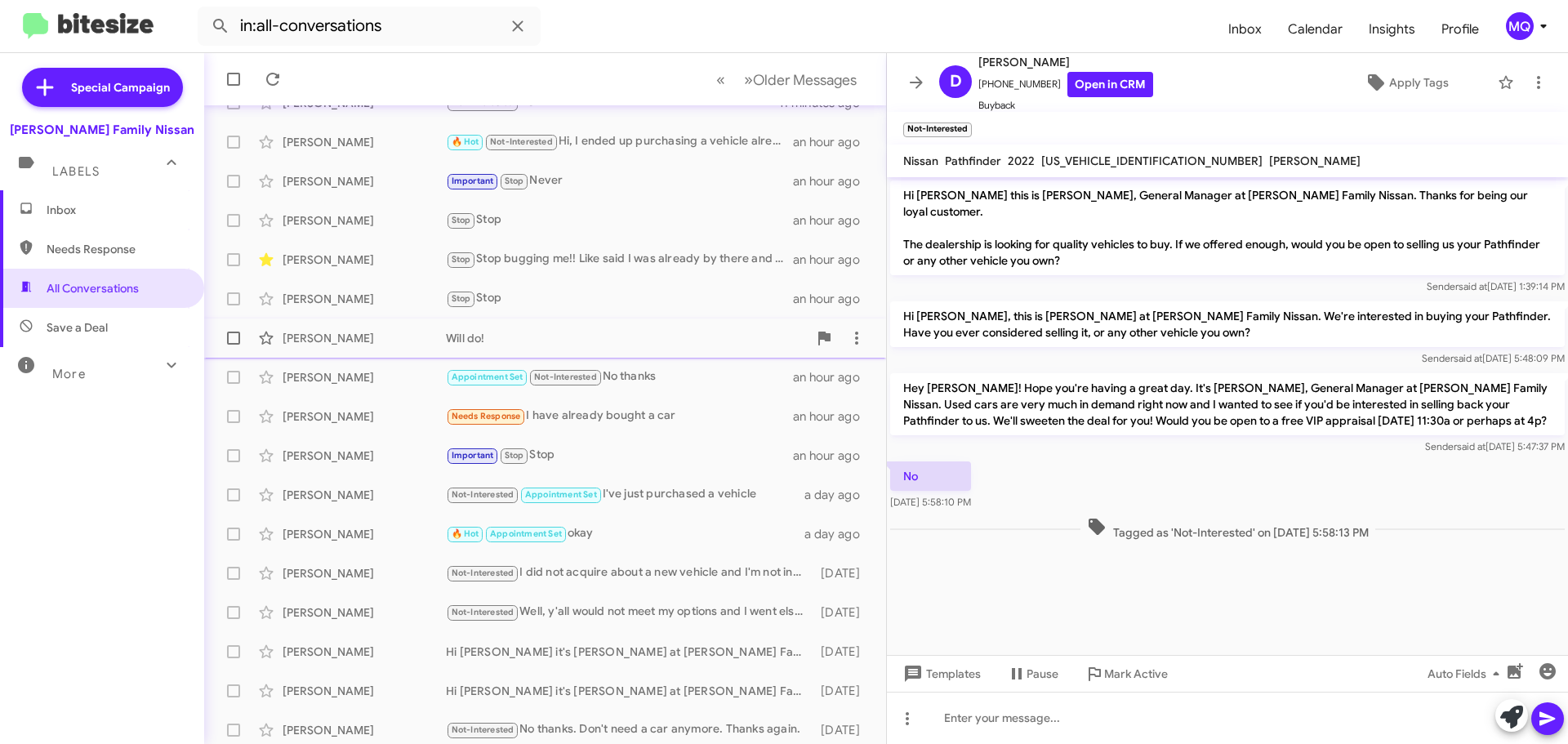
scroll to position [204, 0]
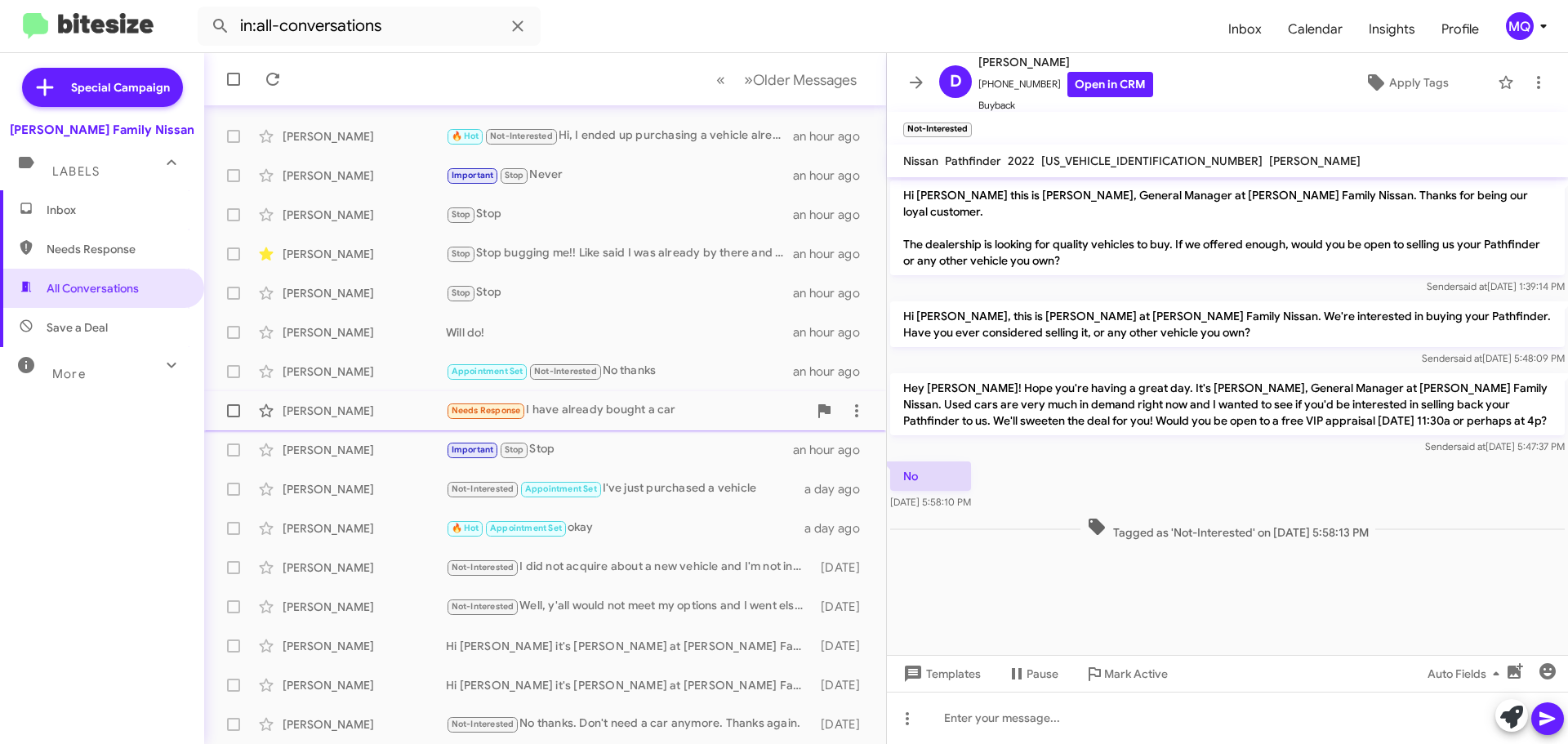
click at [683, 408] on div "Needs Response I have already bought a car" at bounding box center [626, 410] width 362 height 18
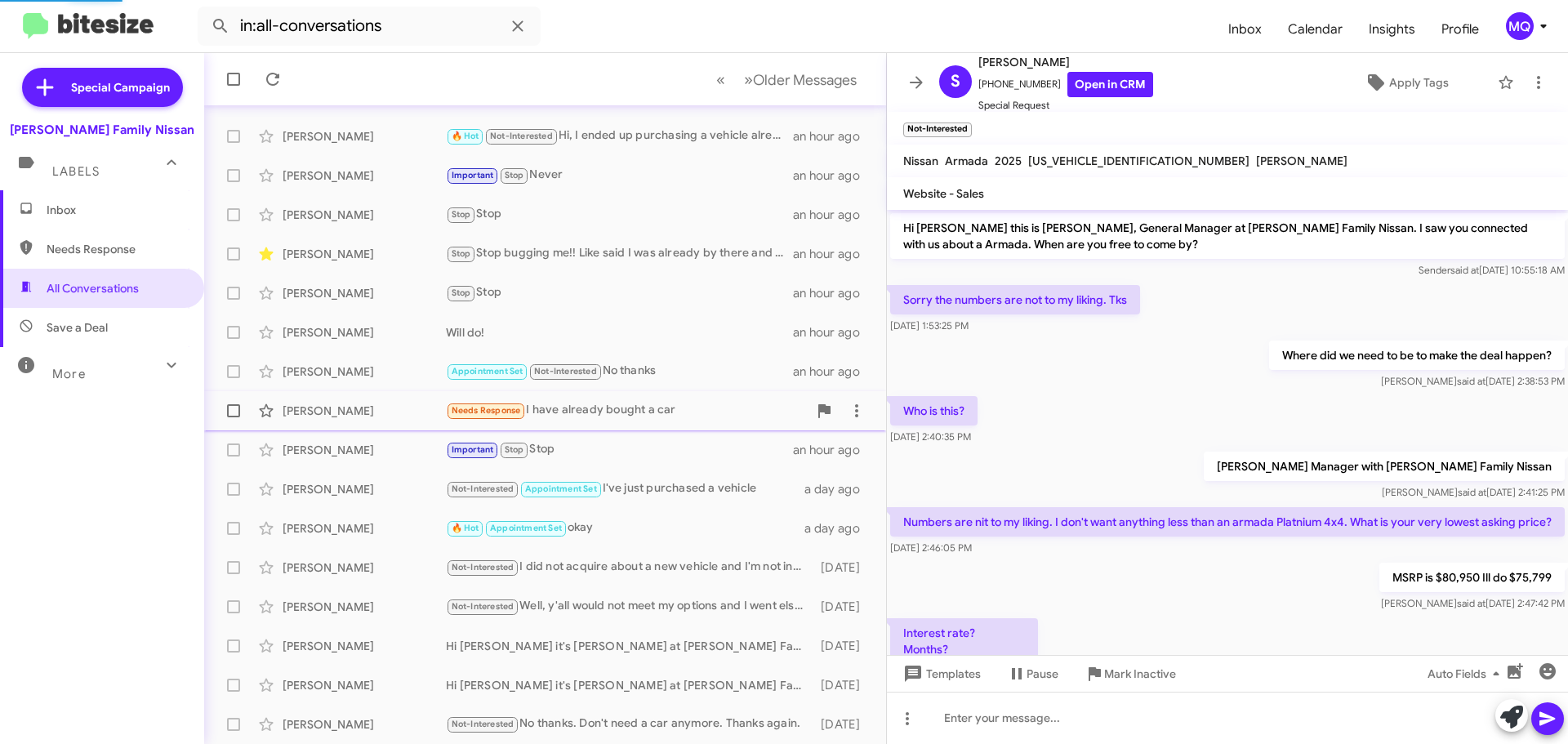
scroll to position [1417, 0]
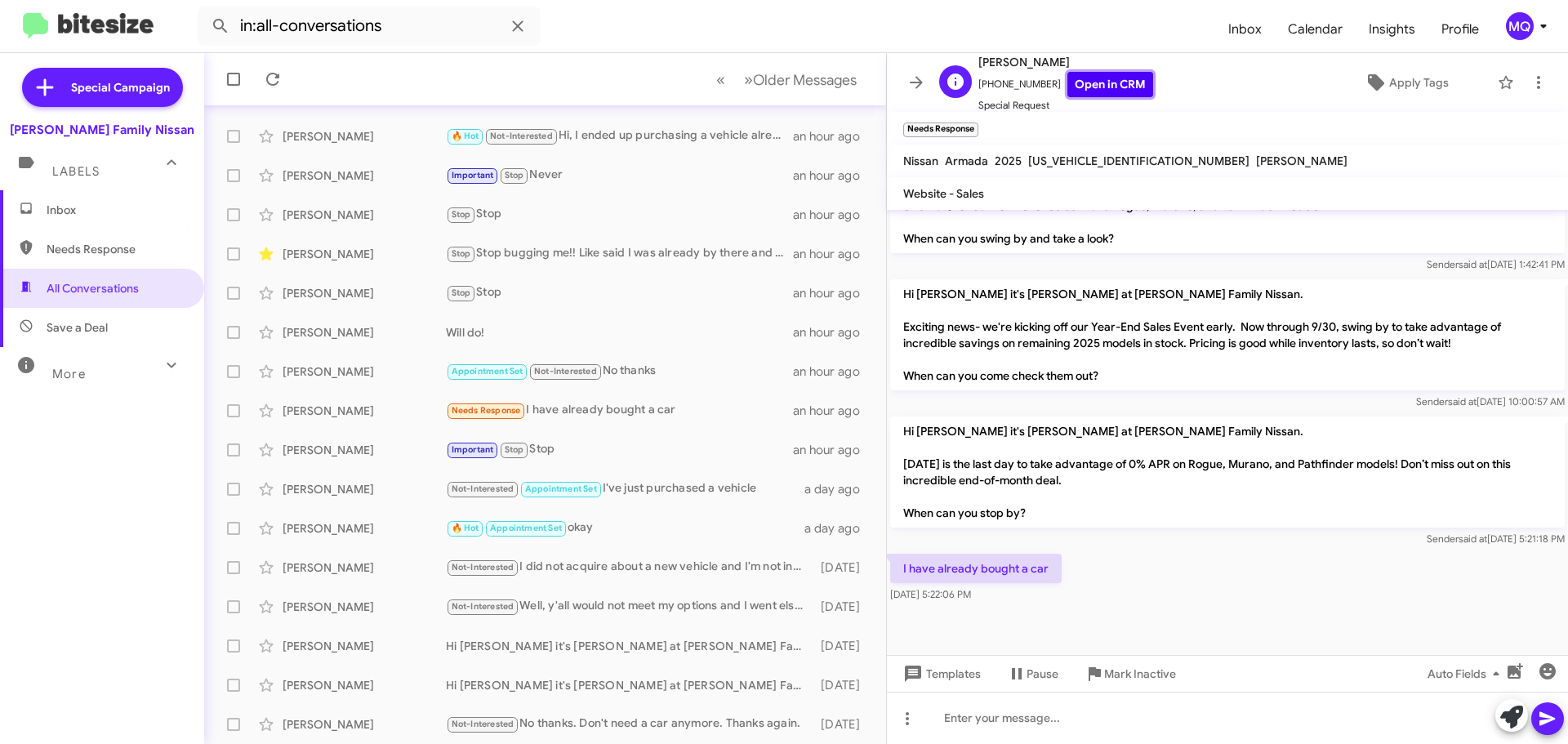
click at [1102, 83] on link "Open in CRM" at bounding box center [1110, 85] width 86 height 25
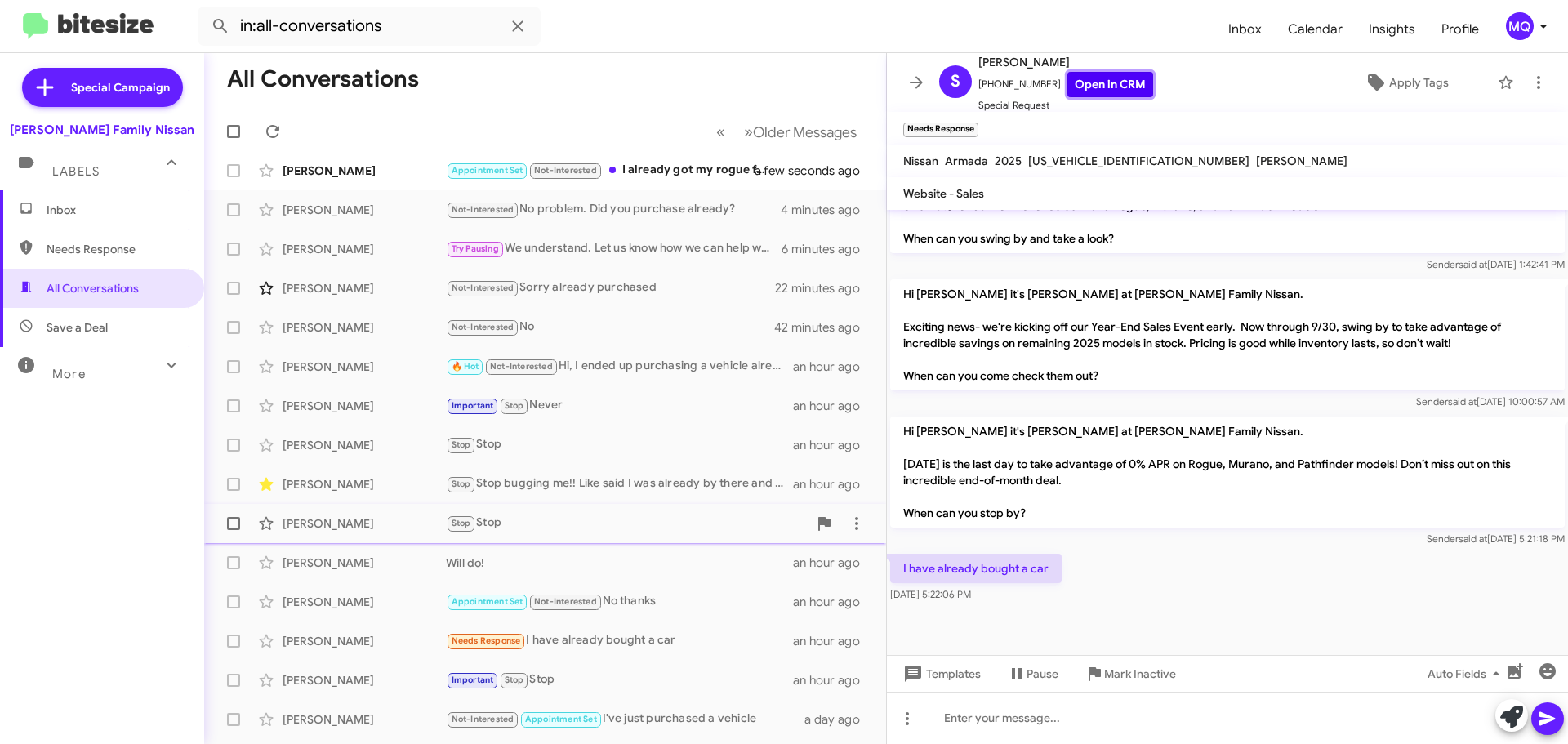
scroll to position [0, 0]
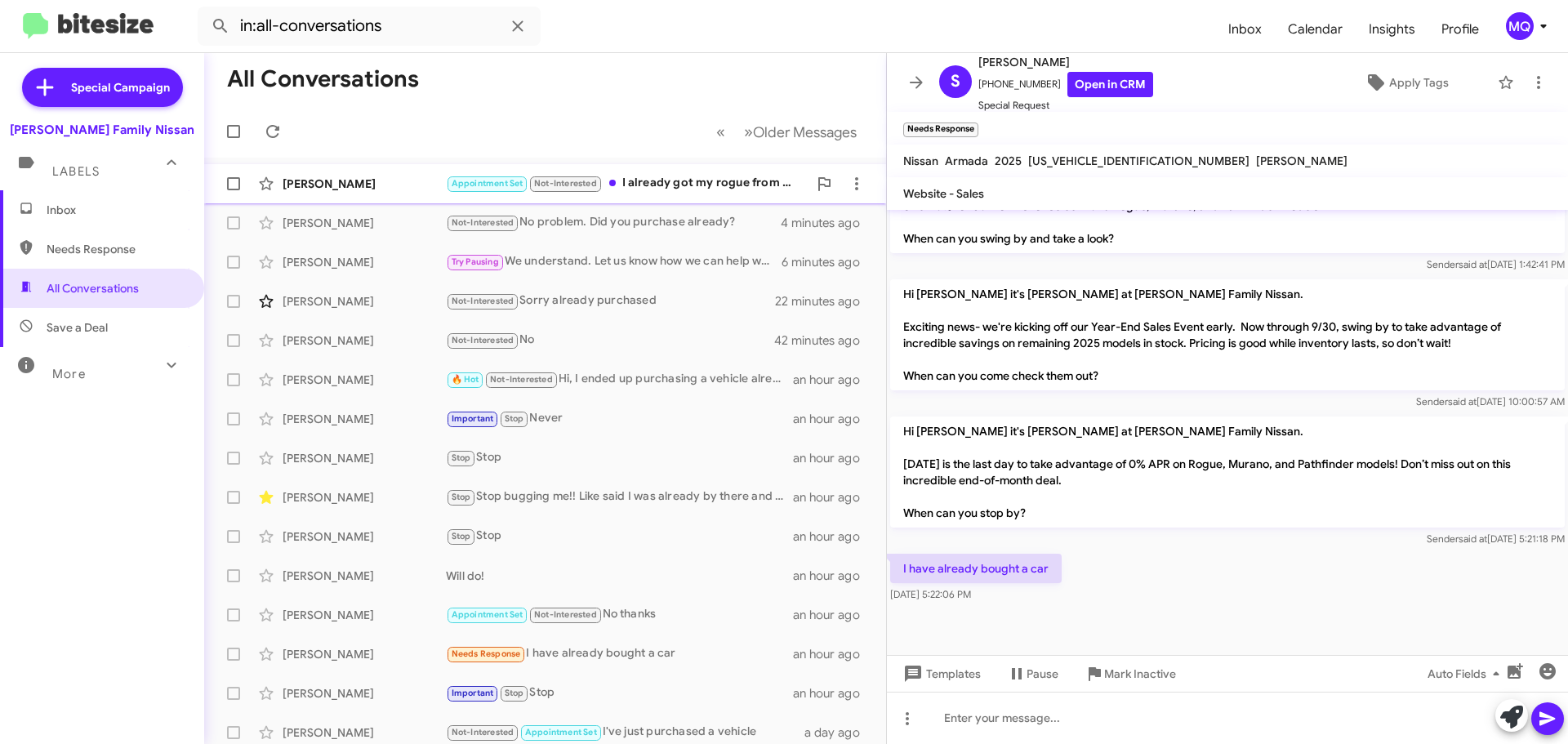
click at [673, 191] on div "Appointment Set Not-Interested I already got my rogue from Nissan in [GEOGRAPHI…" at bounding box center [626, 183] width 362 height 18
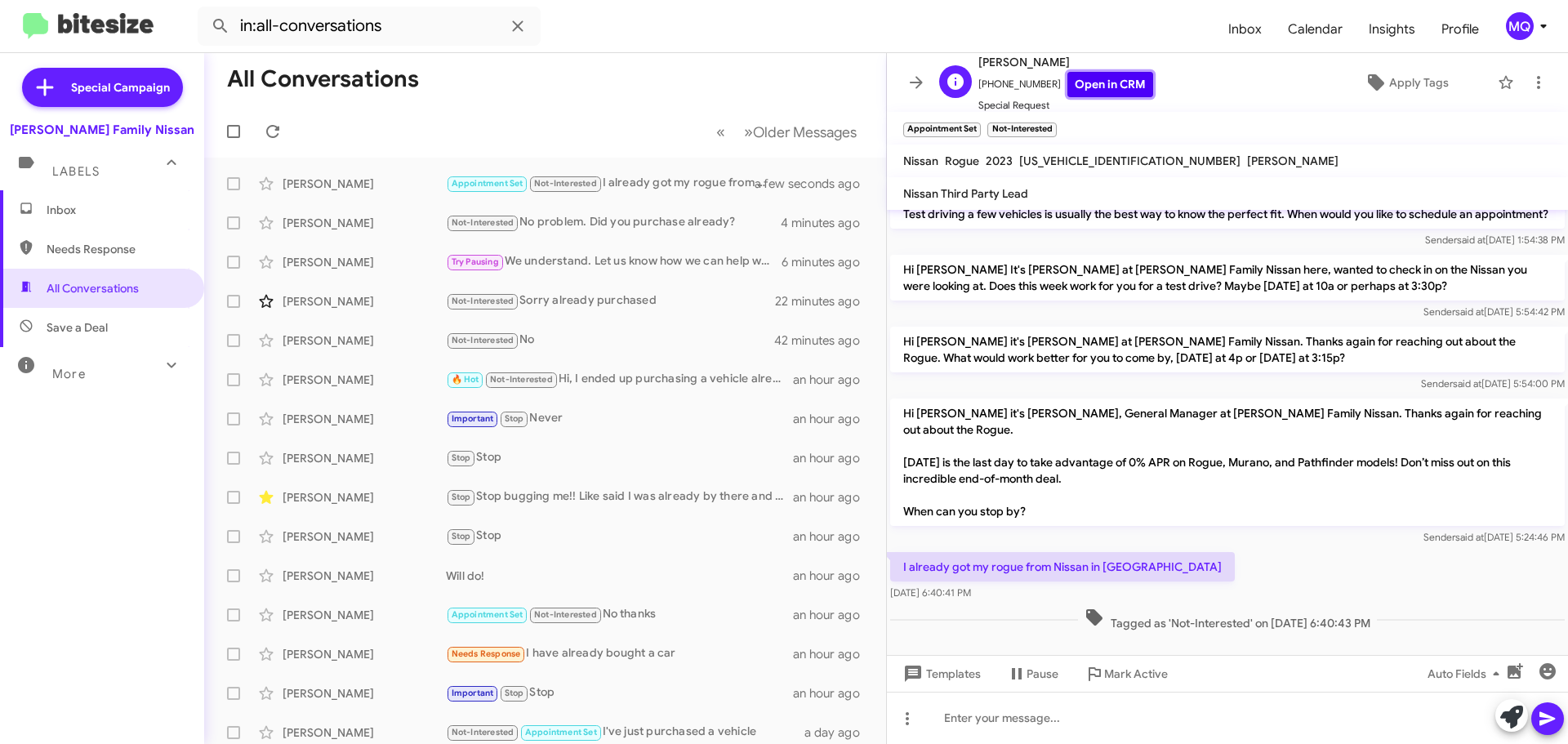
click at [1115, 83] on link "Open in CRM" at bounding box center [1110, 85] width 86 height 25
click at [972, 121] on span "×" at bounding box center [978, 121] width 13 height 19
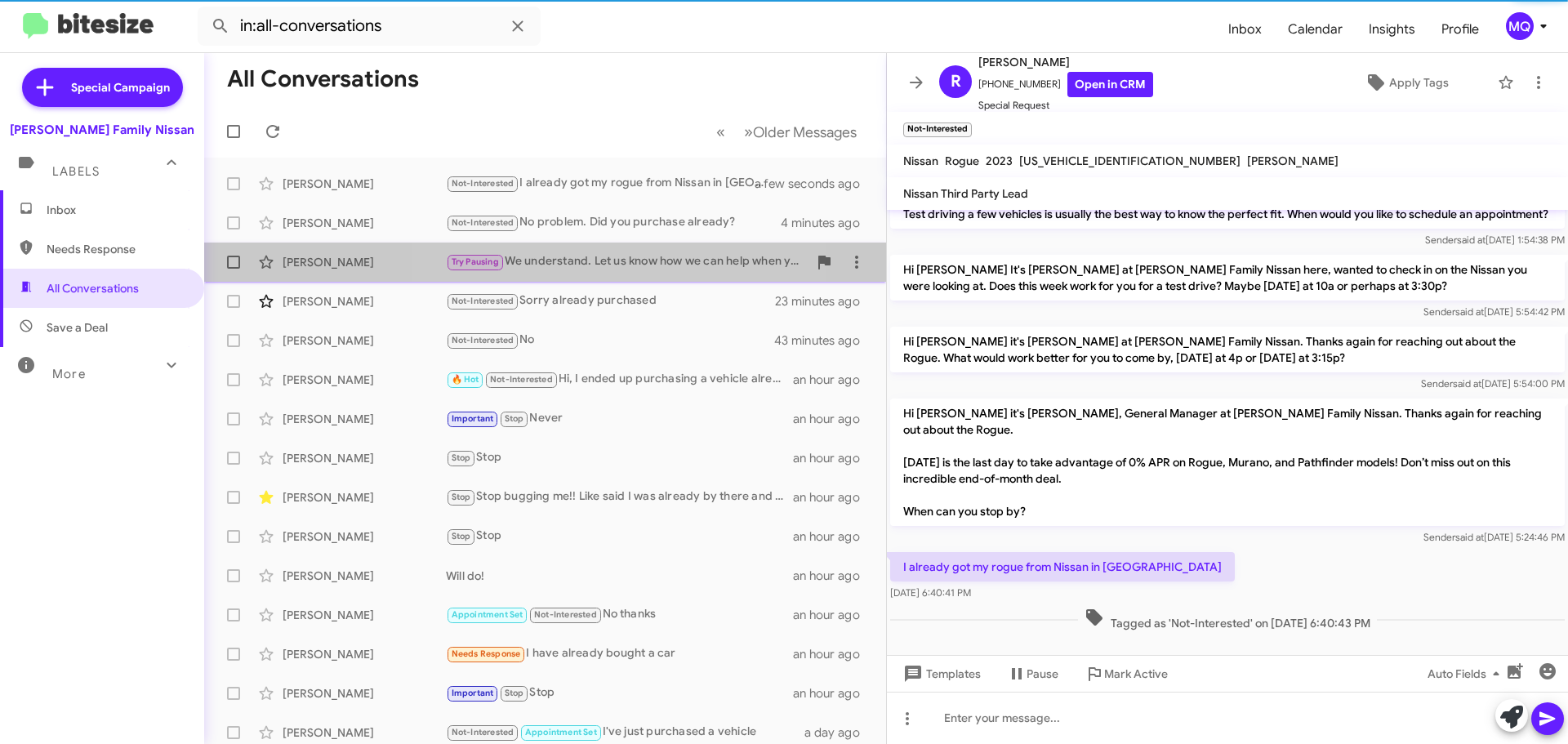
click at [616, 257] on div "Try Pausing We understand. Let us know how we can help when you are ready" at bounding box center [626, 262] width 362 height 18
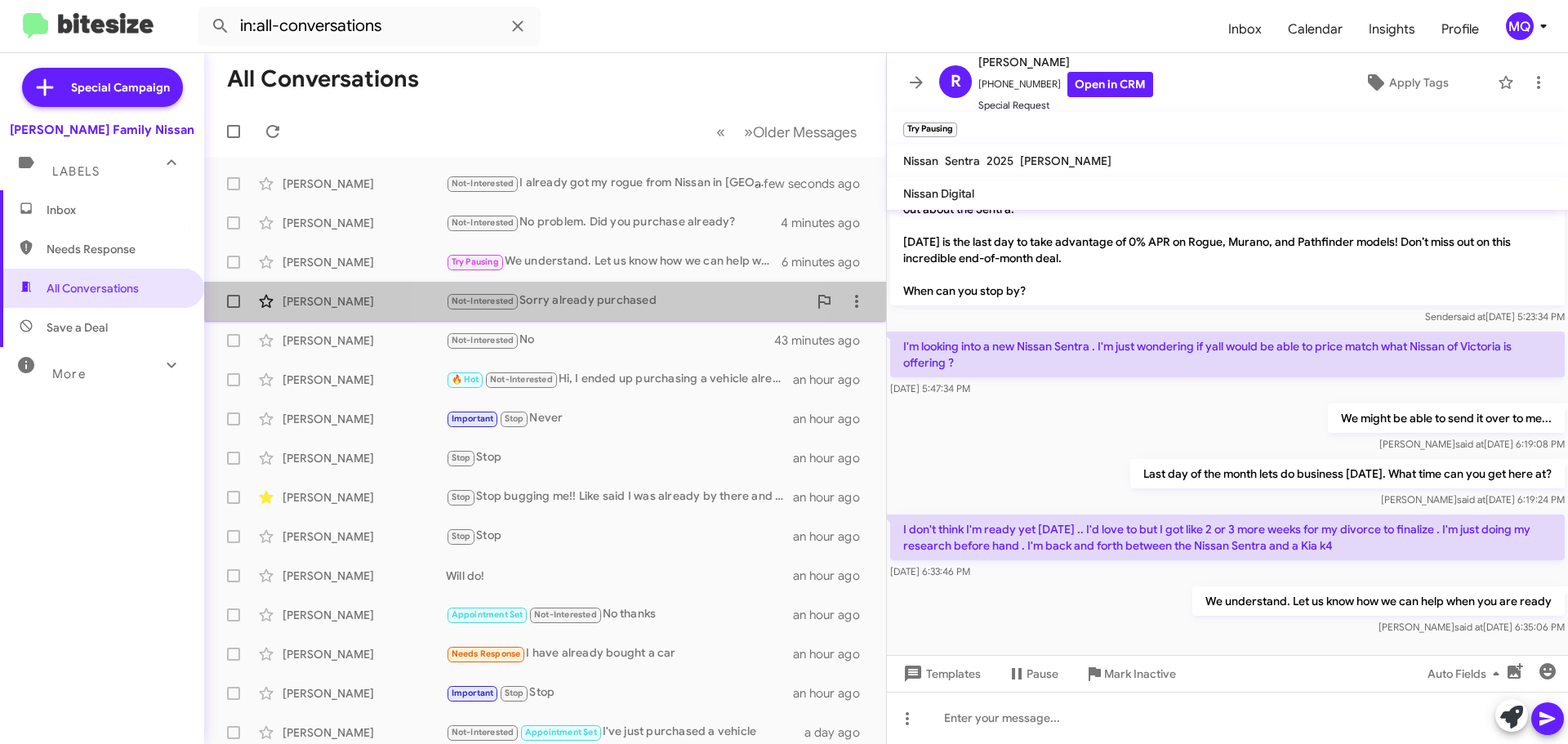
click at [590, 305] on div "Not-Interested Sorry already purchased" at bounding box center [626, 300] width 362 height 18
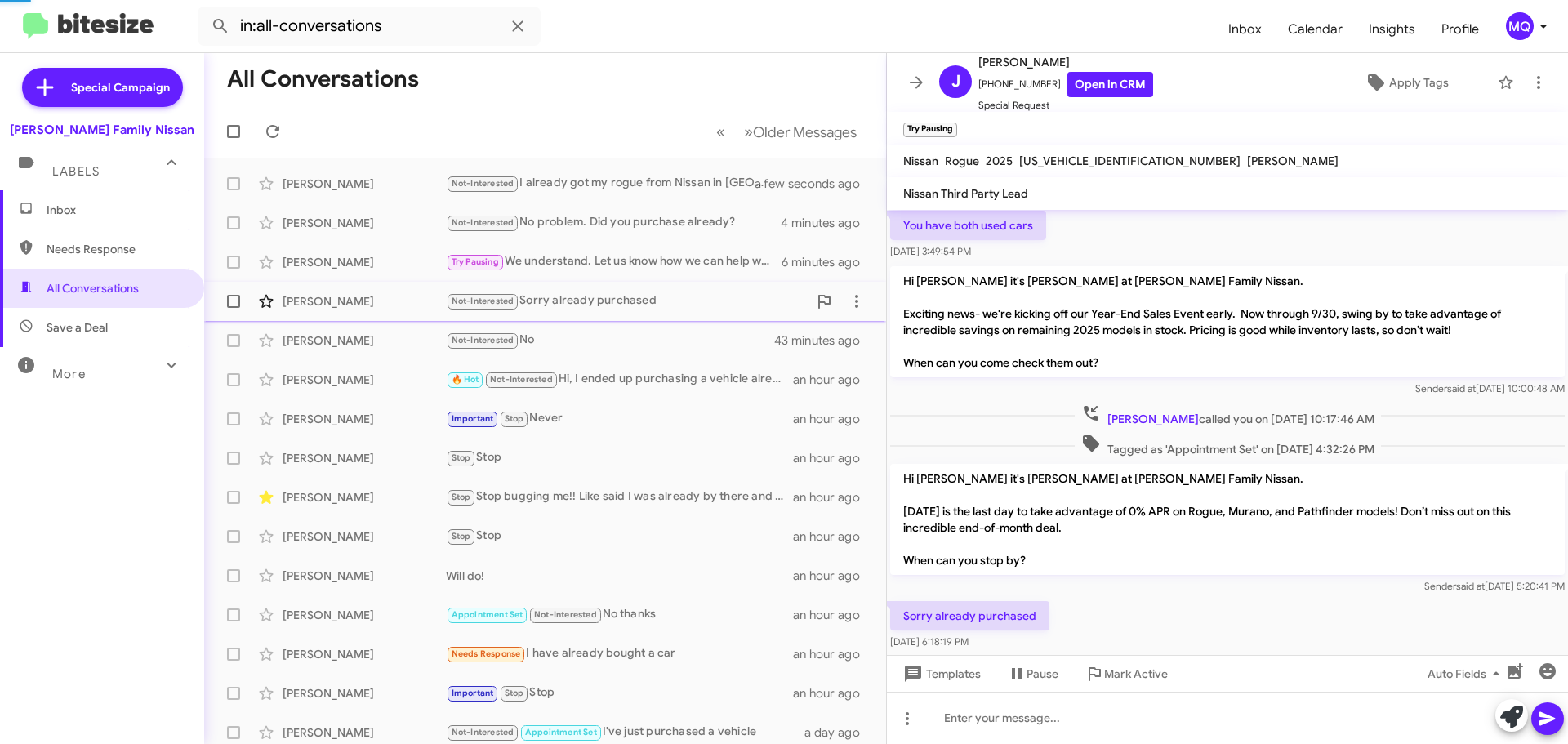
scroll to position [330, 0]
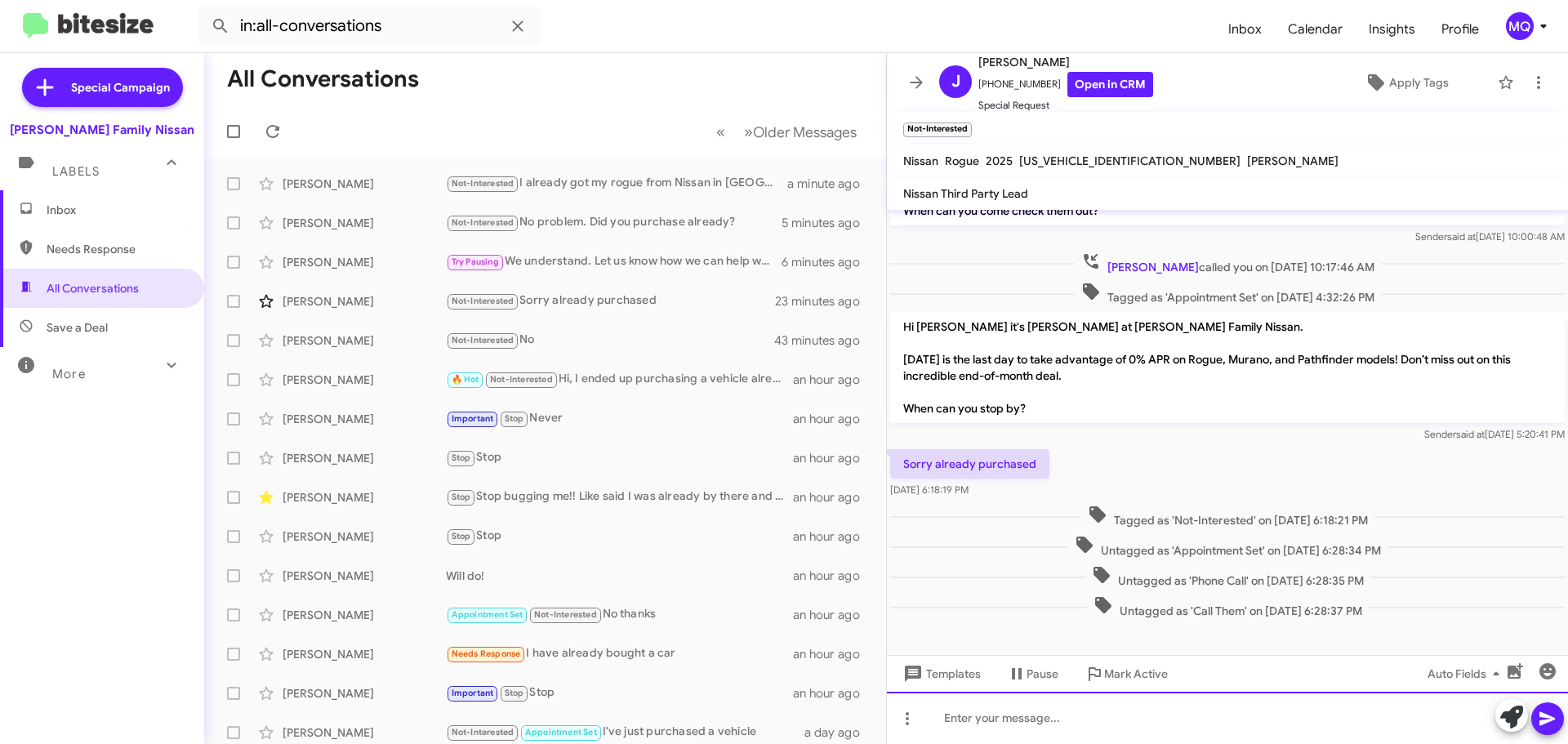
click at [1055, 723] on div at bounding box center [1227, 717] width 681 height 52
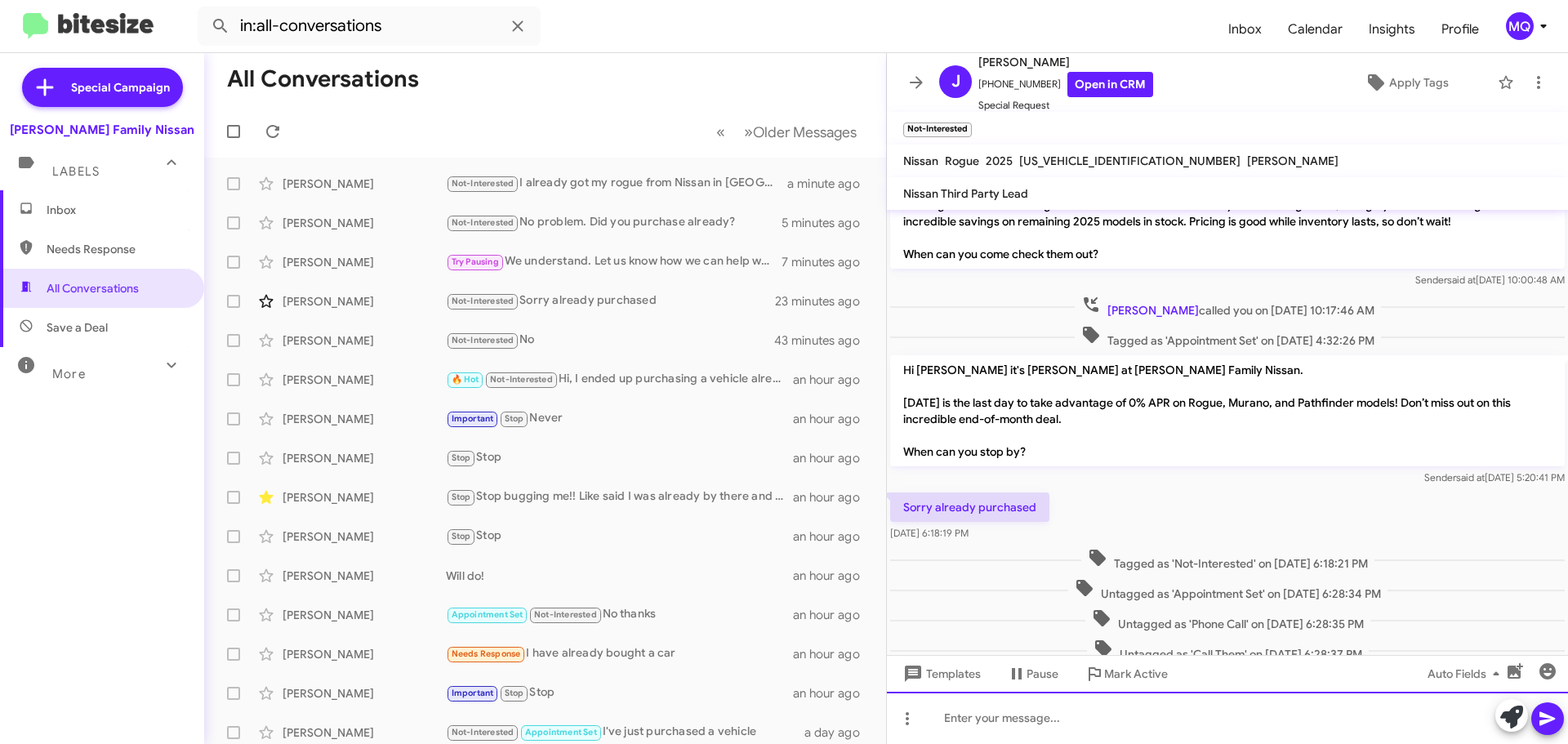
scroll to position [390, 0]
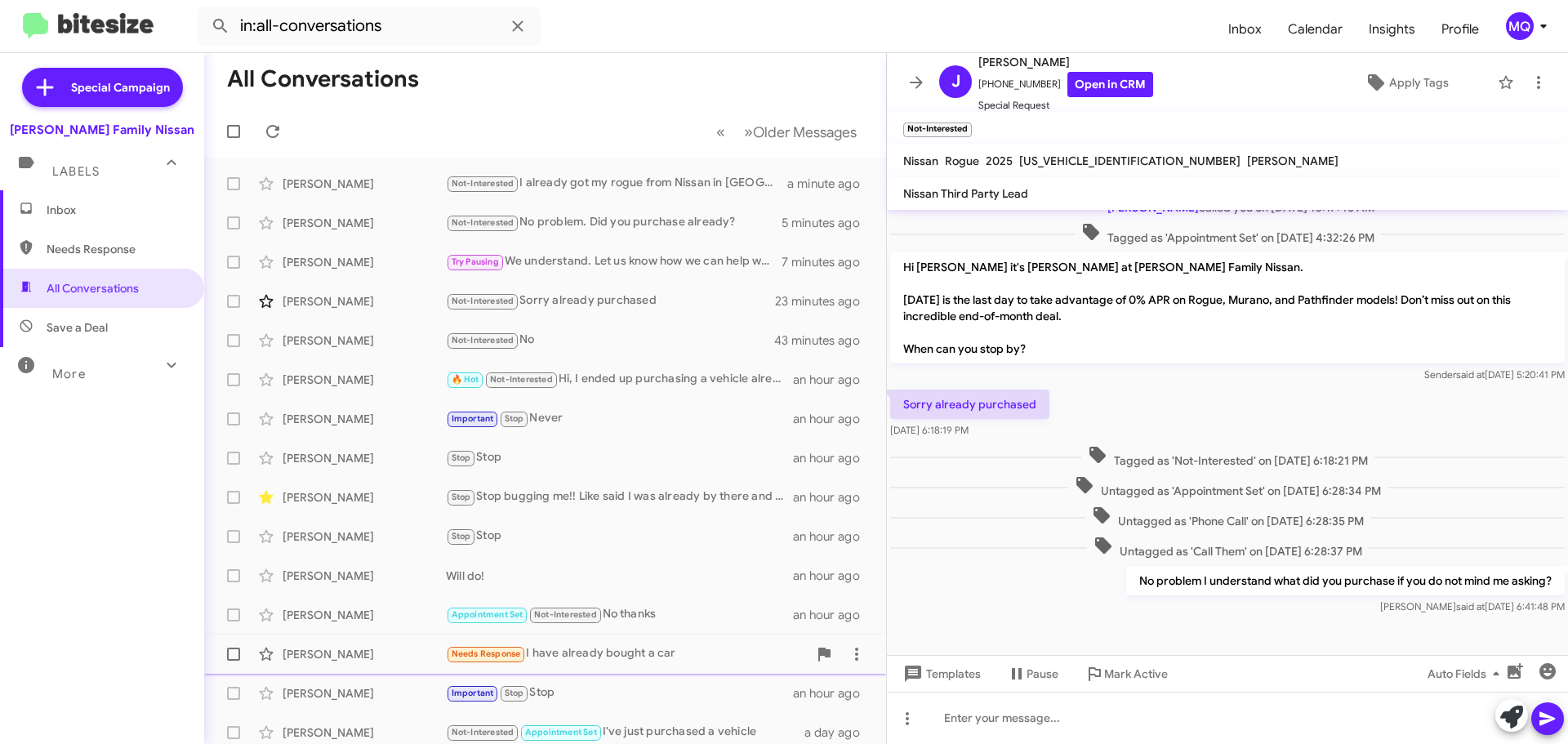
click at [627, 658] on div "Needs Response I have already bought a car" at bounding box center [626, 653] width 362 height 18
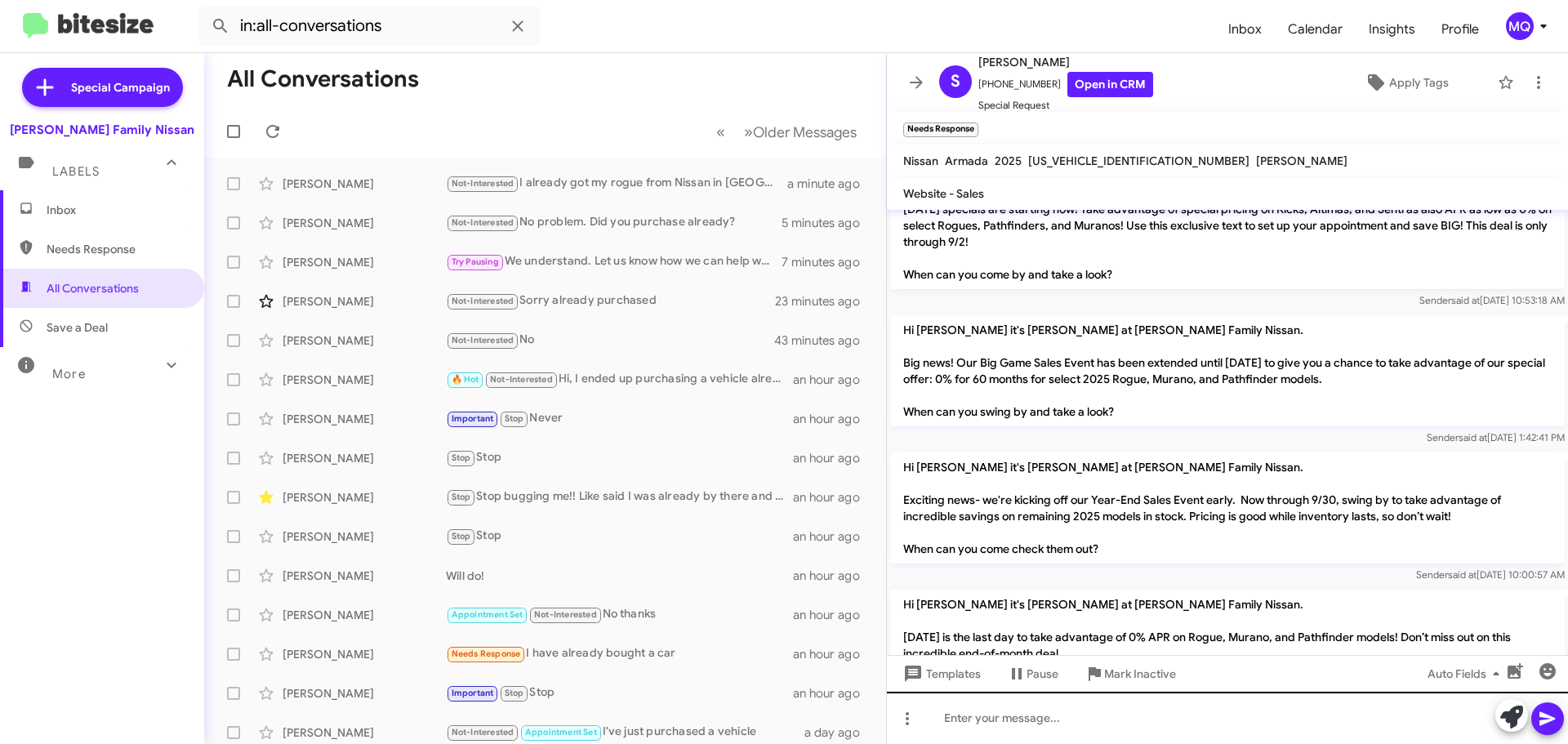
scroll to position [1417, 0]
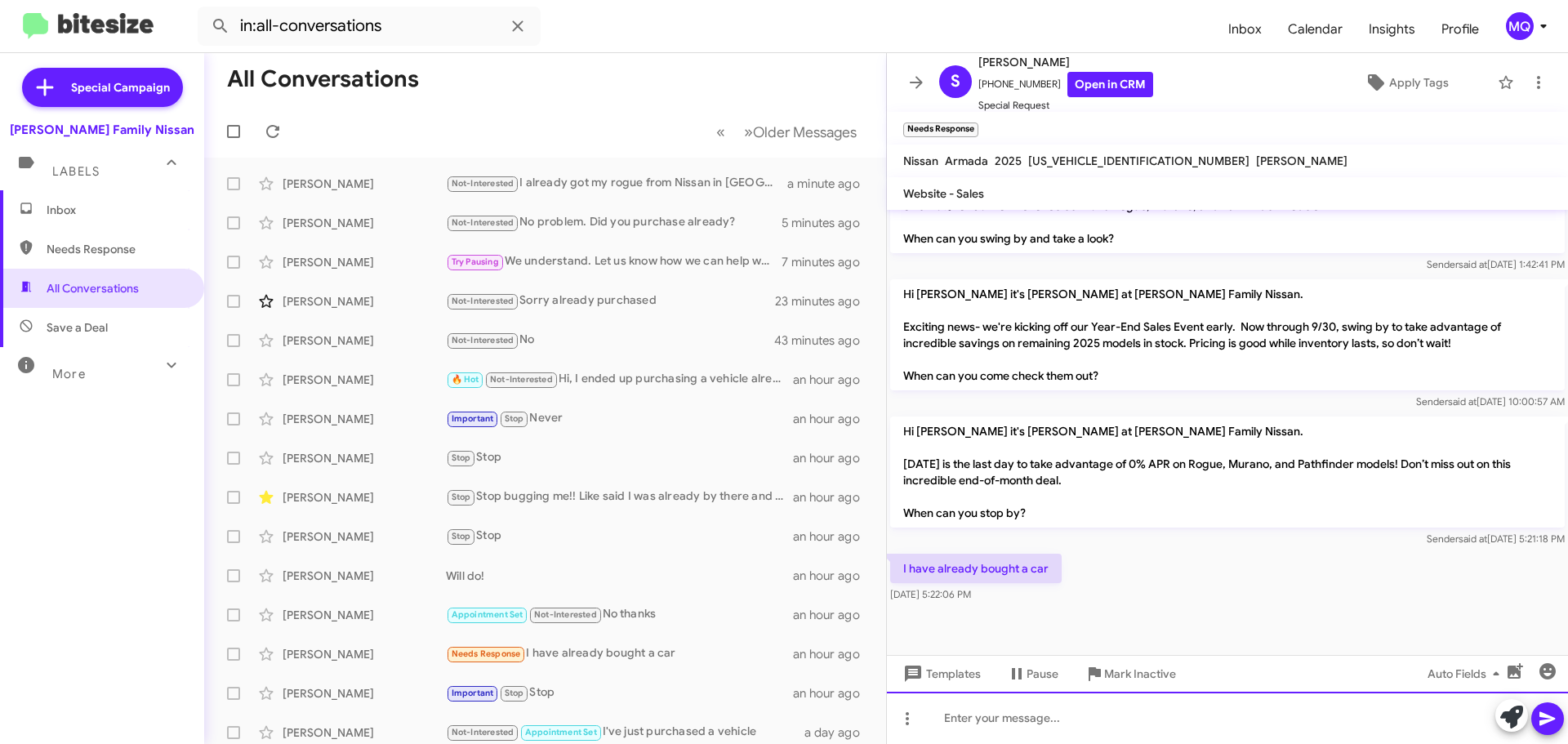
click at [1076, 719] on div at bounding box center [1227, 717] width 681 height 52
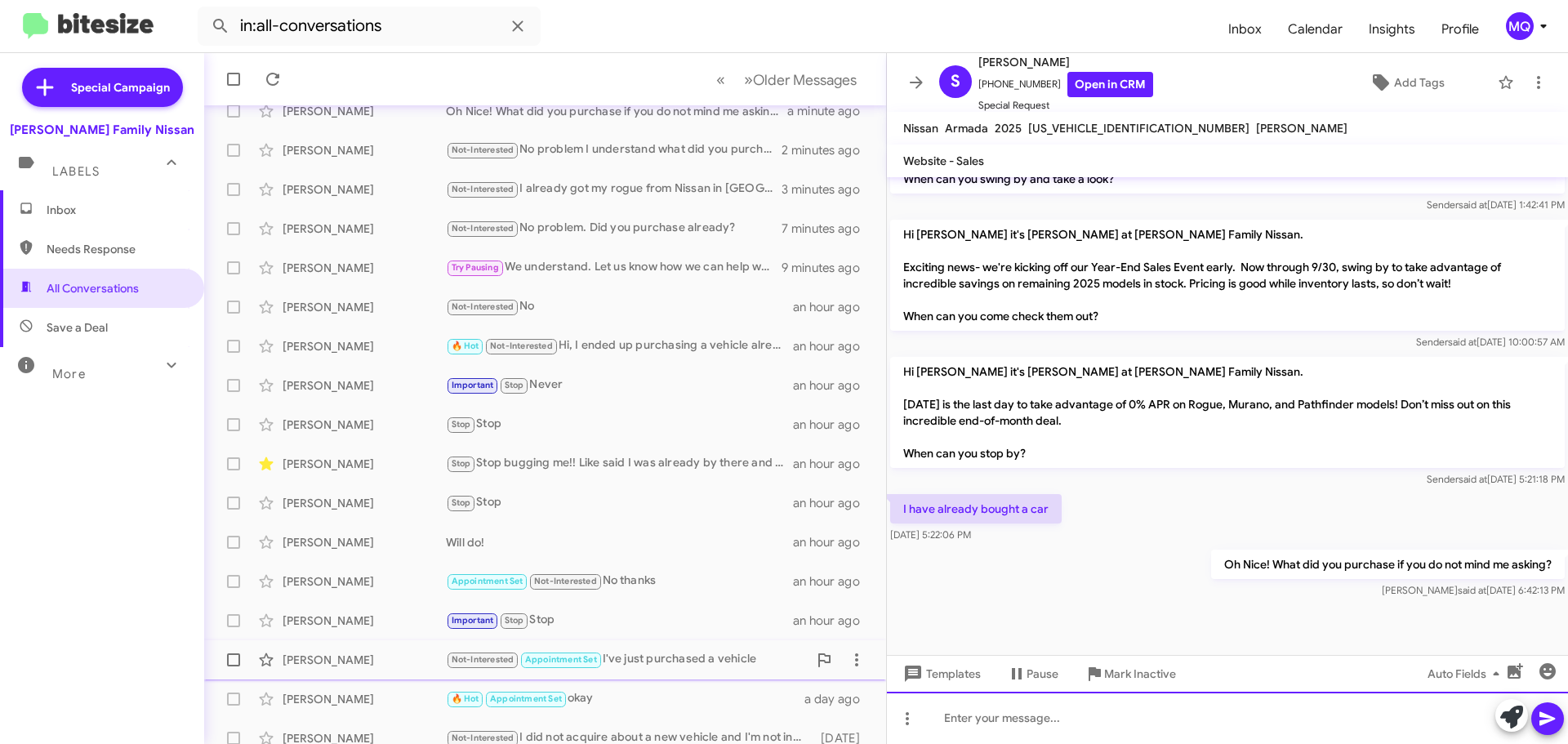
scroll to position [204, 0]
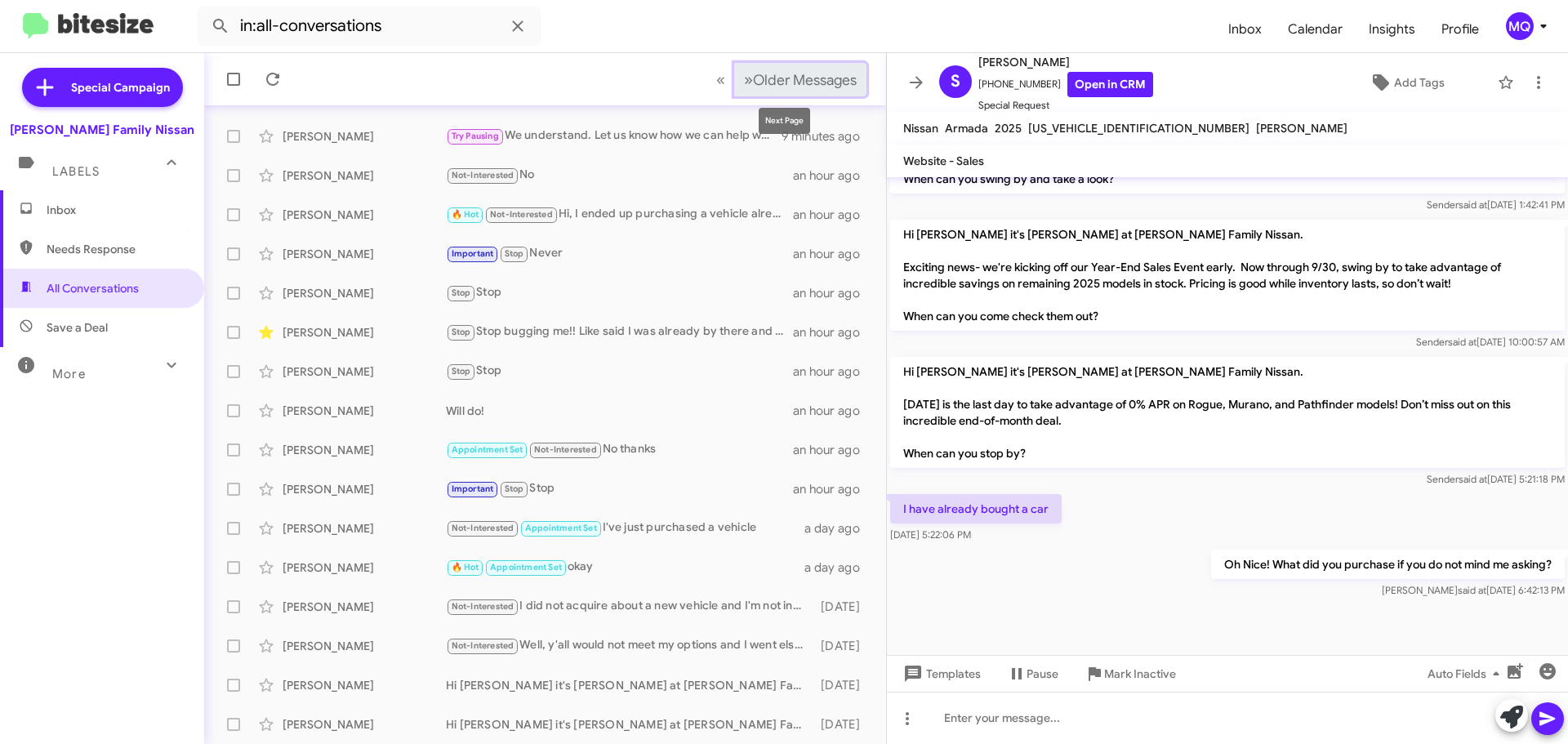
click at [744, 76] on span "»" at bounding box center [748, 80] width 9 height 20
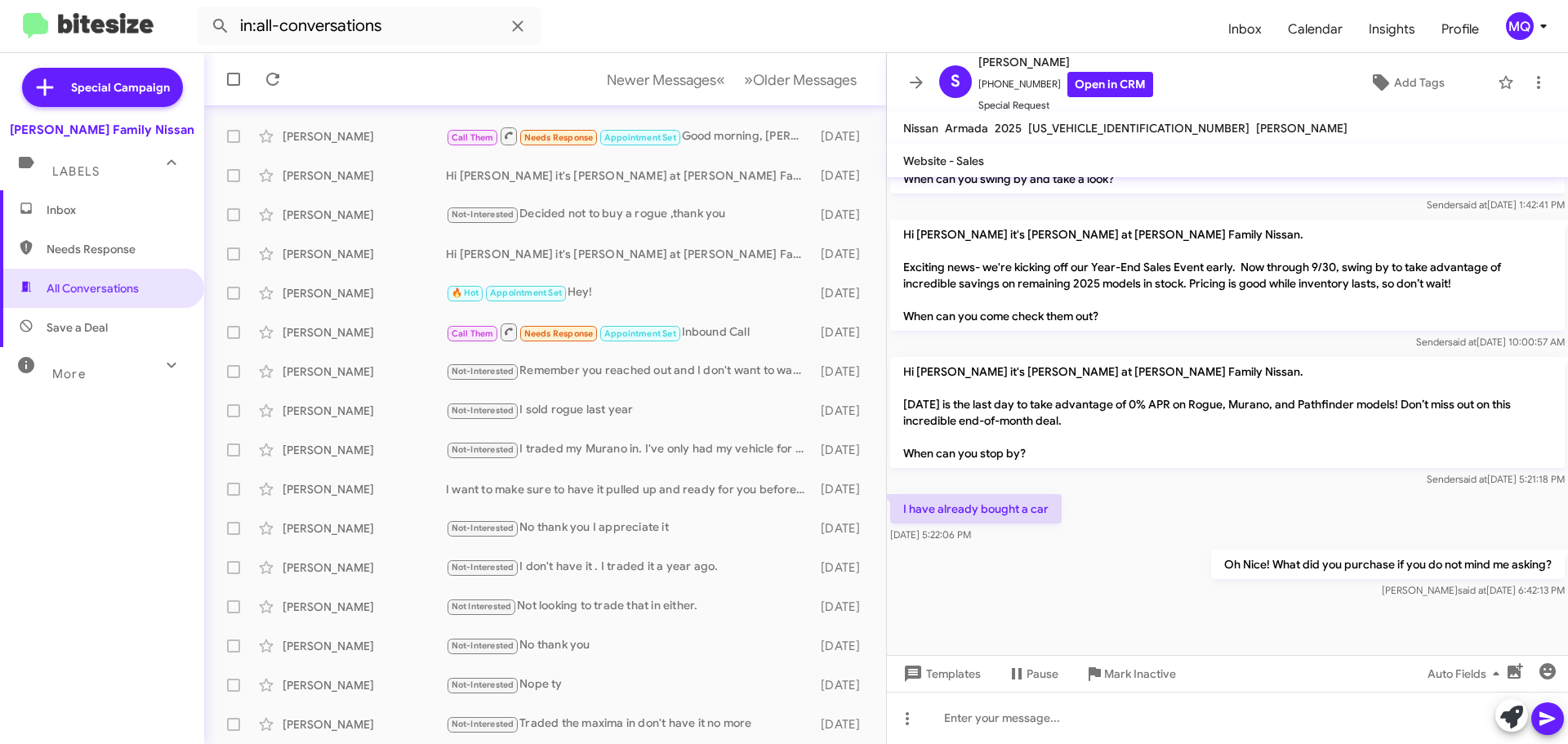
click at [910, 85] on icon at bounding box center [915, 82] width 19 height 19
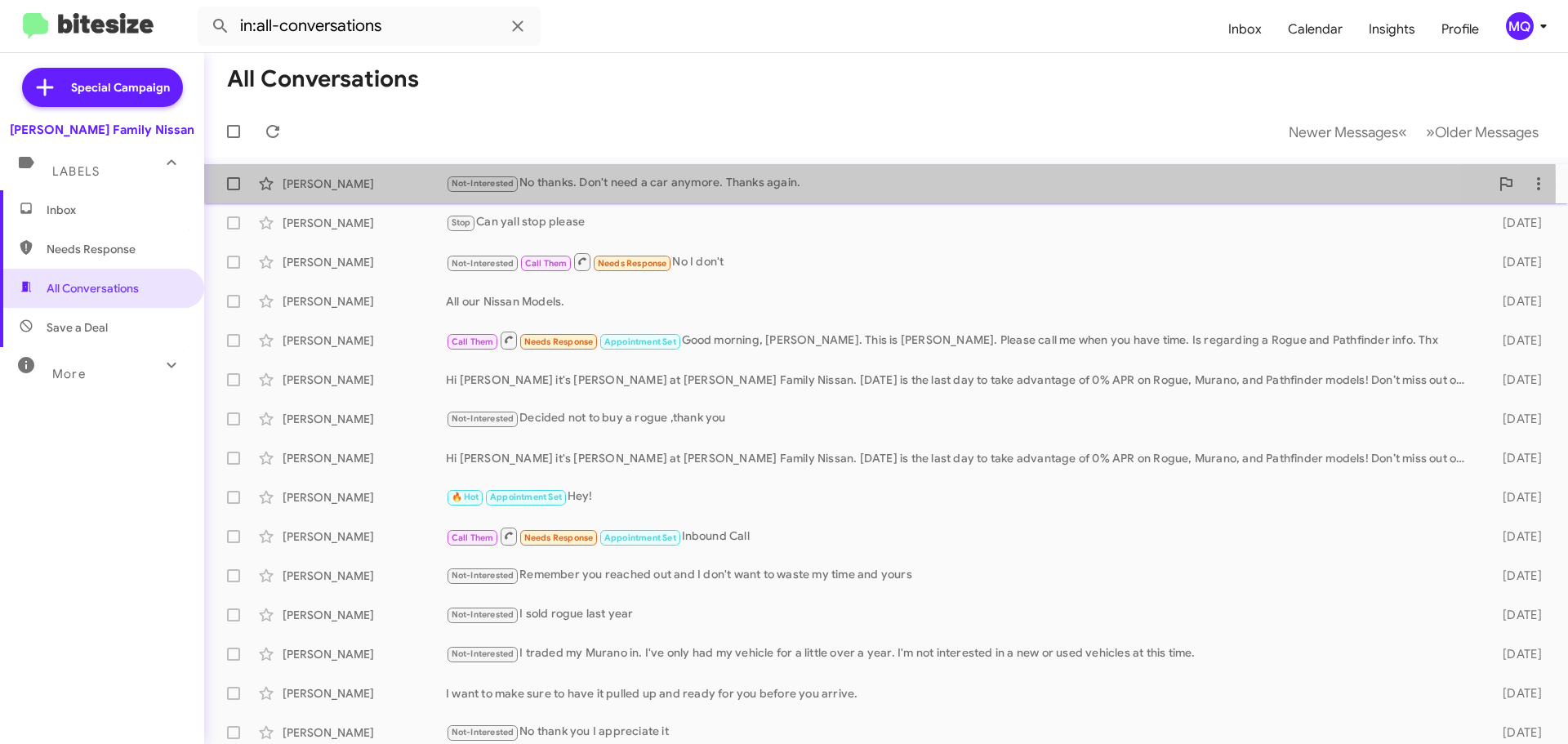
click at [678, 186] on div "Not-Interested No thanks. Don't need a car anymore. Thanks again." at bounding box center [967, 183] width 1044 height 18
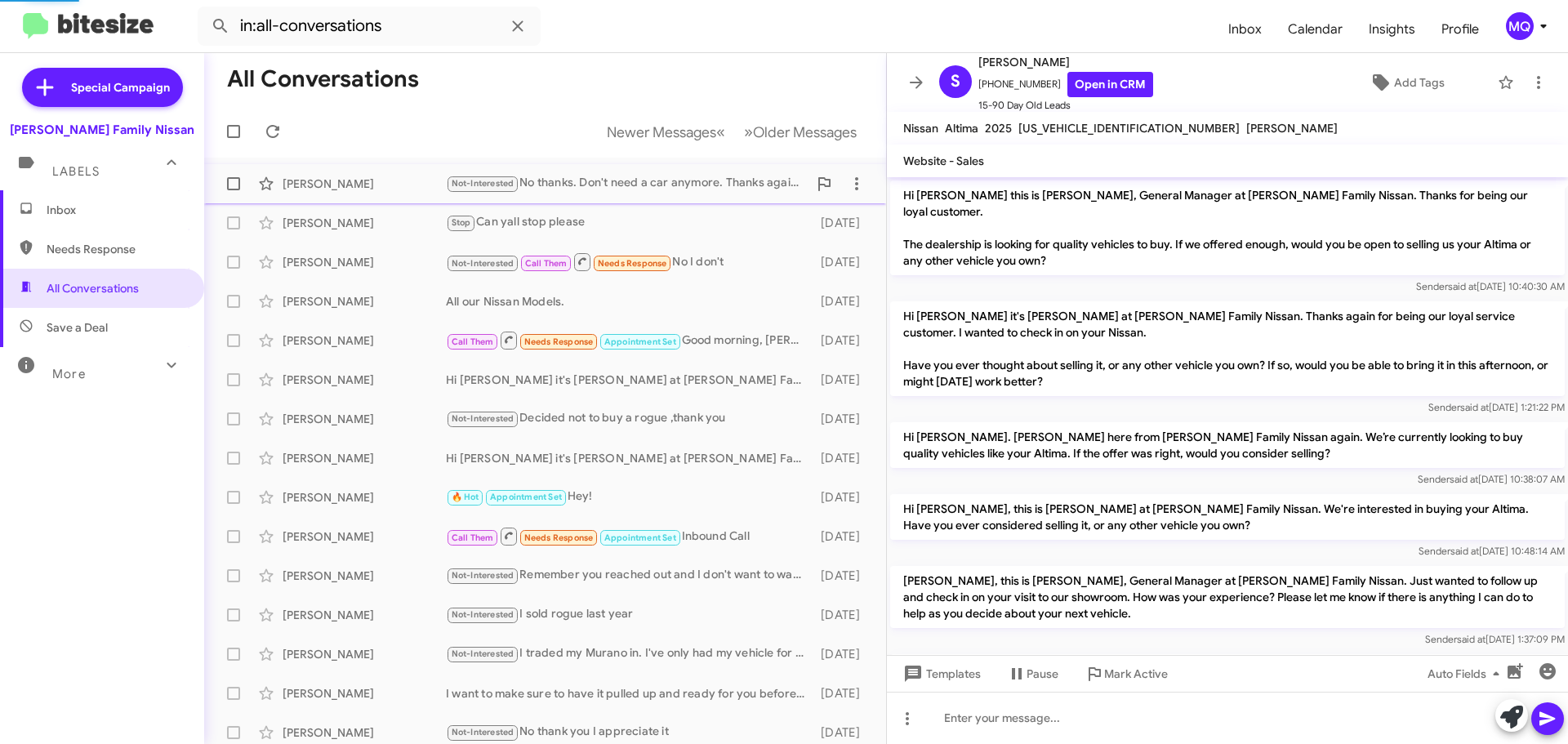
scroll to position [321, 0]
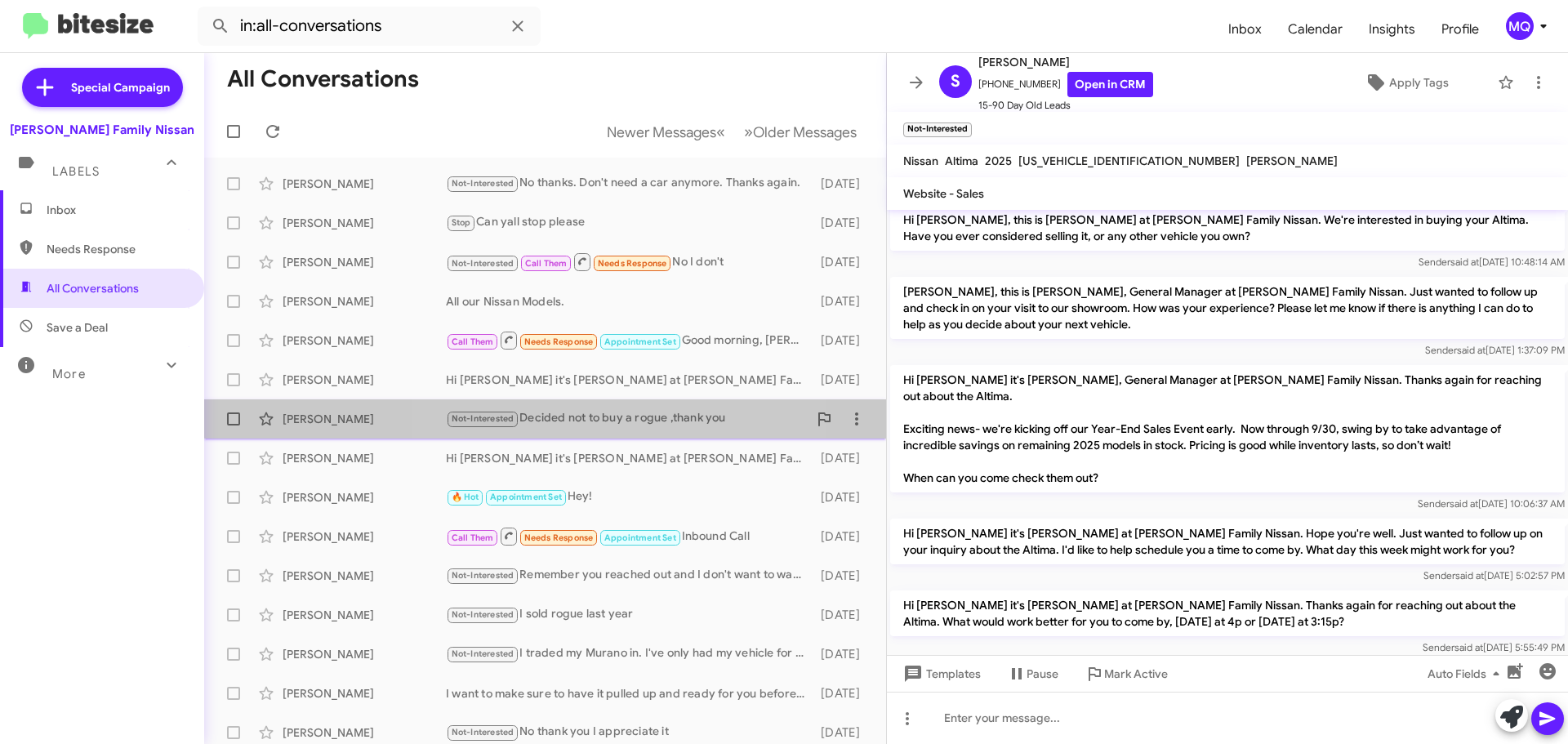
click at [628, 412] on div "Not-Interested Decided not to buy a rogue ,thank you" at bounding box center [626, 419] width 362 height 18
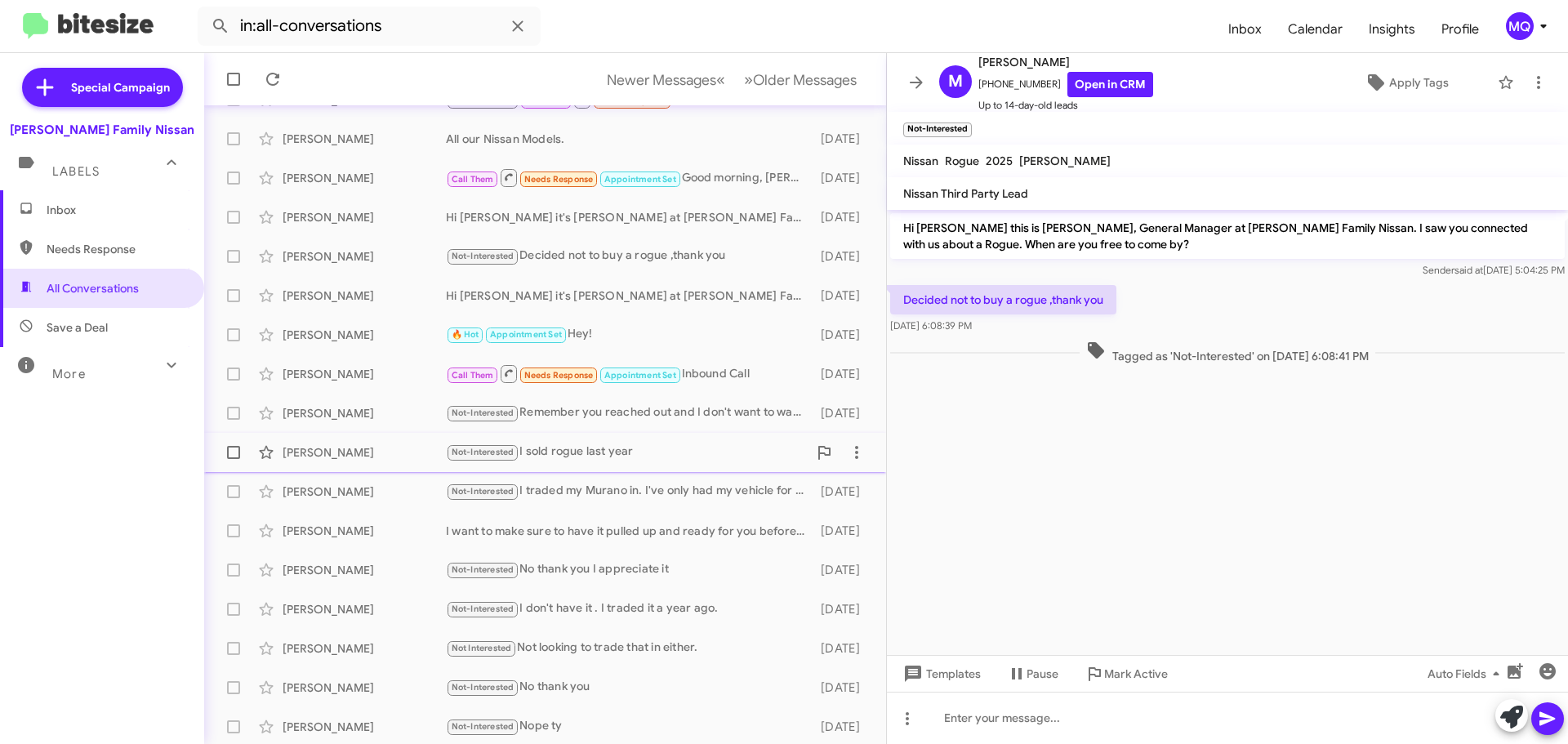
scroll to position [164, 0]
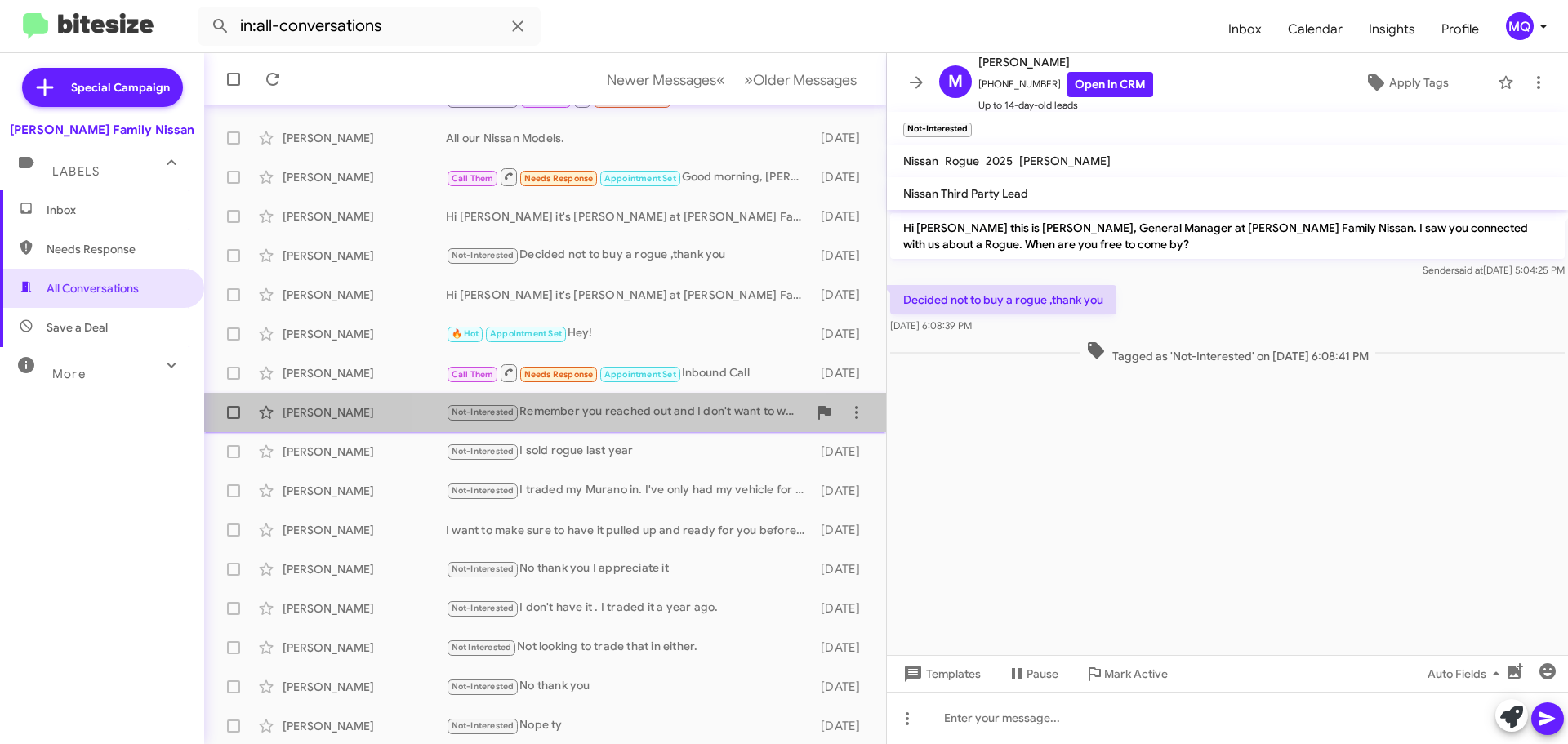
click at [645, 421] on div "Not-Interested Remember you reached out and I don't want to waste my time and y…" at bounding box center [626, 412] width 362 height 18
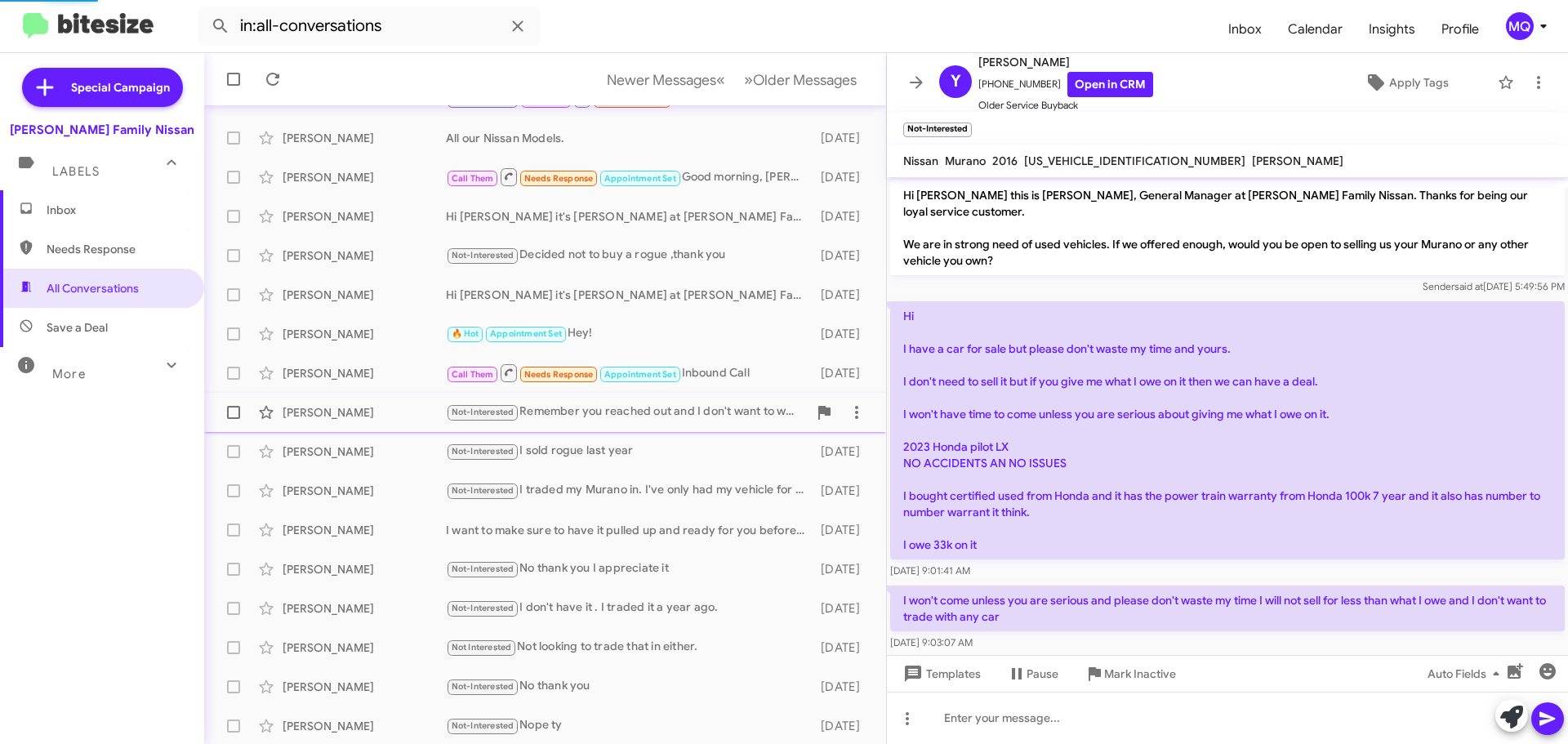
scroll to position [123, 0]
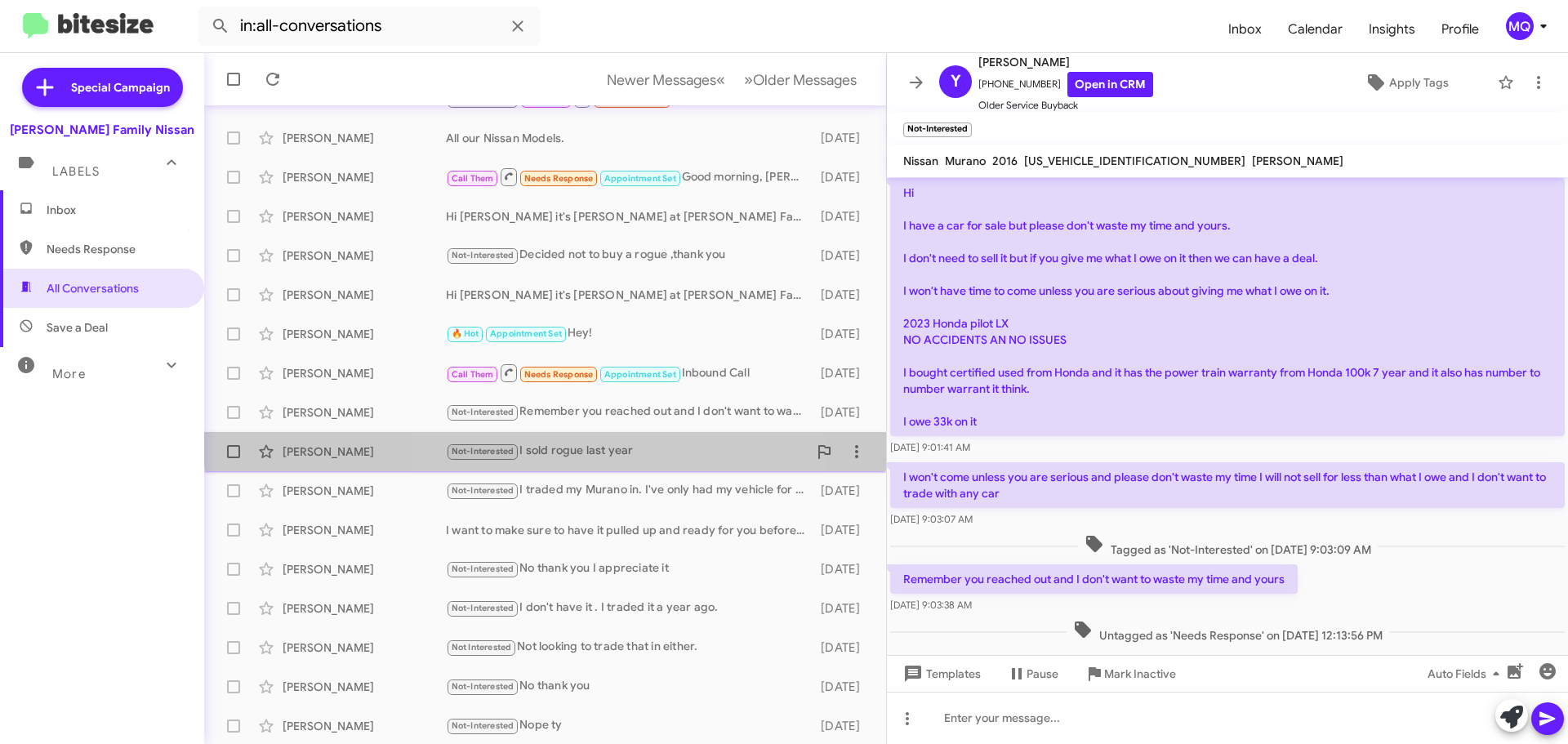
click at [621, 440] on div "[PERSON_NAME] Not-Interested I sold rogue last year [DATE]" at bounding box center [545, 451] width 656 height 33
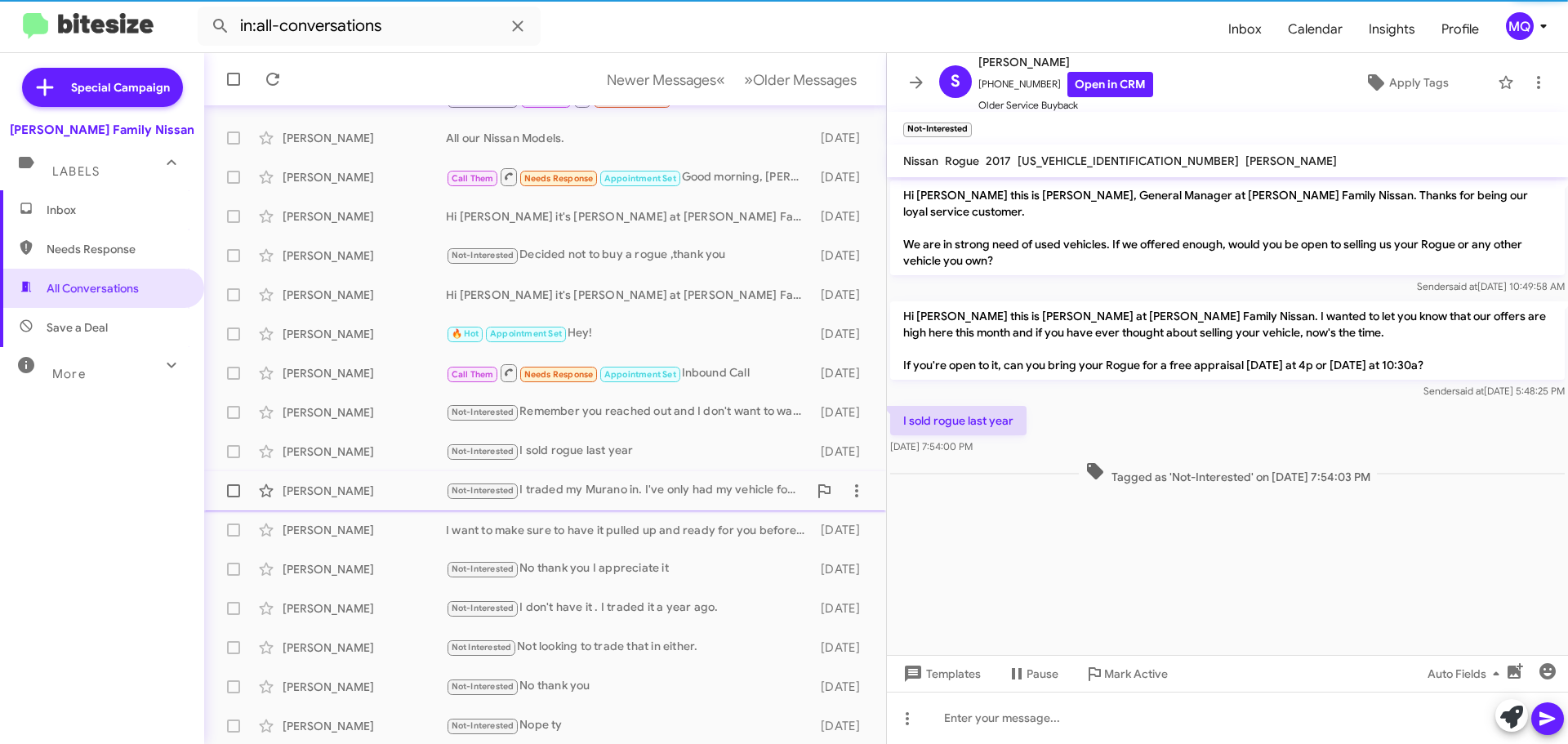
click at [646, 481] on div "Not-Interested I traded my Murano in. I've only had my vehicle for a little ove…" at bounding box center [626, 490] width 362 height 18
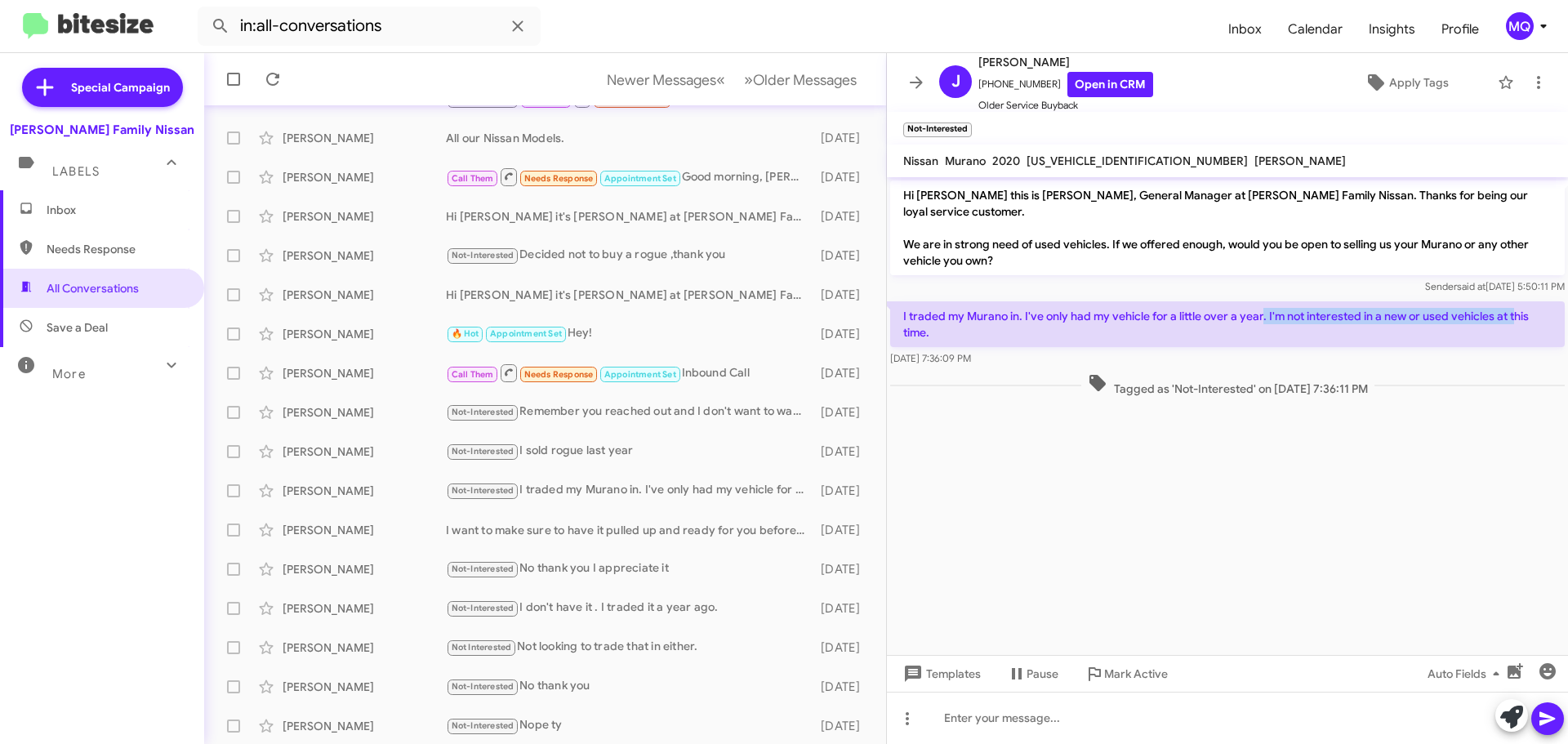
drag, startPoint x: 1263, startPoint y: 297, endPoint x: 1517, endPoint y: 294, distance: 254.0
click at [1517, 301] on p "I traded my Murano in. I've only had my vehicle for a little over a year. I'm n…" at bounding box center [1227, 324] width 675 height 46
click at [1384, 351] on div "[DATE] 7:36:09 PM" at bounding box center [1227, 358] width 675 height 16
click at [1091, 89] on link "Open in CRM" at bounding box center [1110, 85] width 86 height 25
click at [78, 374] on span "More" at bounding box center [69, 374] width 34 height 15
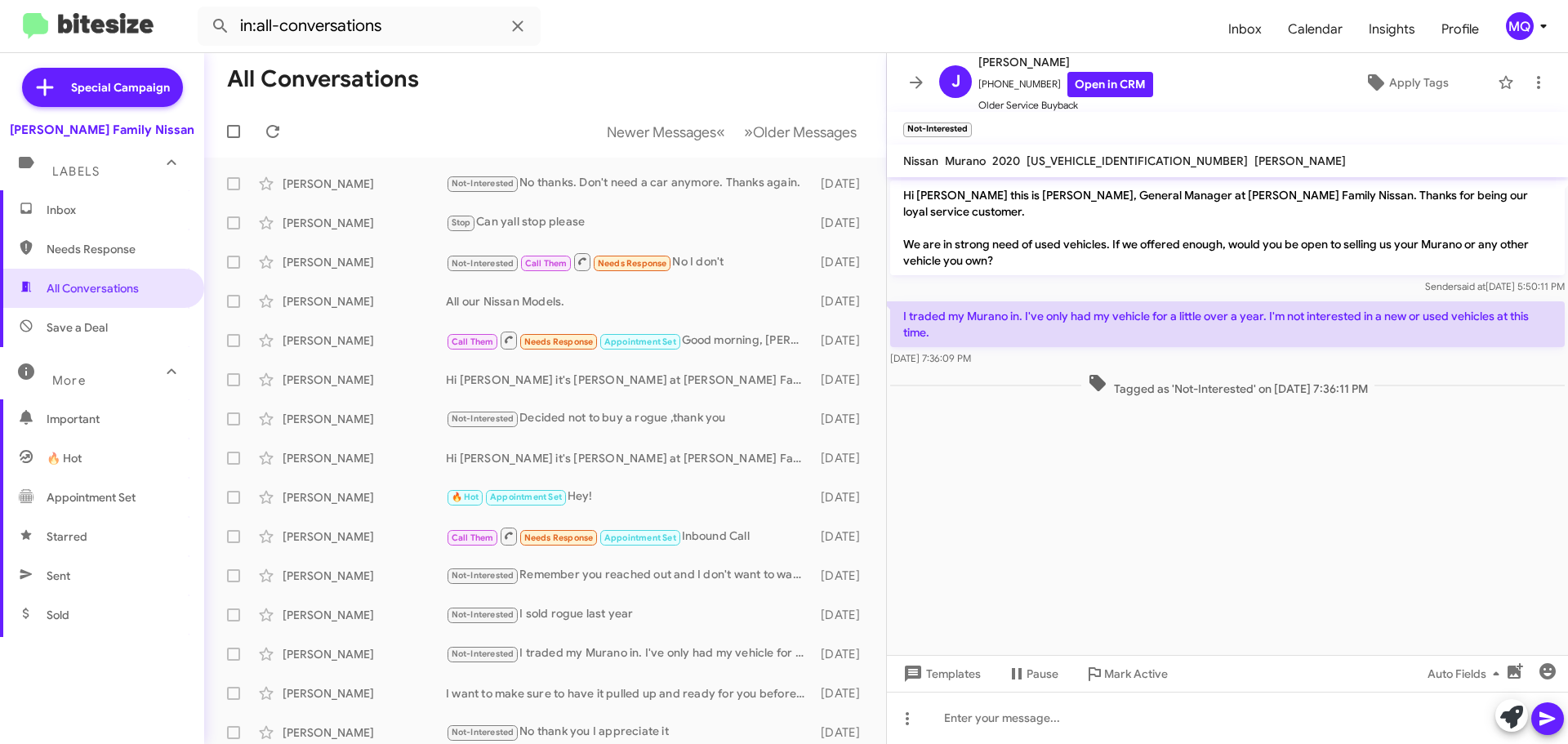
click at [82, 221] on span "Inbox" at bounding box center [102, 210] width 204 height 39
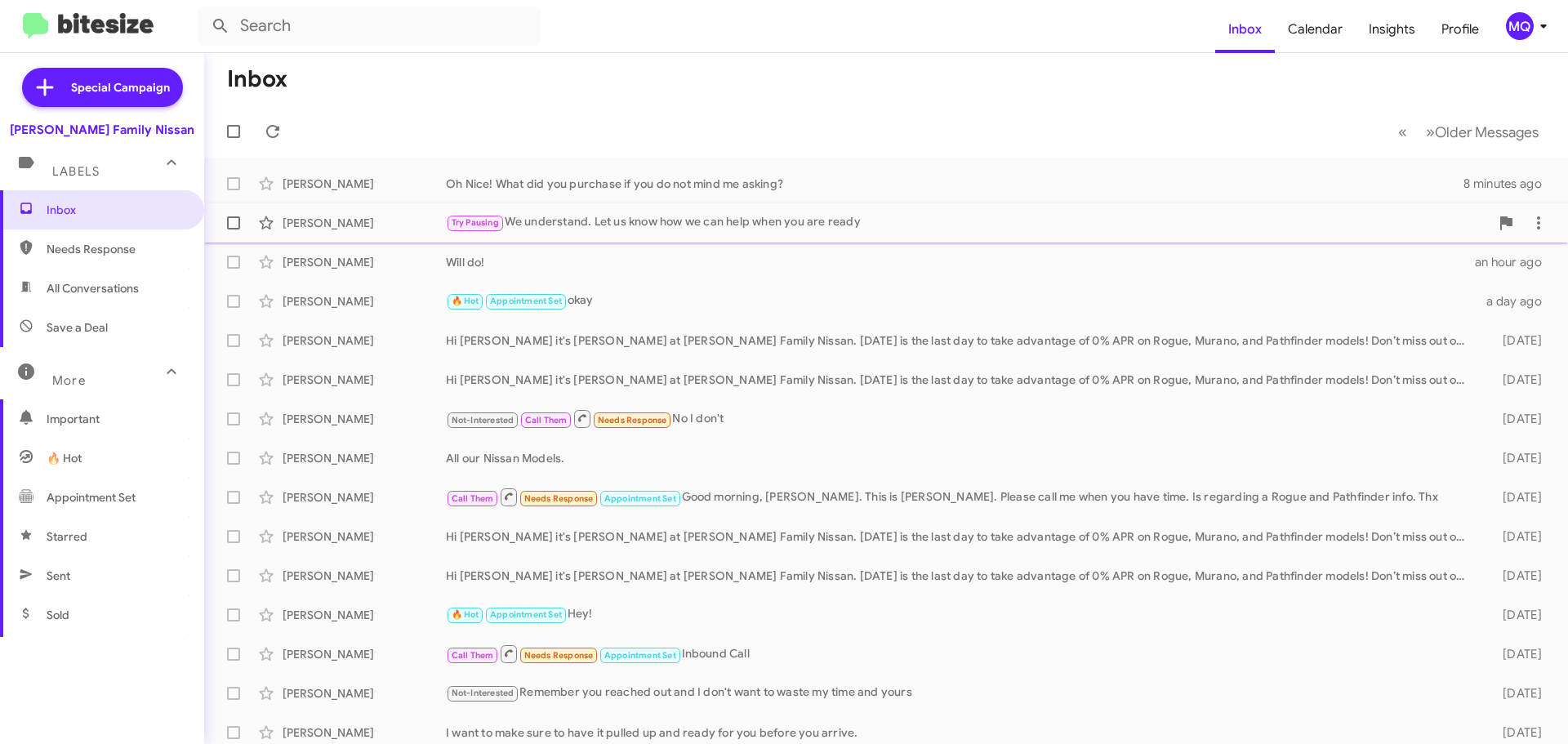
click at [600, 236] on div "[PERSON_NAME] Try Pausing We understand. Let us know how we can help when you a…" at bounding box center [886, 222] width 1337 height 33
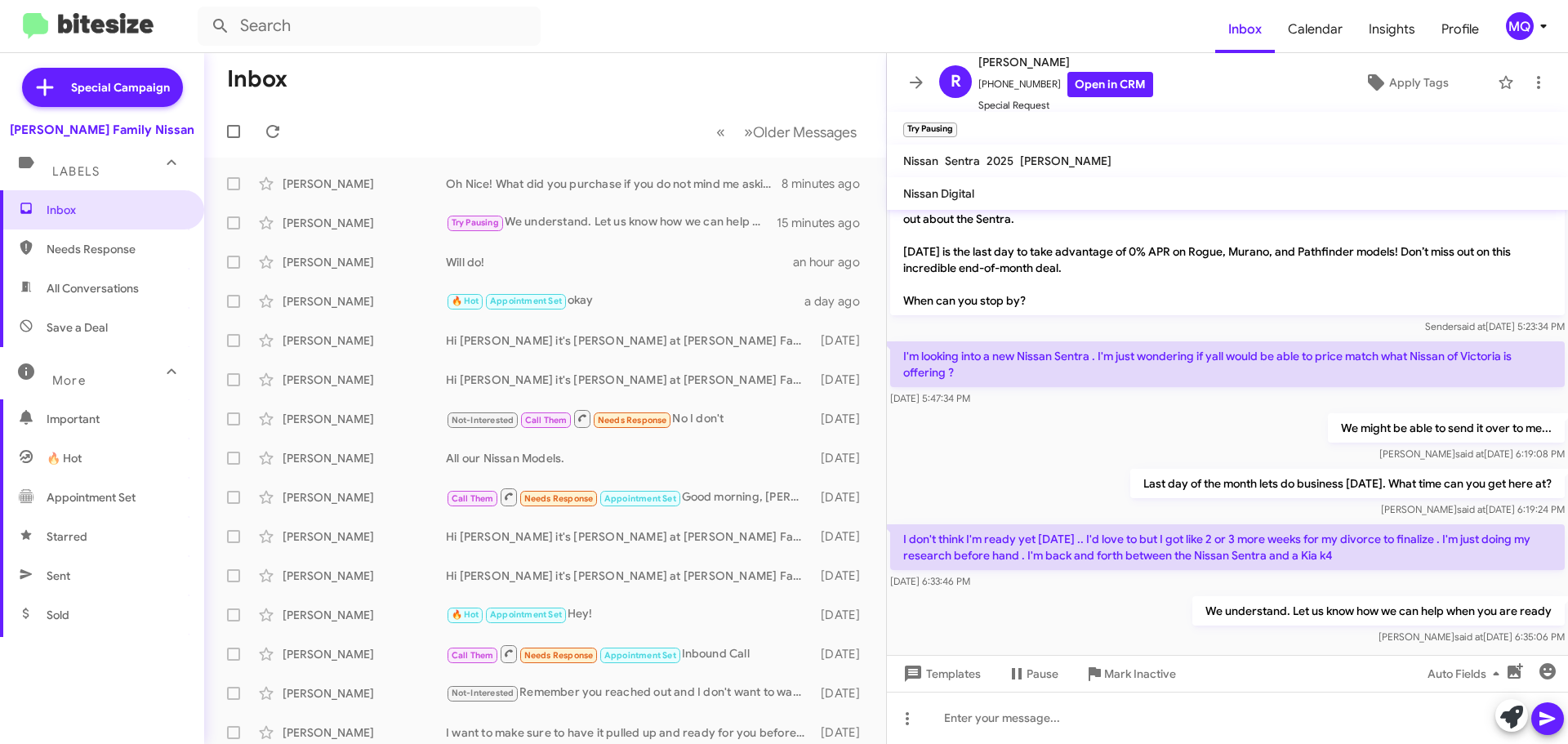
scroll to position [179, 0]
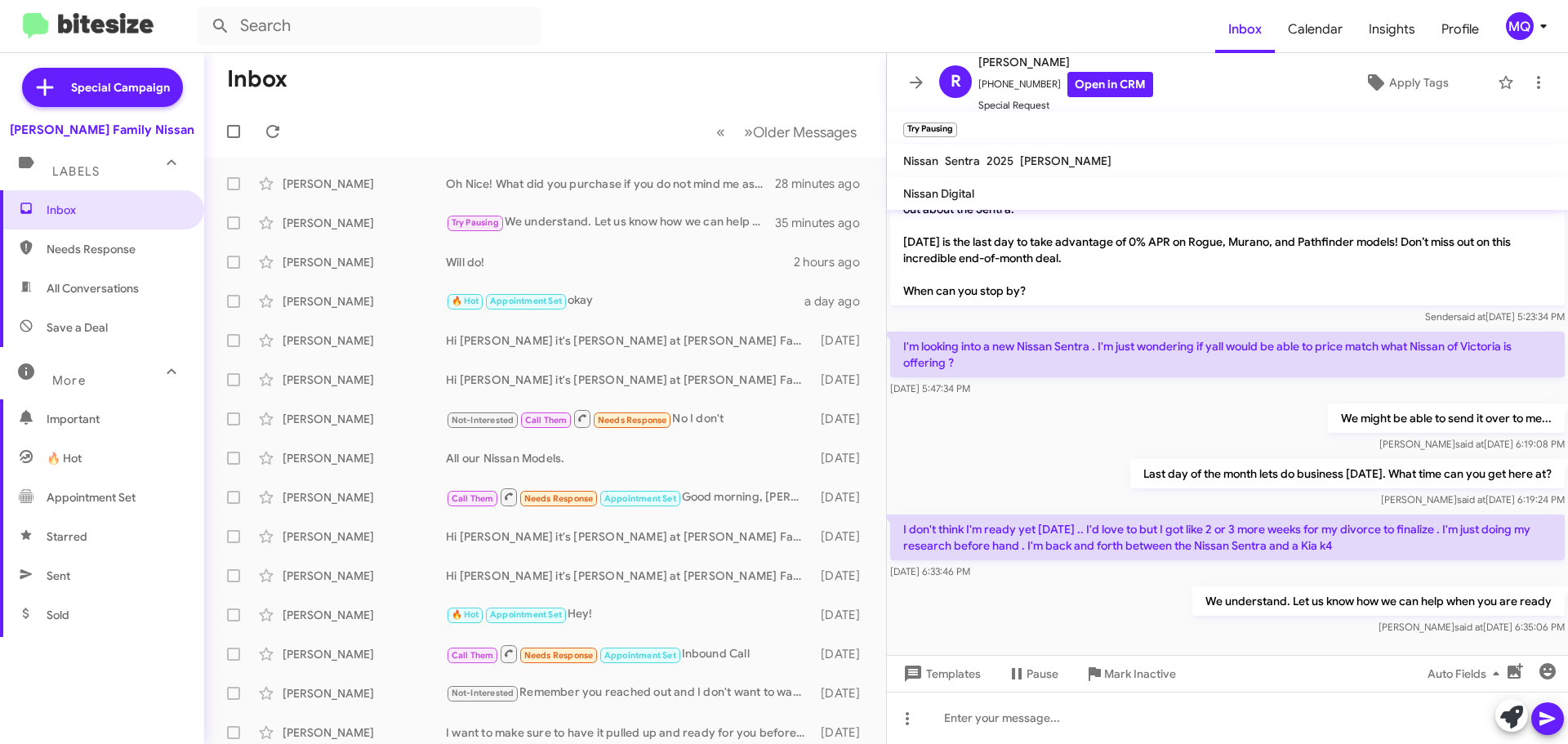
click at [82, 295] on span "All Conversations" at bounding box center [92, 288] width 92 height 16
type input "in:all-conversations"
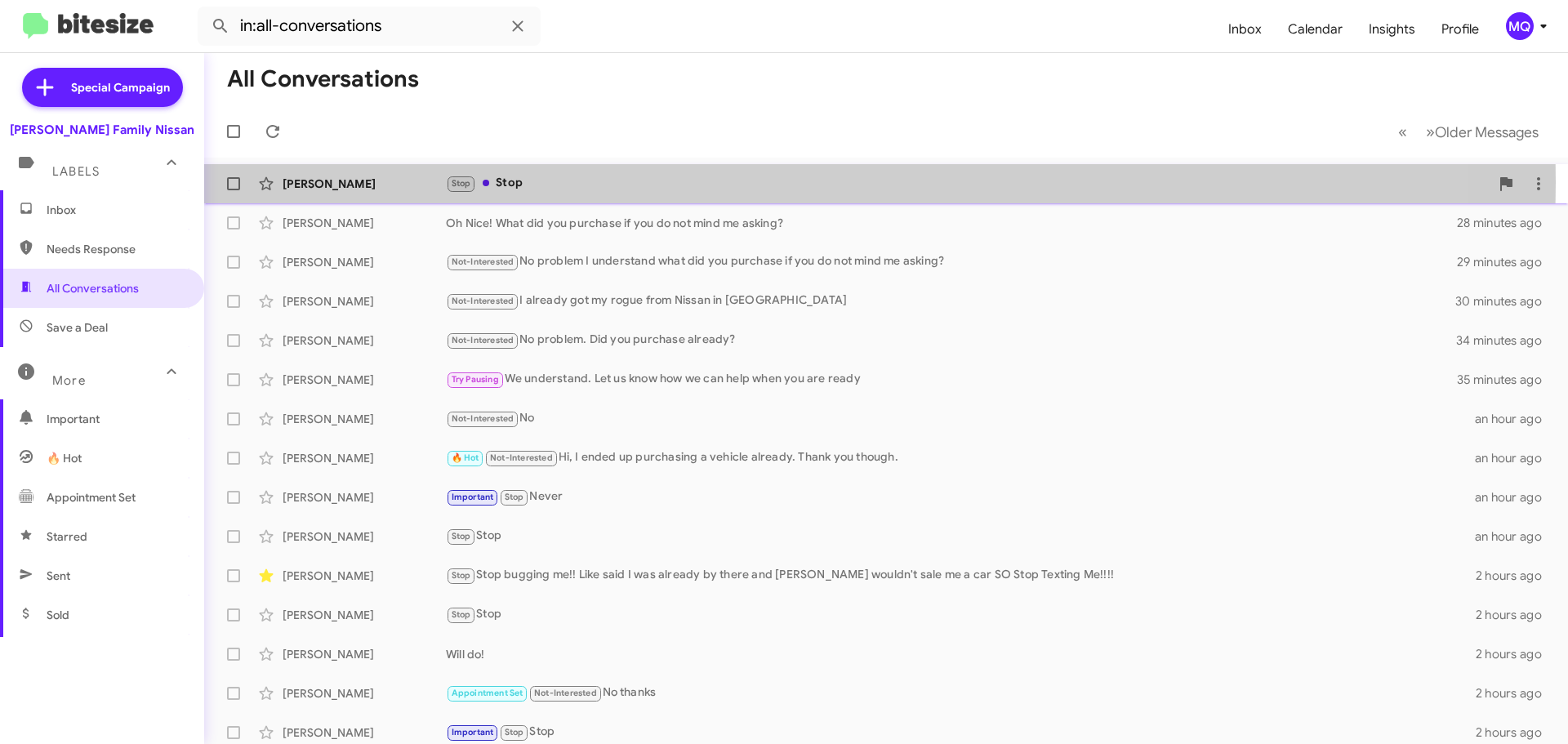
click at [578, 182] on div "Stop Stop" at bounding box center [967, 183] width 1044 height 18
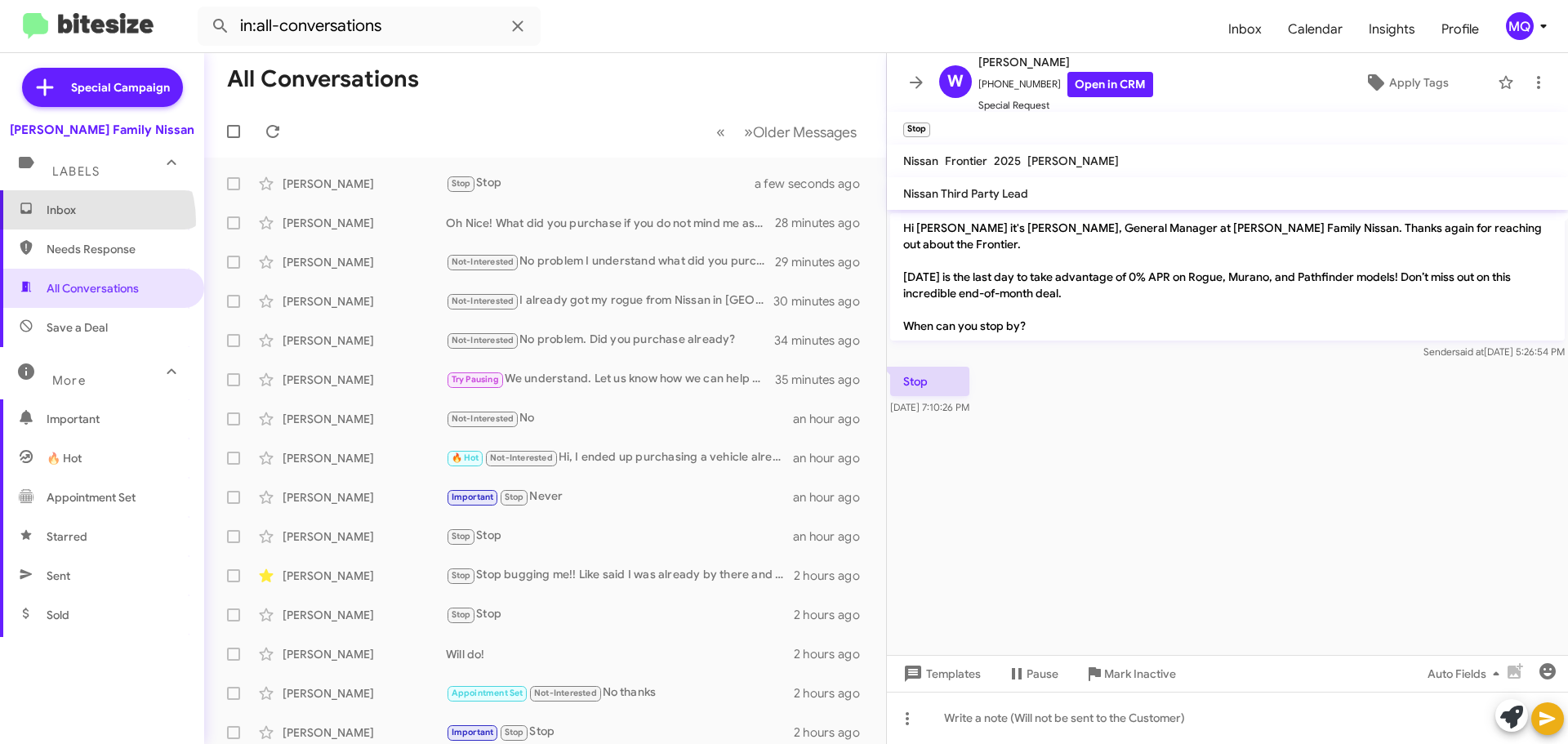
click at [76, 221] on span "Inbox" at bounding box center [102, 210] width 204 height 39
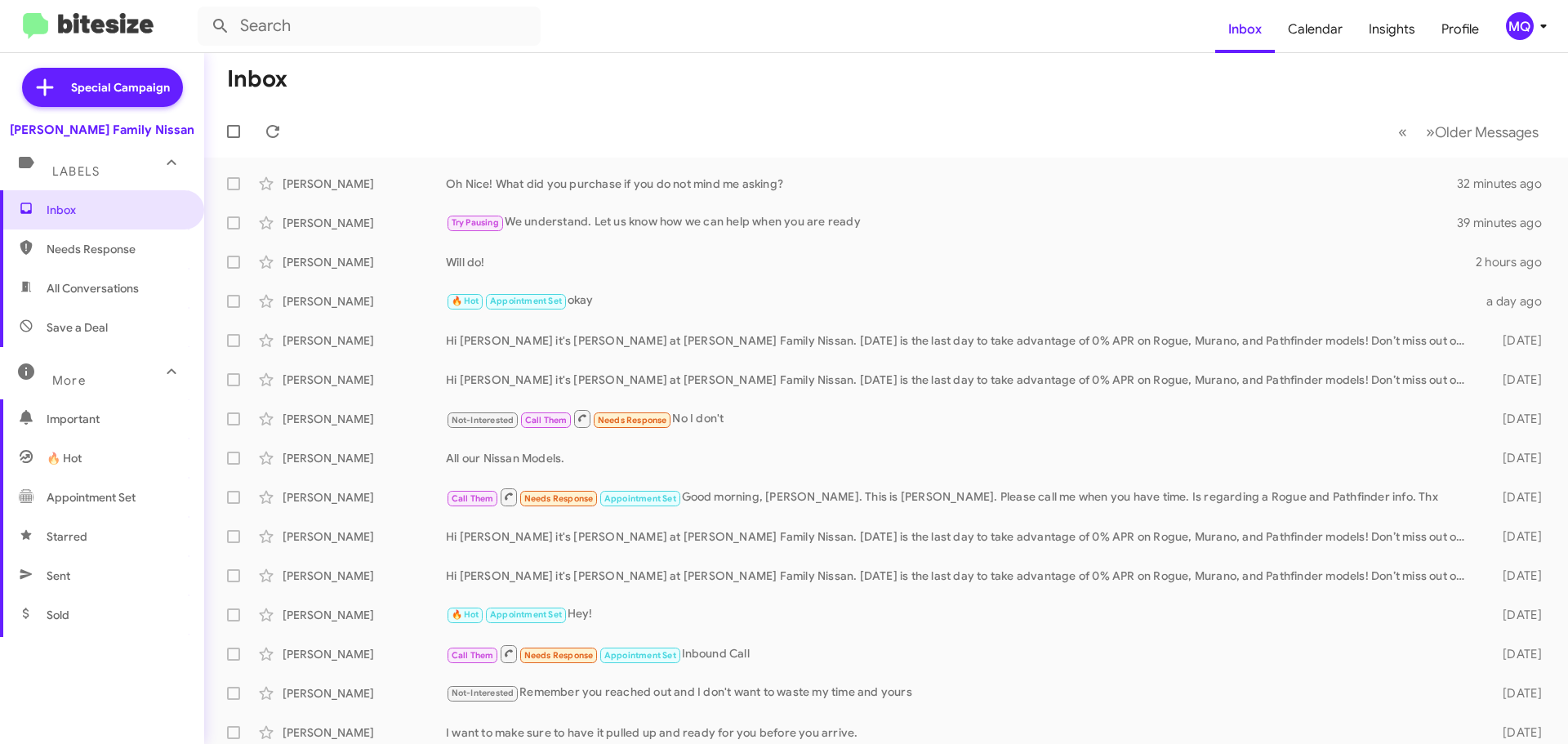
click at [87, 283] on span "All Conversations" at bounding box center [92, 288] width 92 height 16
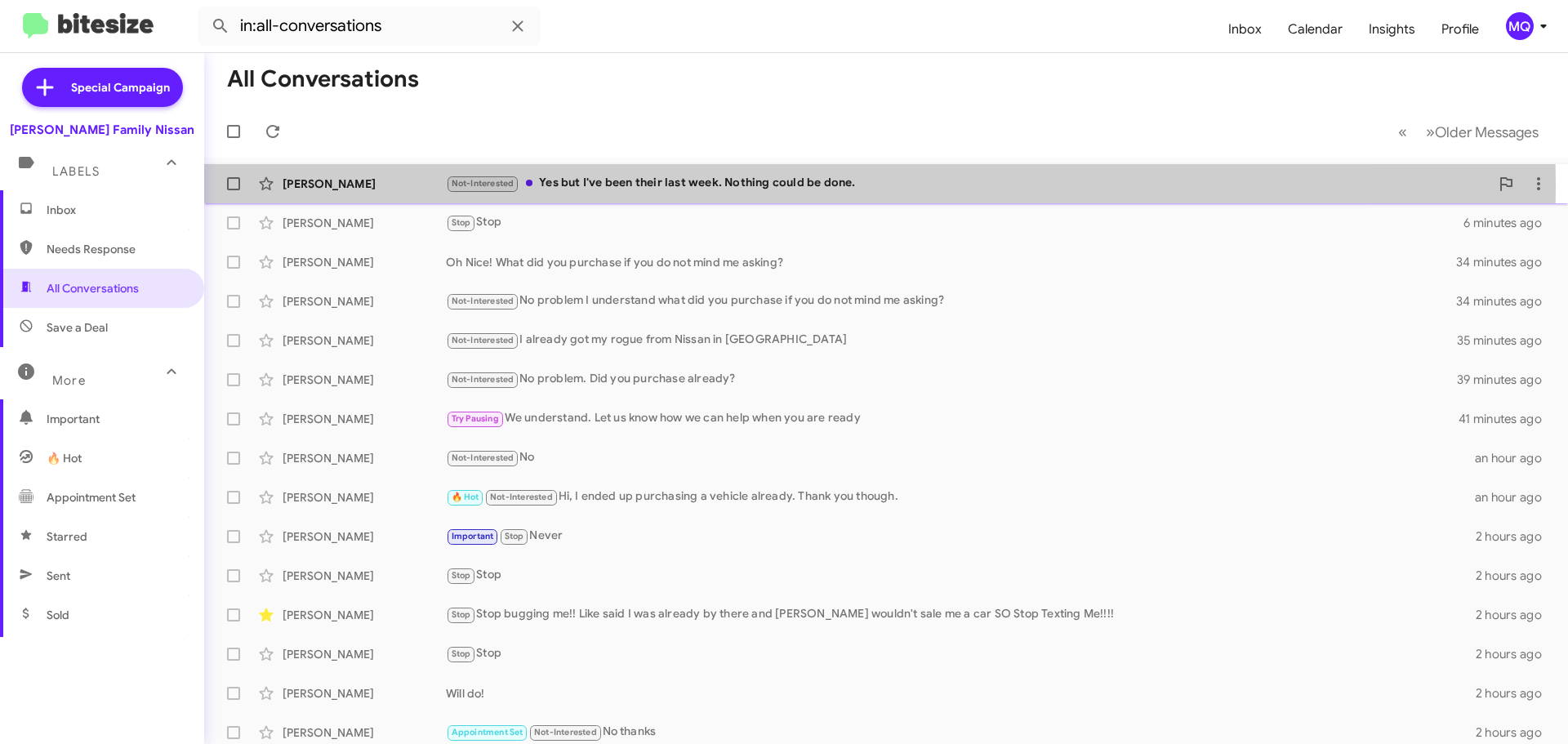
click at [633, 185] on div "Not-Interested Yes but I've been their last week. Nothing could be done." at bounding box center [967, 183] width 1044 height 18
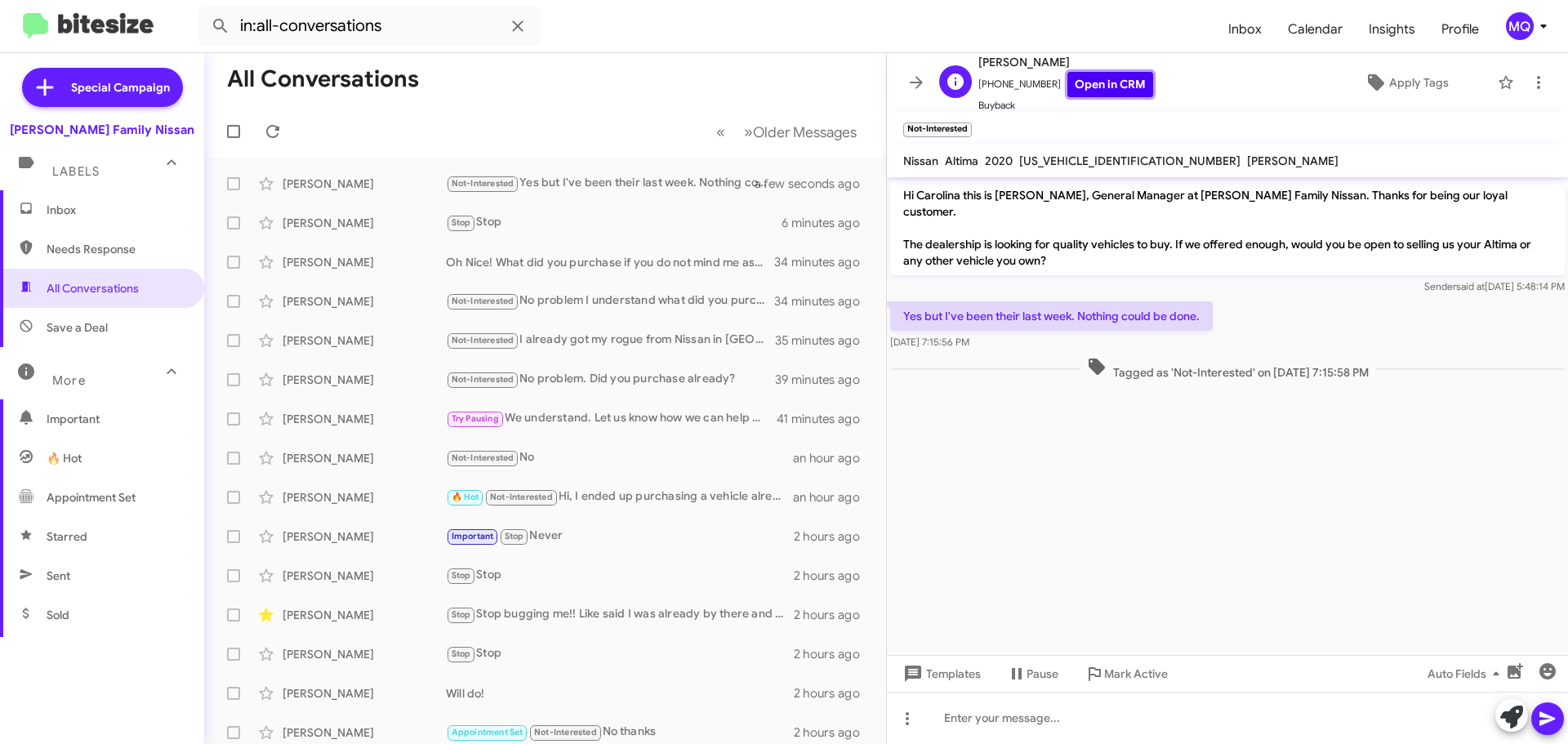
click at [1076, 90] on link "Open in CRM" at bounding box center [1110, 85] width 86 height 25
click at [81, 246] on span "Needs Response" at bounding box center [115, 248] width 138 height 16
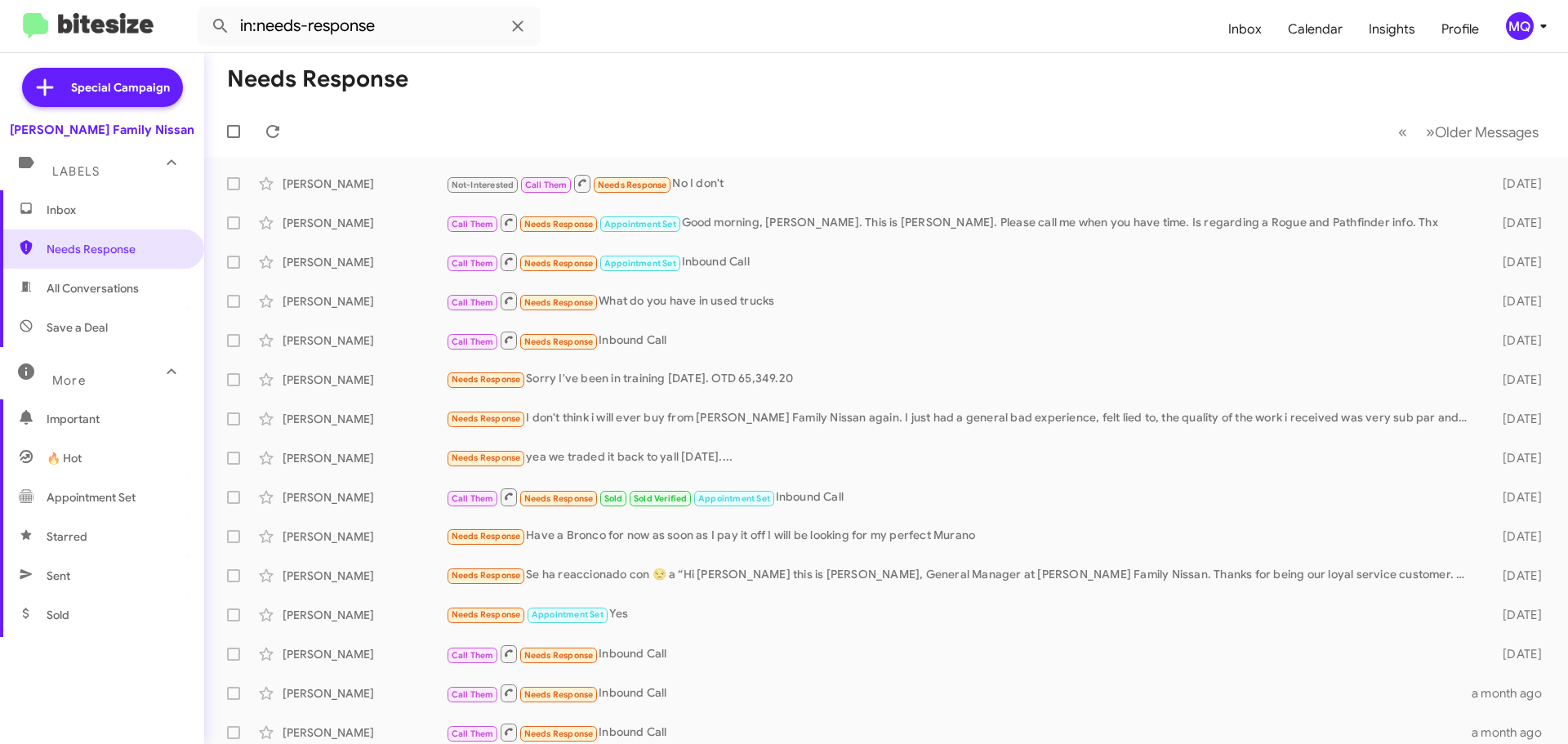
click at [89, 299] on span "All Conversations" at bounding box center [102, 288] width 204 height 39
type input "in:all-conversations"
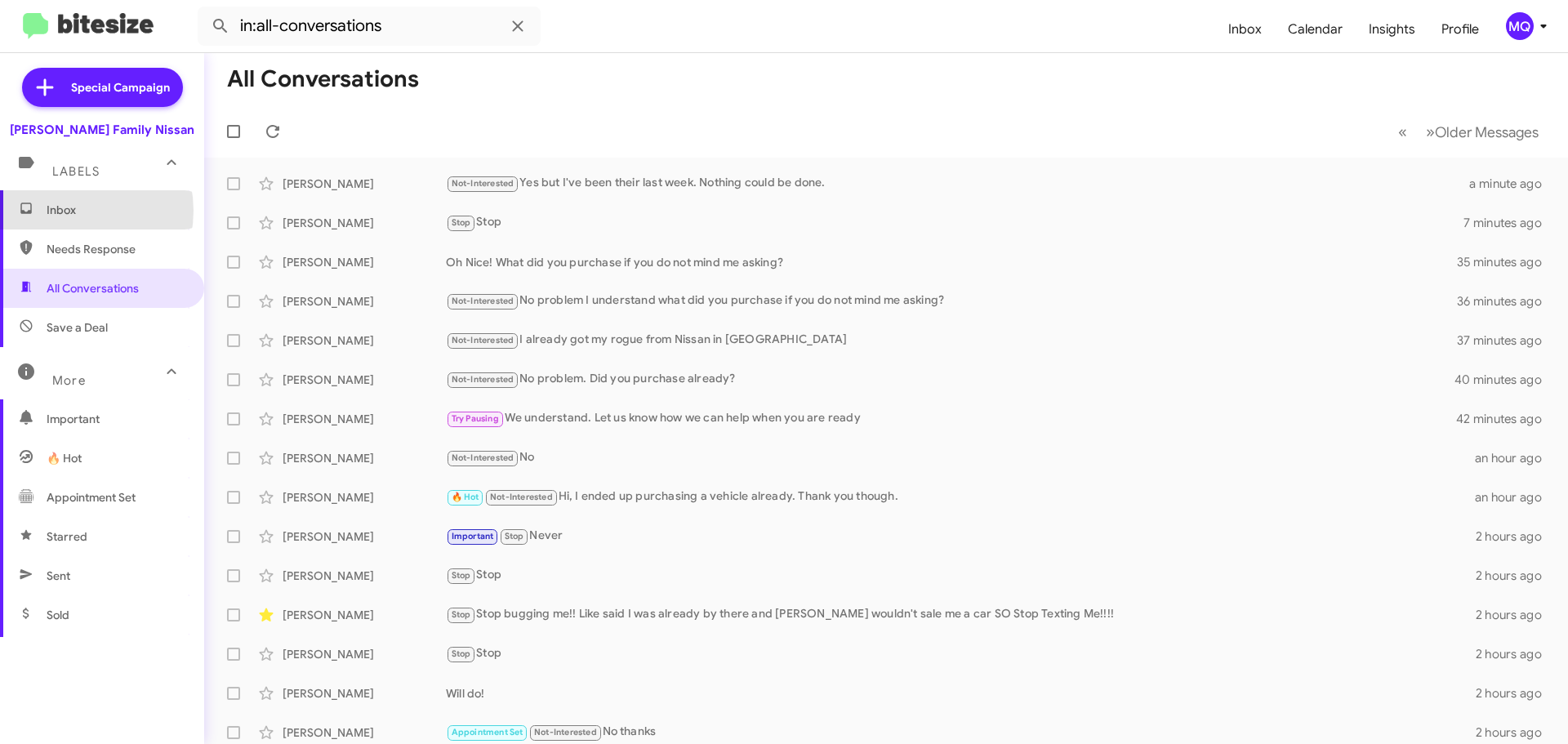
click at [65, 211] on span "Inbox" at bounding box center [115, 209] width 138 height 16
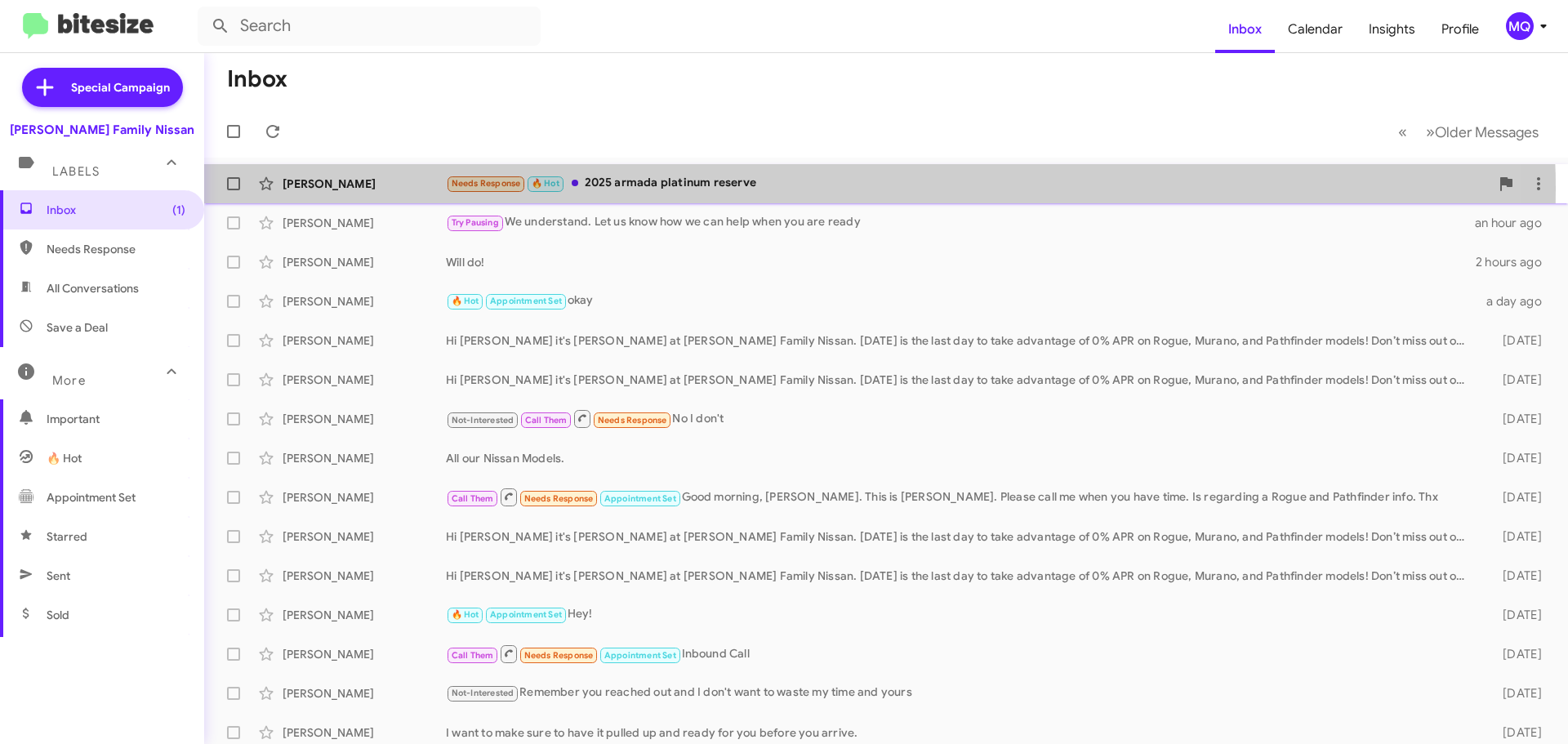
click at [708, 190] on div "Needs Response 🔥 Hot 2025 armada platinum reserve" at bounding box center [967, 183] width 1044 height 18
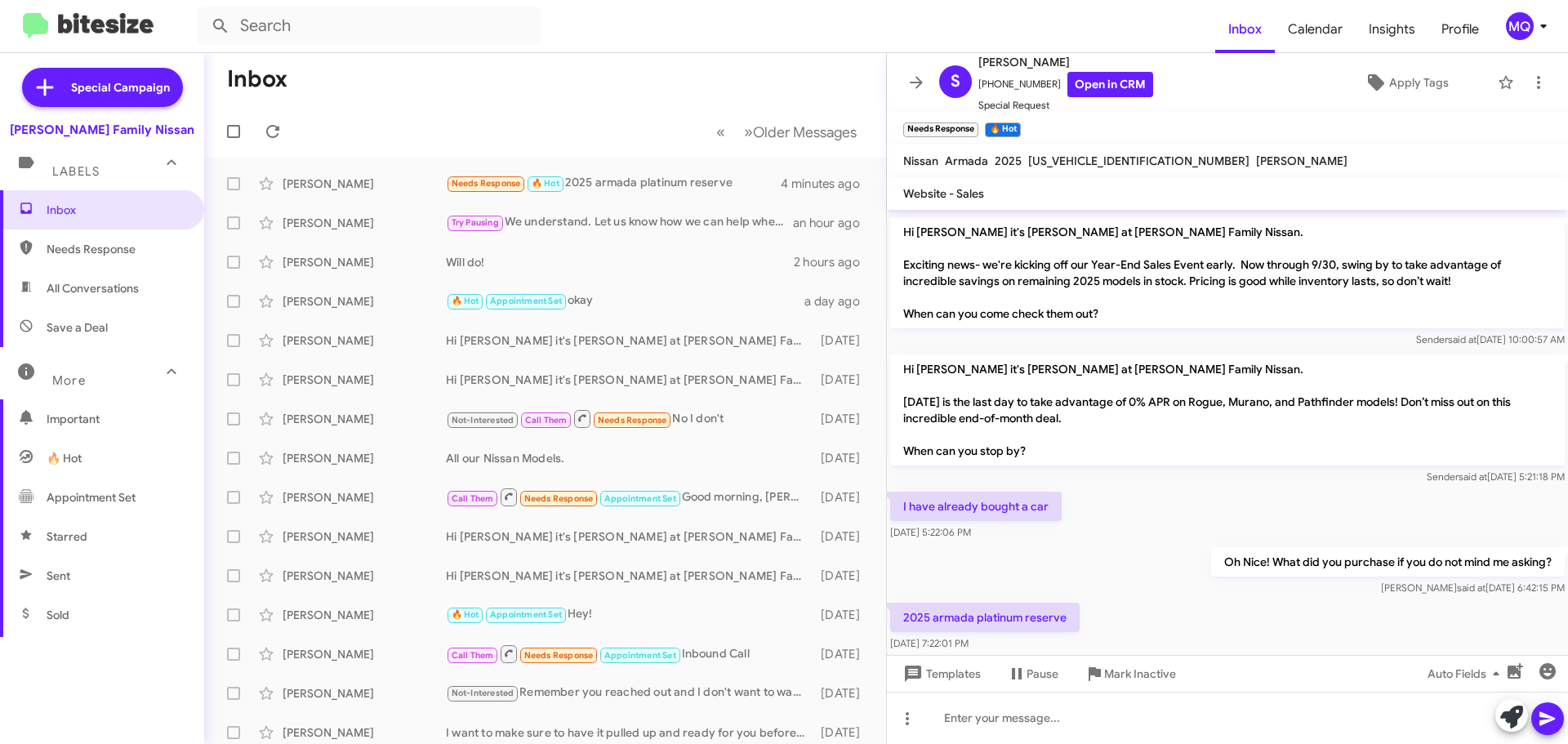
scroll to position [1400, 0]
